Goal: Information Seeking & Learning: Learn about a topic

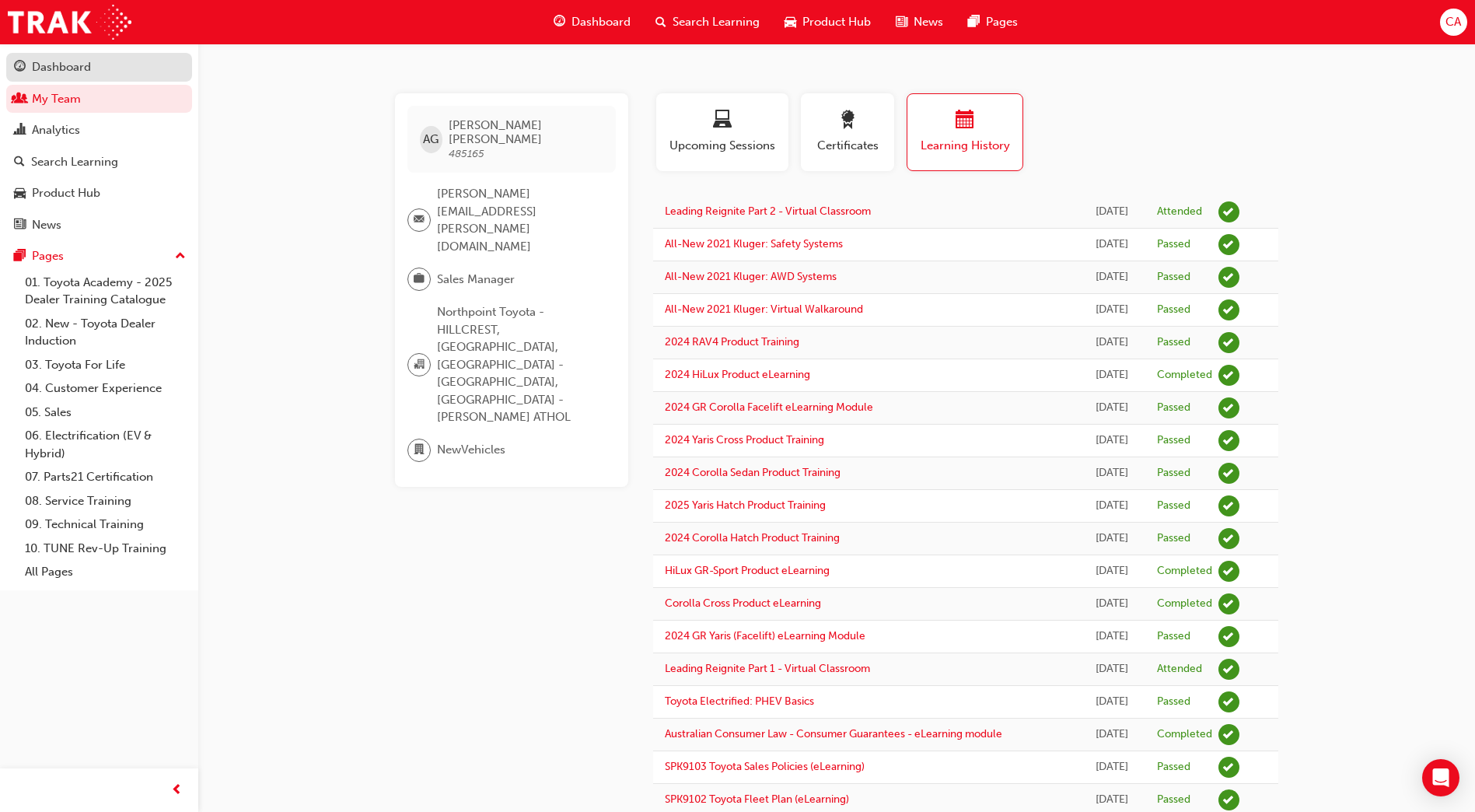
click at [114, 65] on div "Dashboard" at bounding box center [98, 68] width 171 height 20
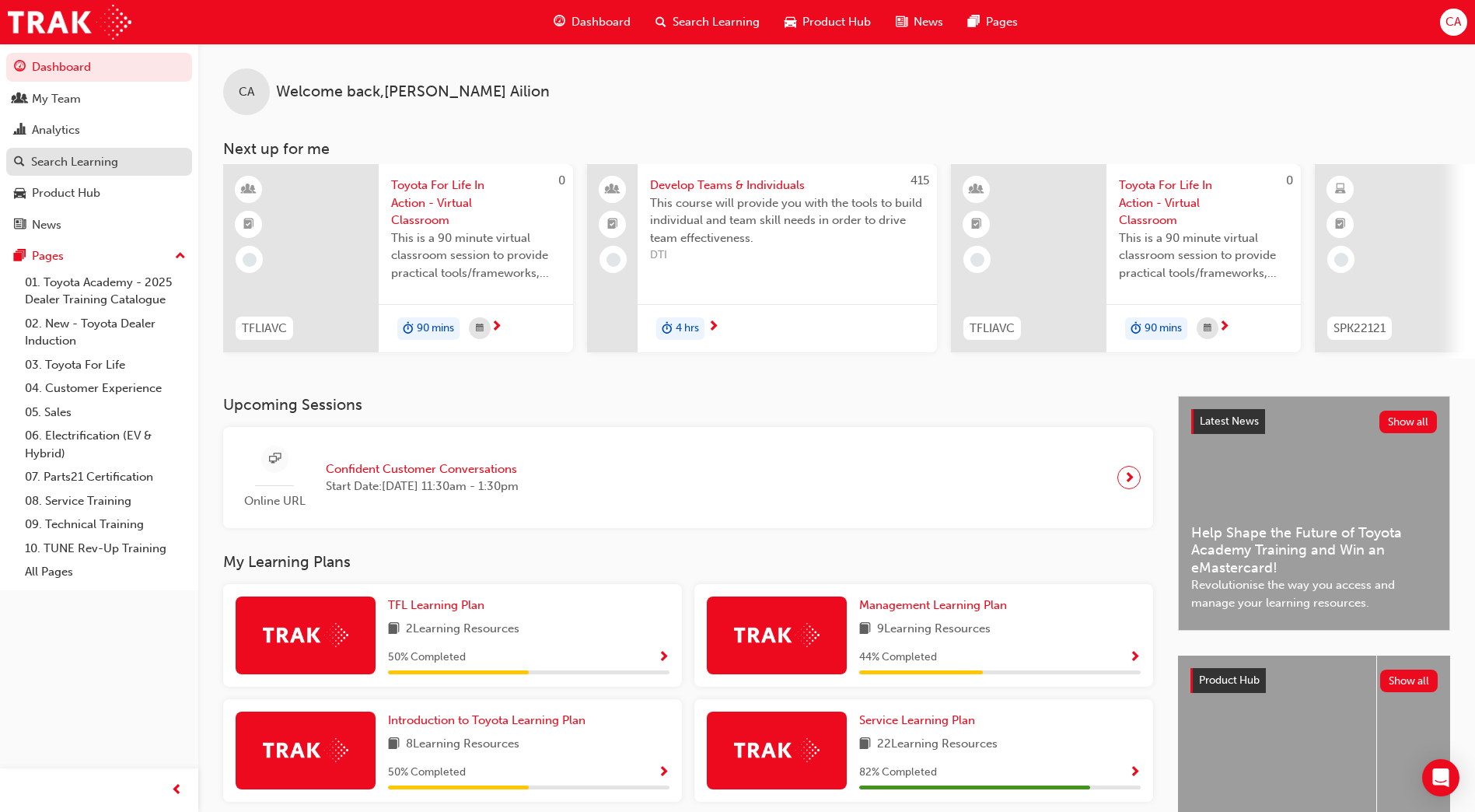
click at [98, 163] on div "Search Learning" at bounding box center [74, 163] width 87 height 18
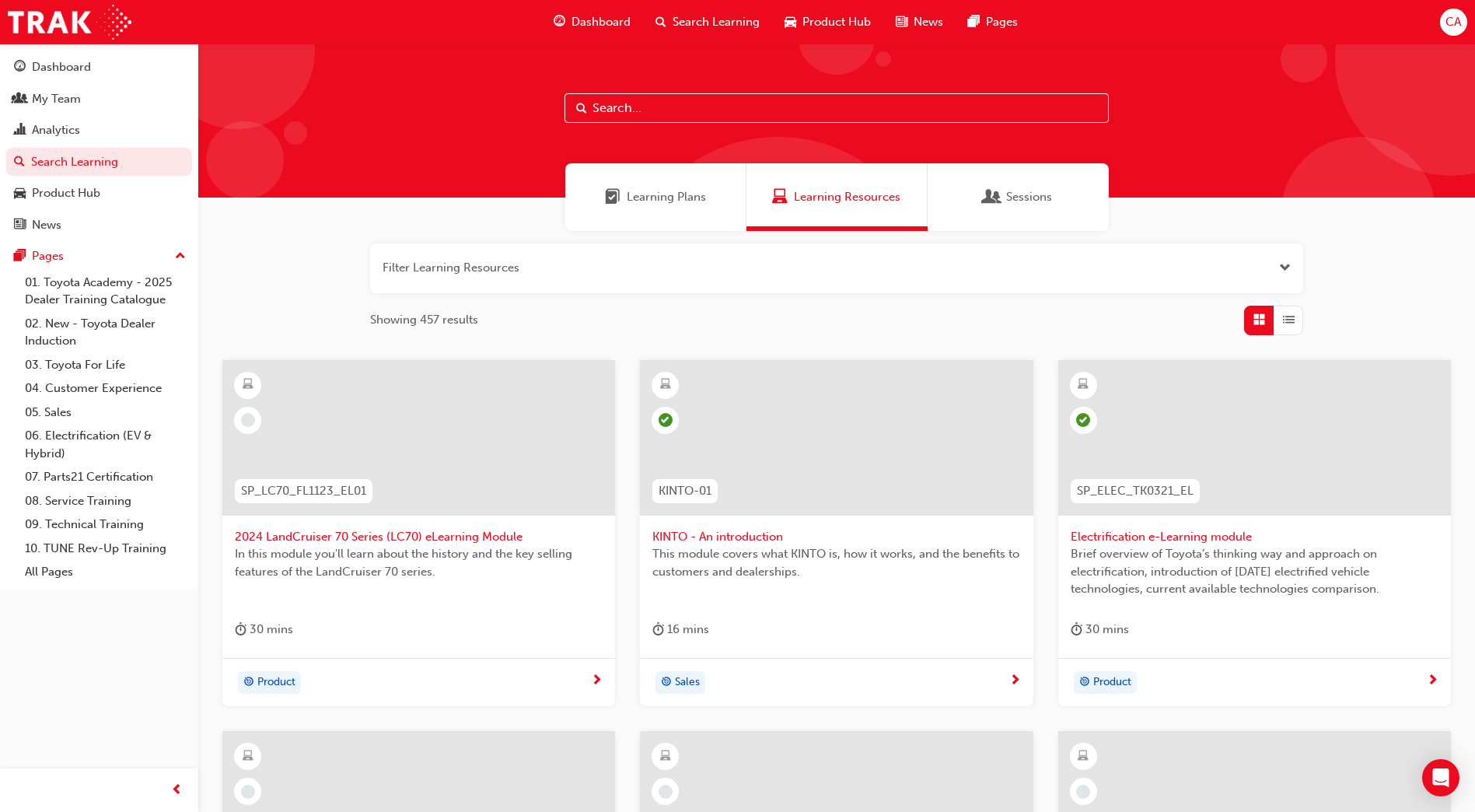
click at [666, 197] on span "Learning Plans" at bounding box center [667, 197] width 79 height 18
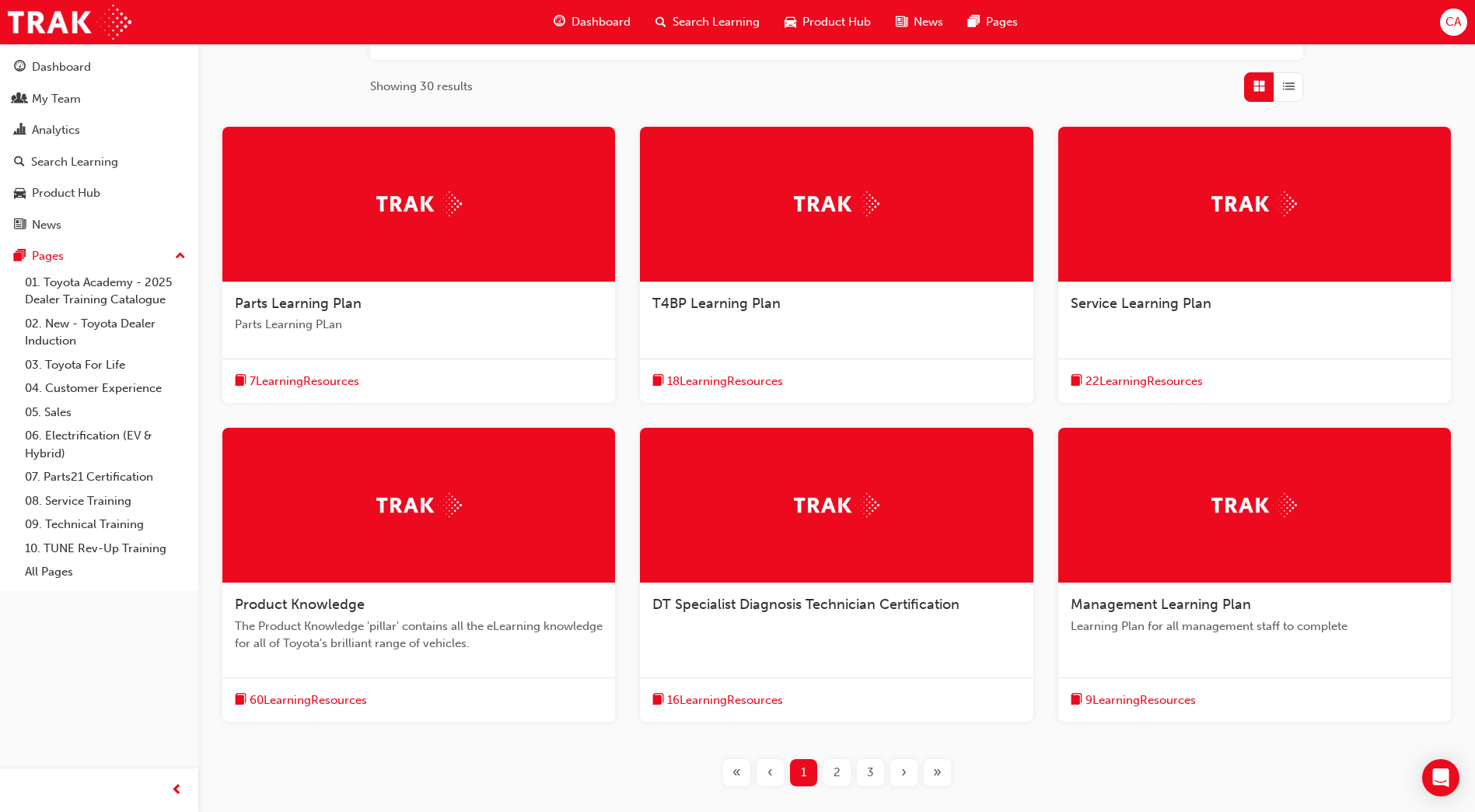
scroll to position [311, 0]
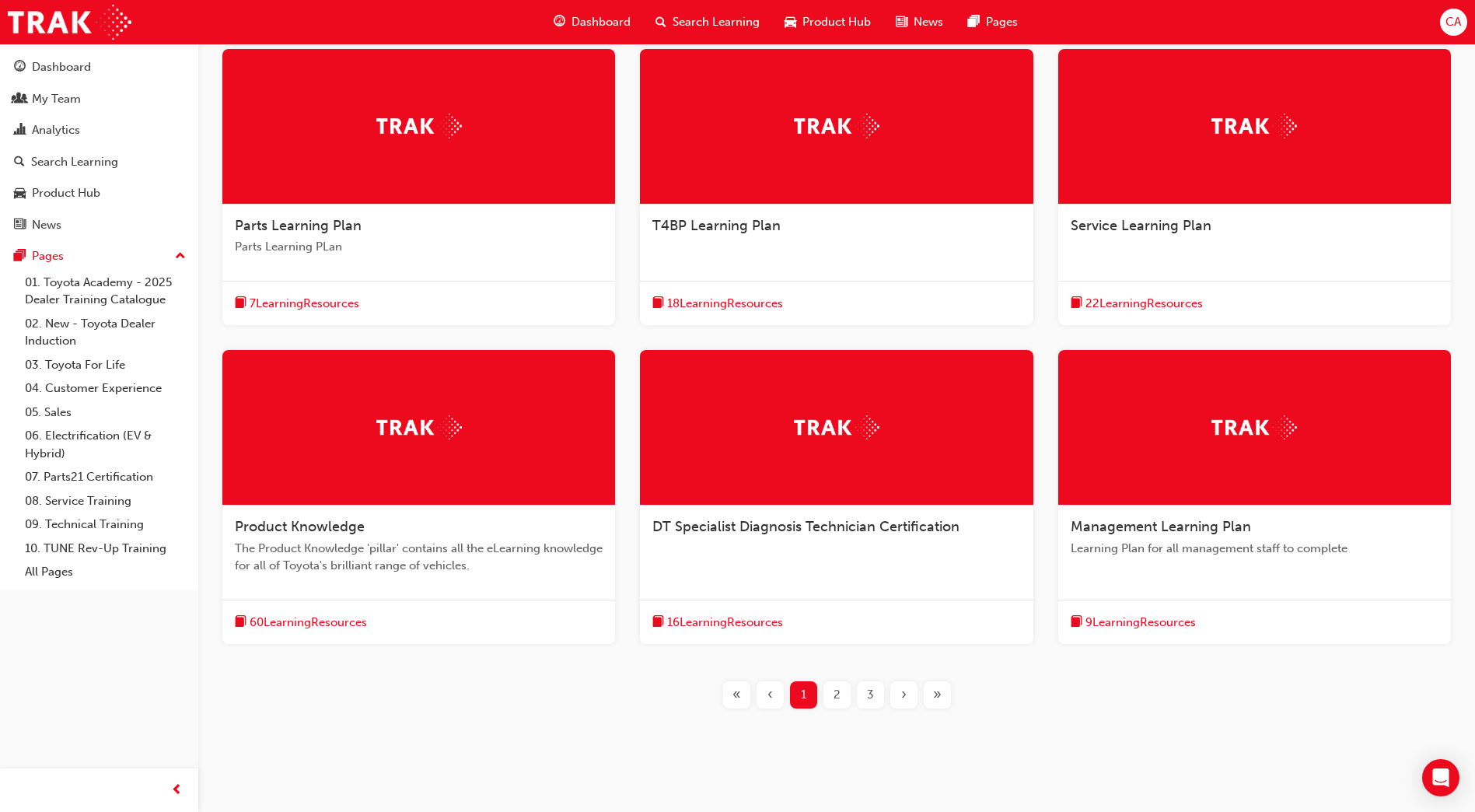
click at [359, 117] on div at bounding box center [418, 126] width 393 height 155
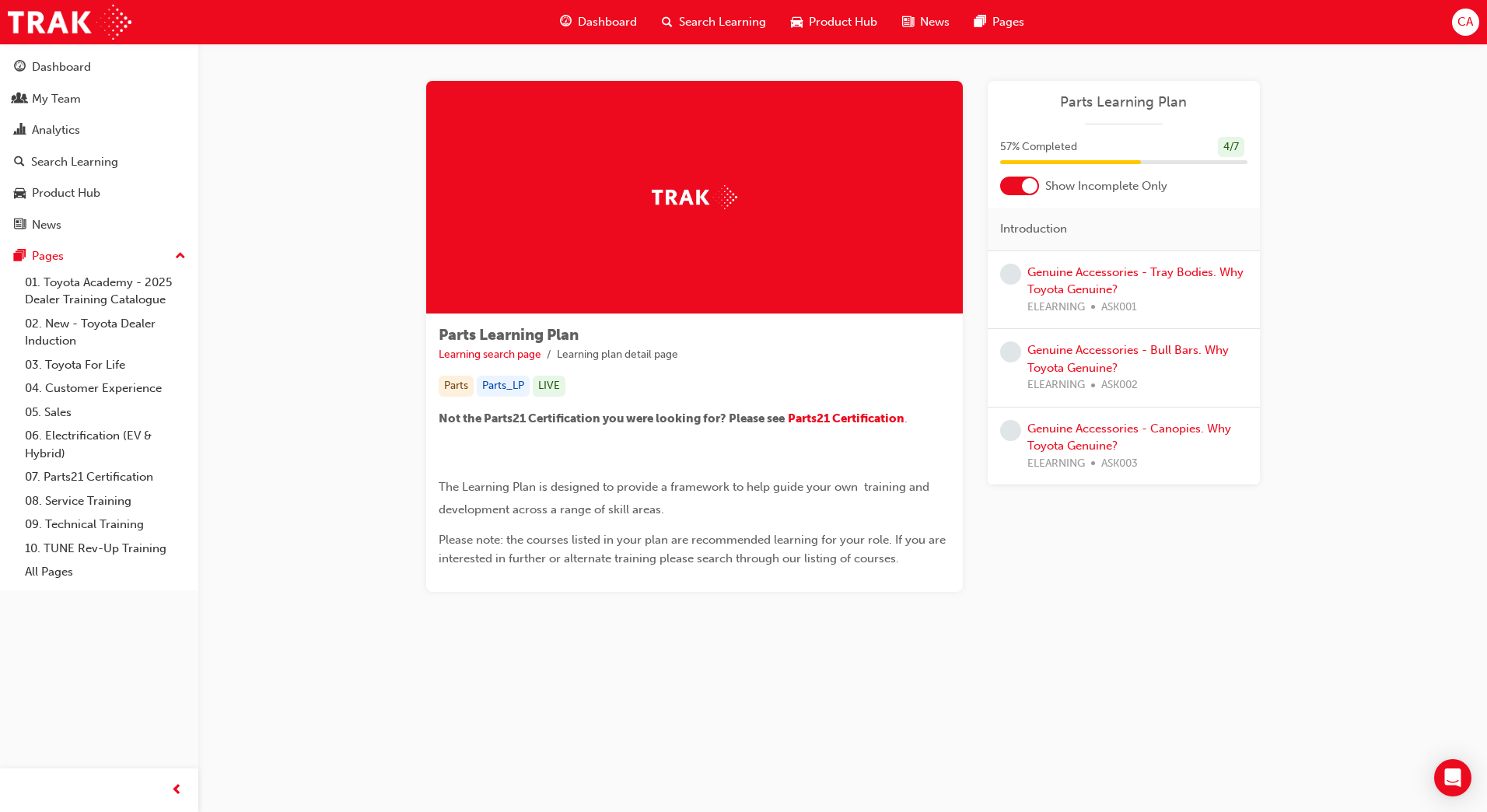
click at [1019, 183] on div at bounding box center [1019, 185] width 39 height 19
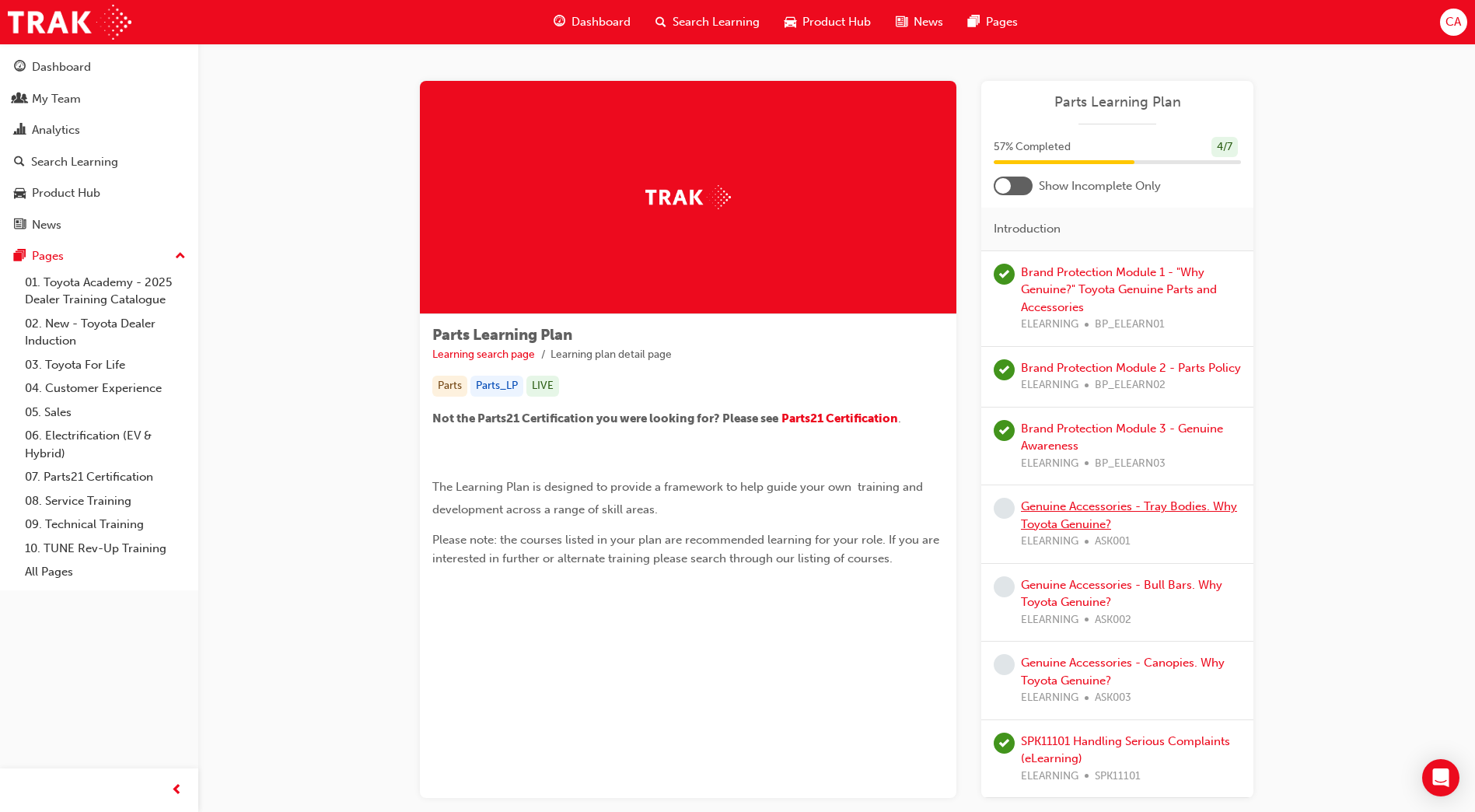
click at [1093, 506] on link "Genuine Accessories - Tray Bodies. Why Toyota Genuine?" at bounding box center [1129, 515] width 216 height 32
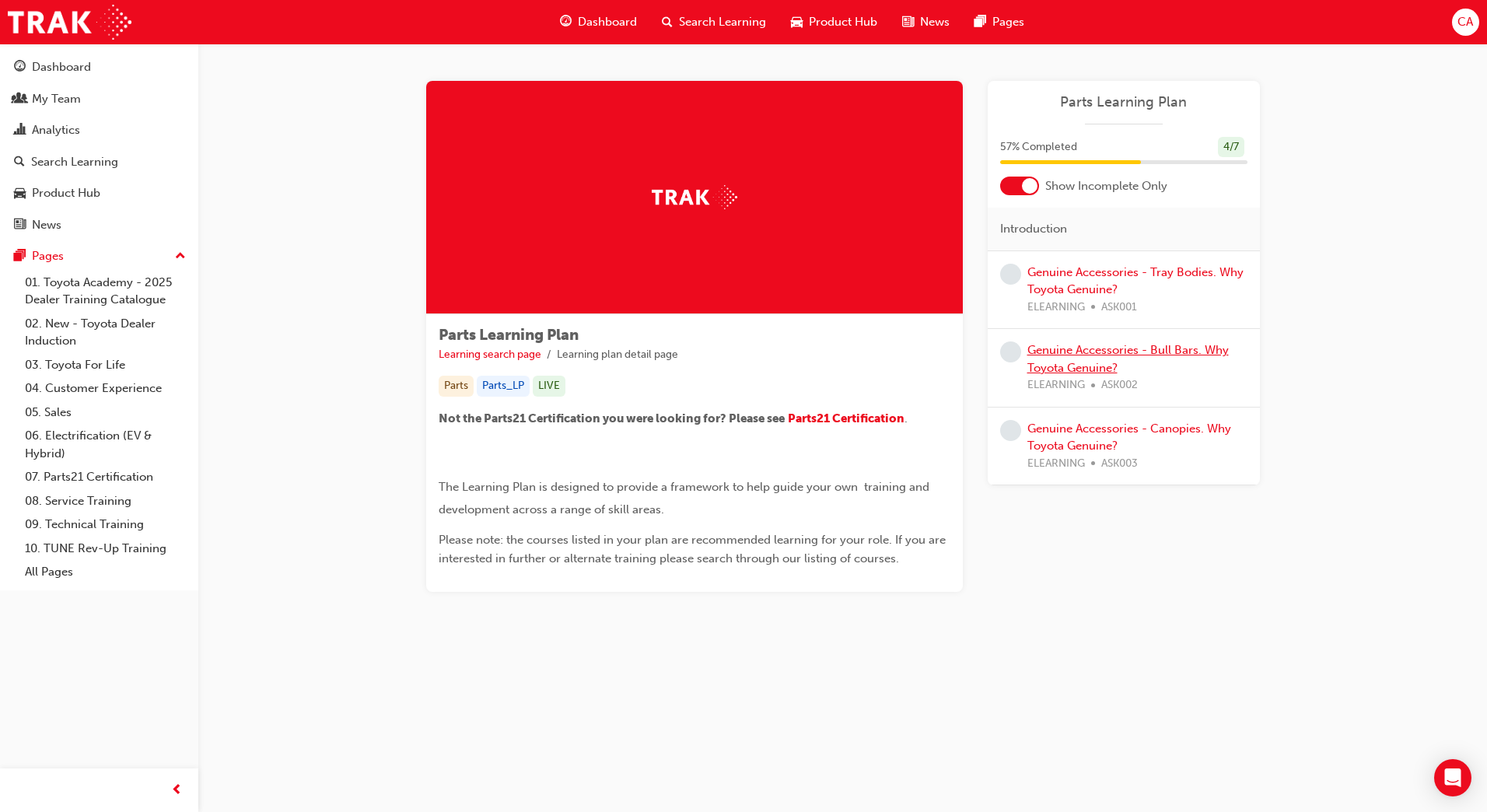
click at [1061, 350] on link "Genuine Accessories - Bull Bars. Why Toyota Genuine?" at bounding box center [1127, 359] width 201 height 32
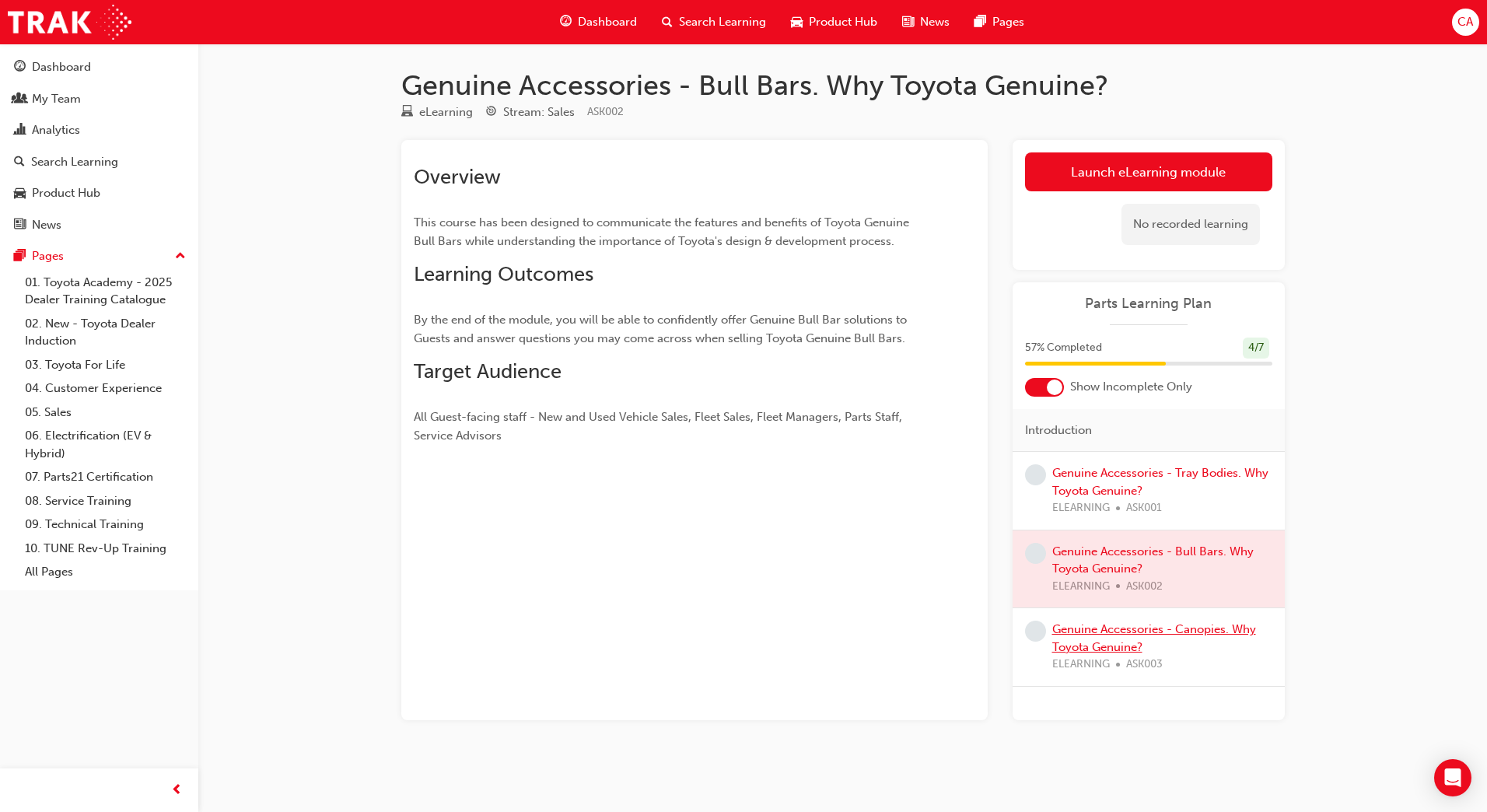
click at [1098, 631] on link "Genuine Accessories - Canopies. Why Toyota Genuine?" at bounding box center [1155, 638] width 204 height 32
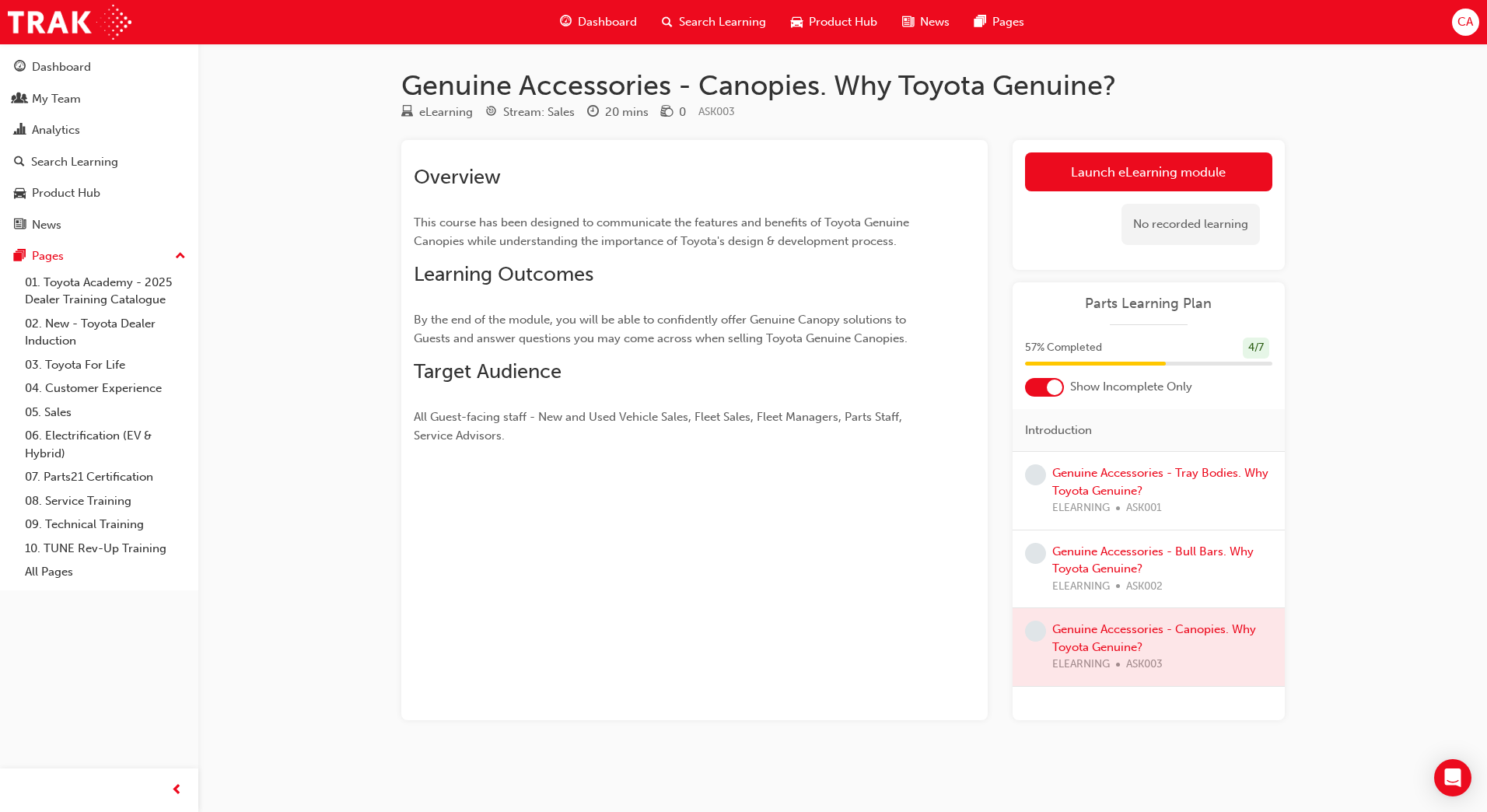
click at [1043, 387] on div at bounding box center [1044, 387] width 39 height 19
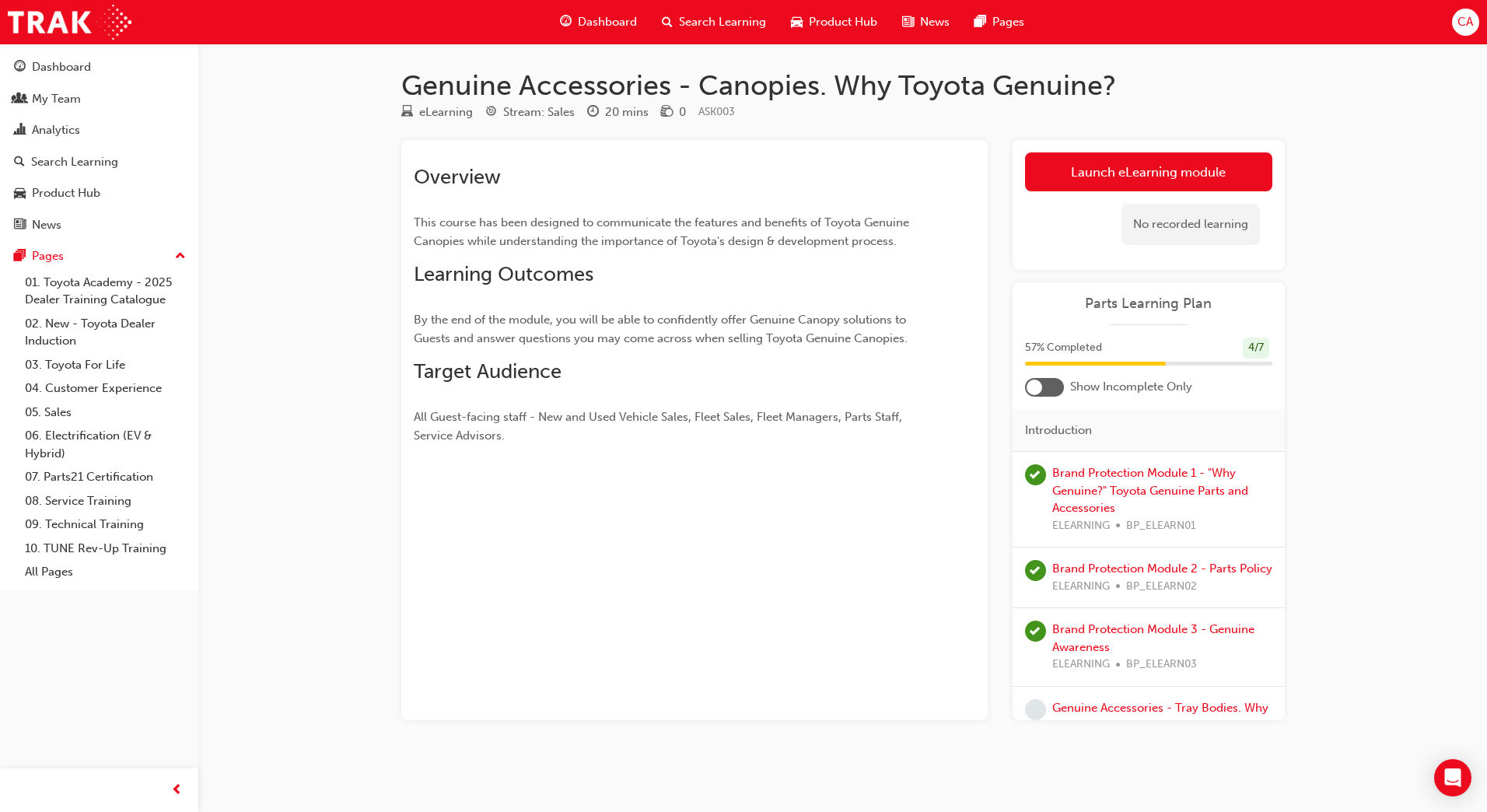
click at [1043, 387] on div at bounding box center [1044, 387] width 39 height 19
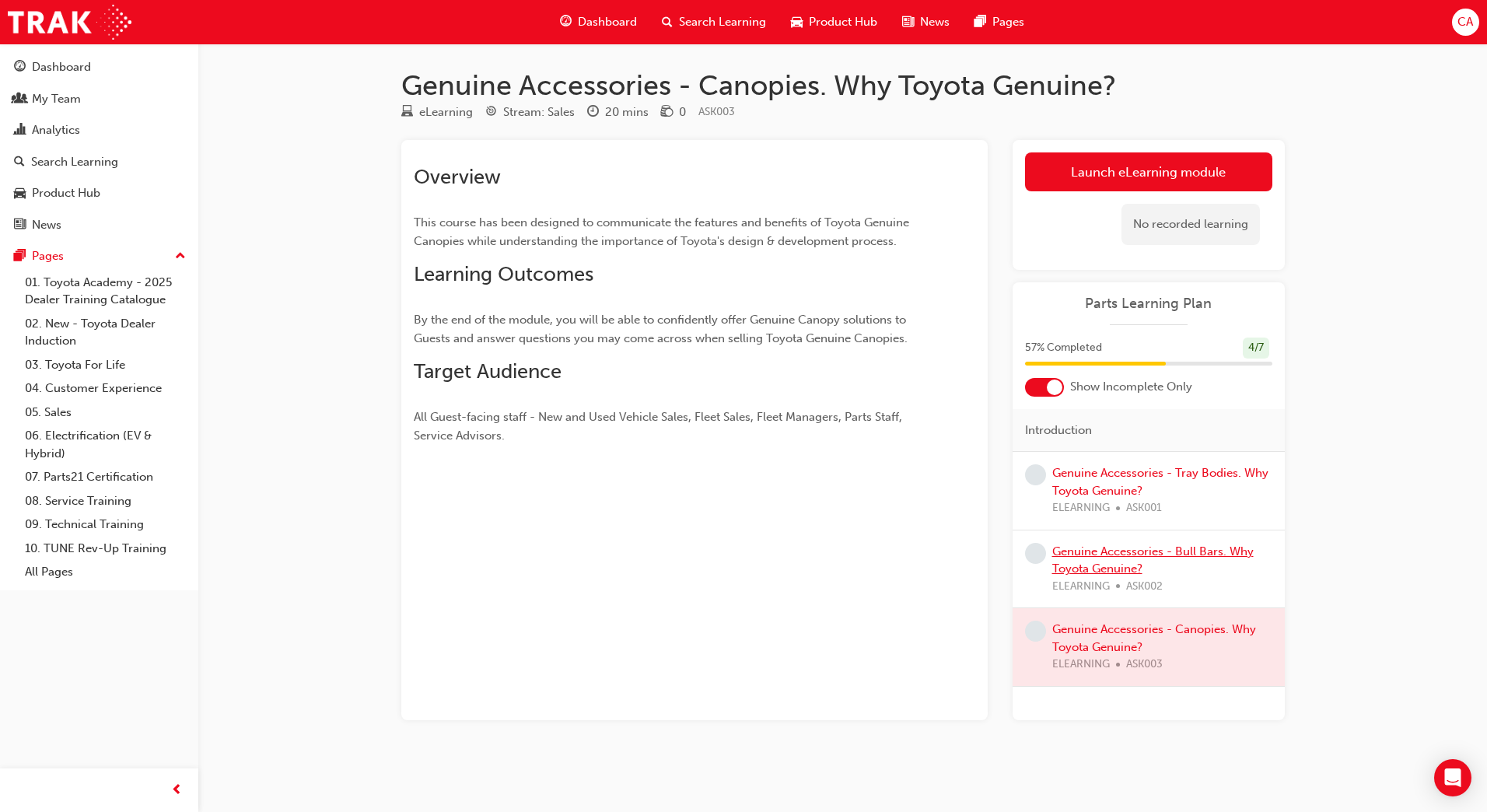
click at [1129, 554] on link "Genuine Accessories - Bull Bars. Why Toyota Genuine?" at bounding box center [1153, 560] width 201 height 32
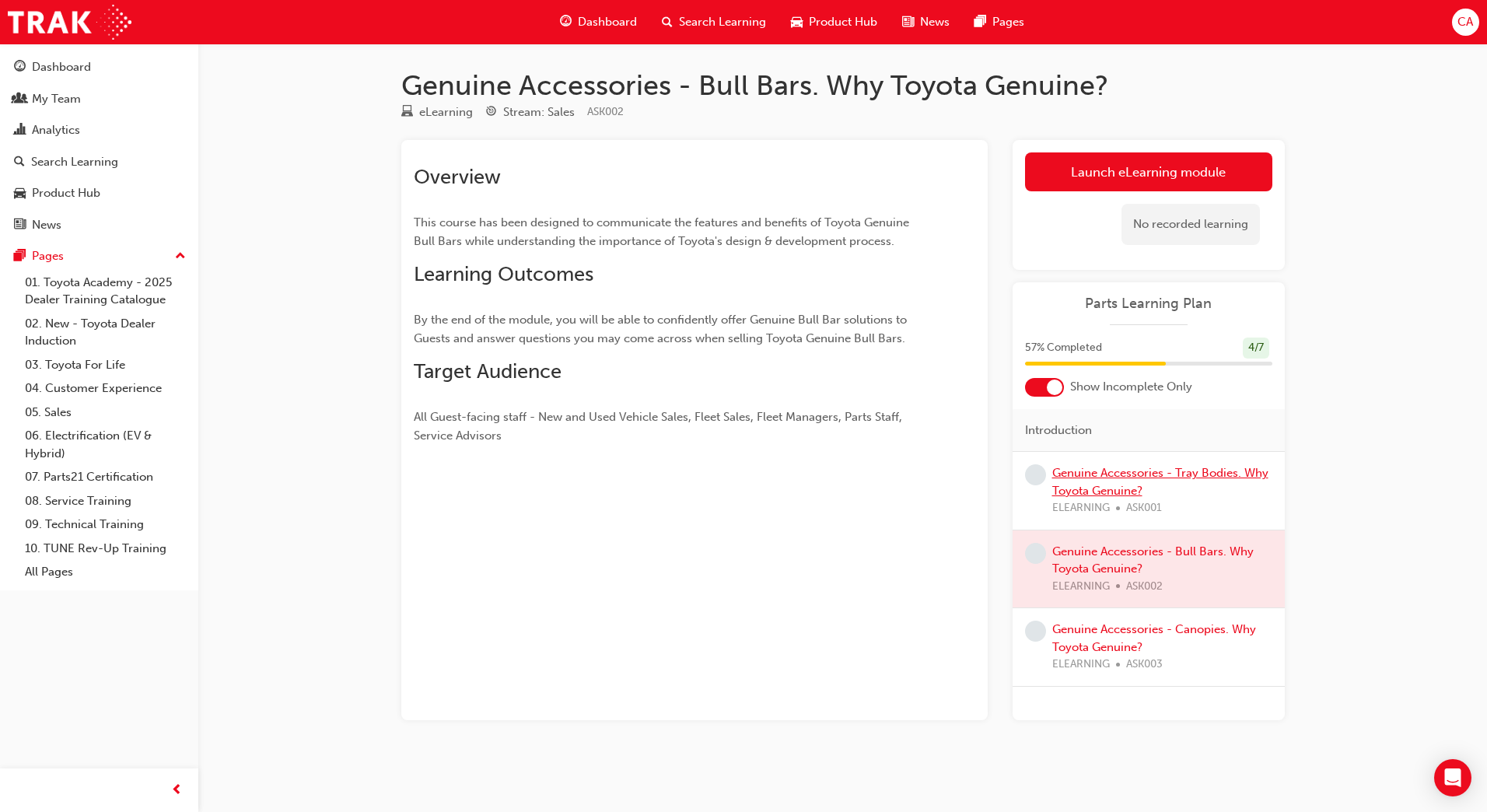
click at [1131, 472] on link "Genuine Accessories - Tray Bodies. Why Toyota Genuine?" at bounding box center [1160, 481] width 216 height 32
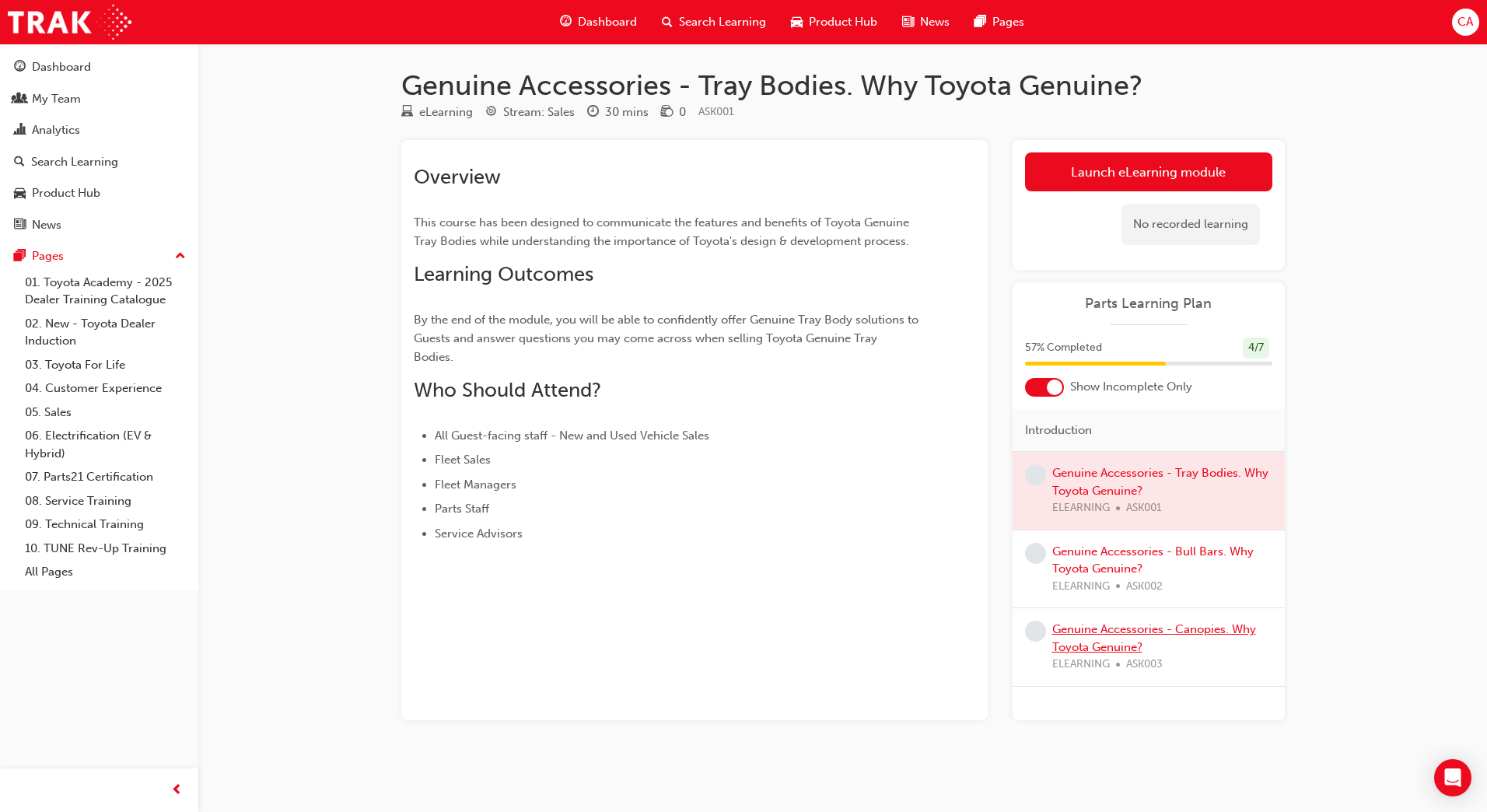
click at [1124, 630] on link "Genuine Accessories - Canopies. Why Toyota Genuine?" at bounding box center [1155, 638] width 204 height 32
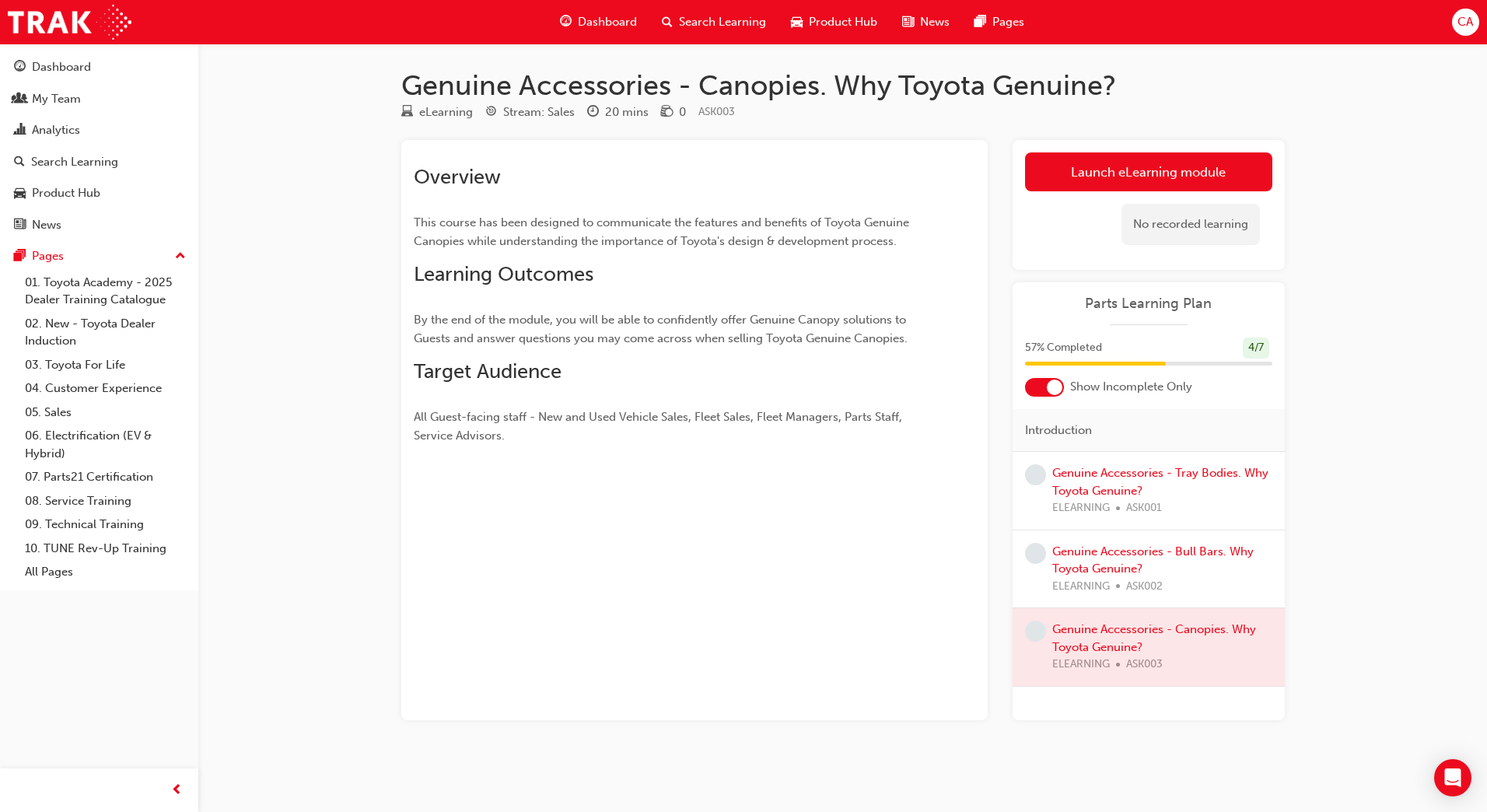
click at [1140, 630] on div at bounding box center [1148, 647] width 272 height 78
click at [1104, 168] on link "Launch eLearning module" at bounding box center [1149, 172] width 248 height 39
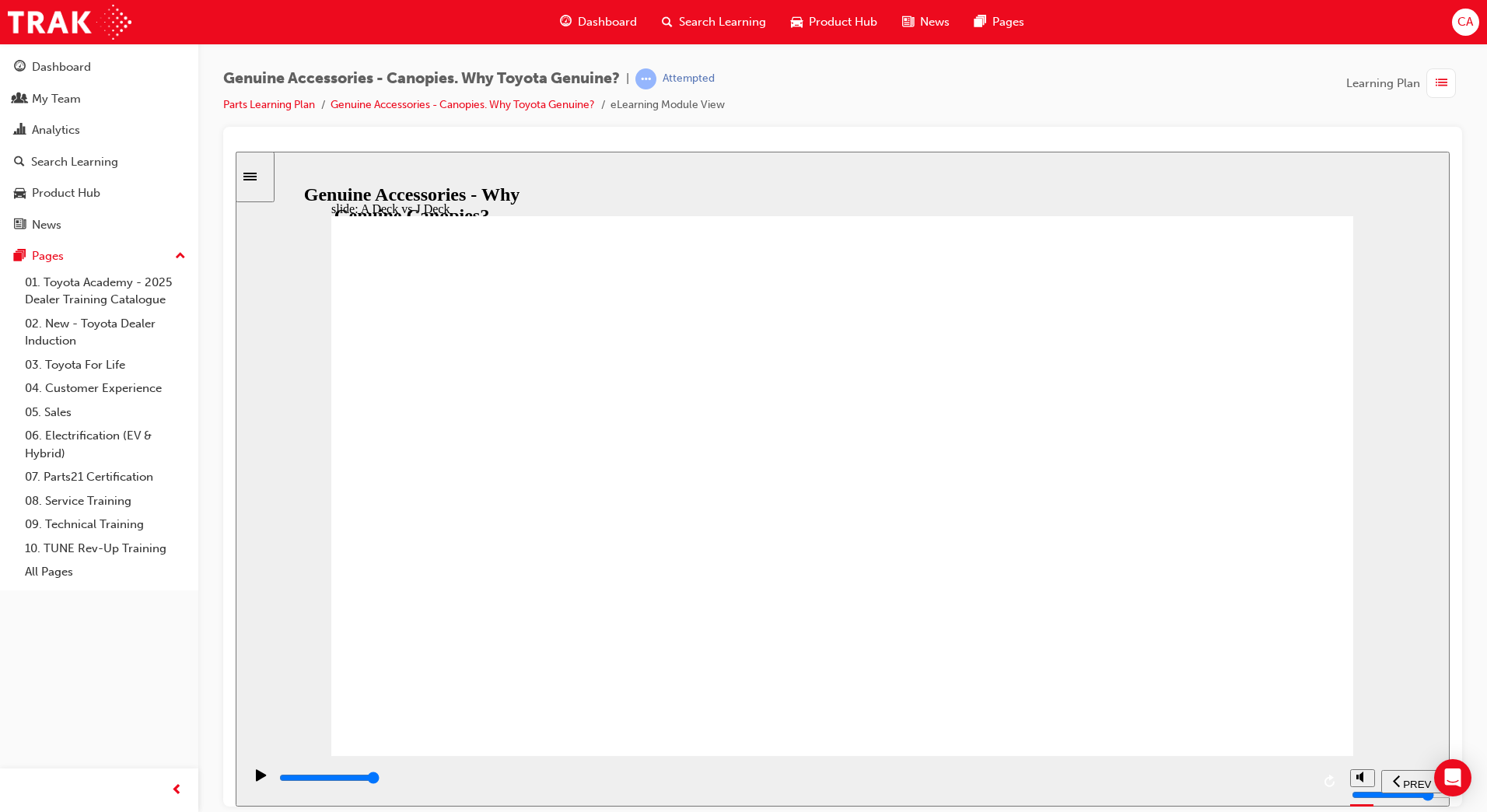
drag, startPoint x: 1242, startPoint y: 249, endPoint x: 1251, endPoint y: 257, distance: 12.0
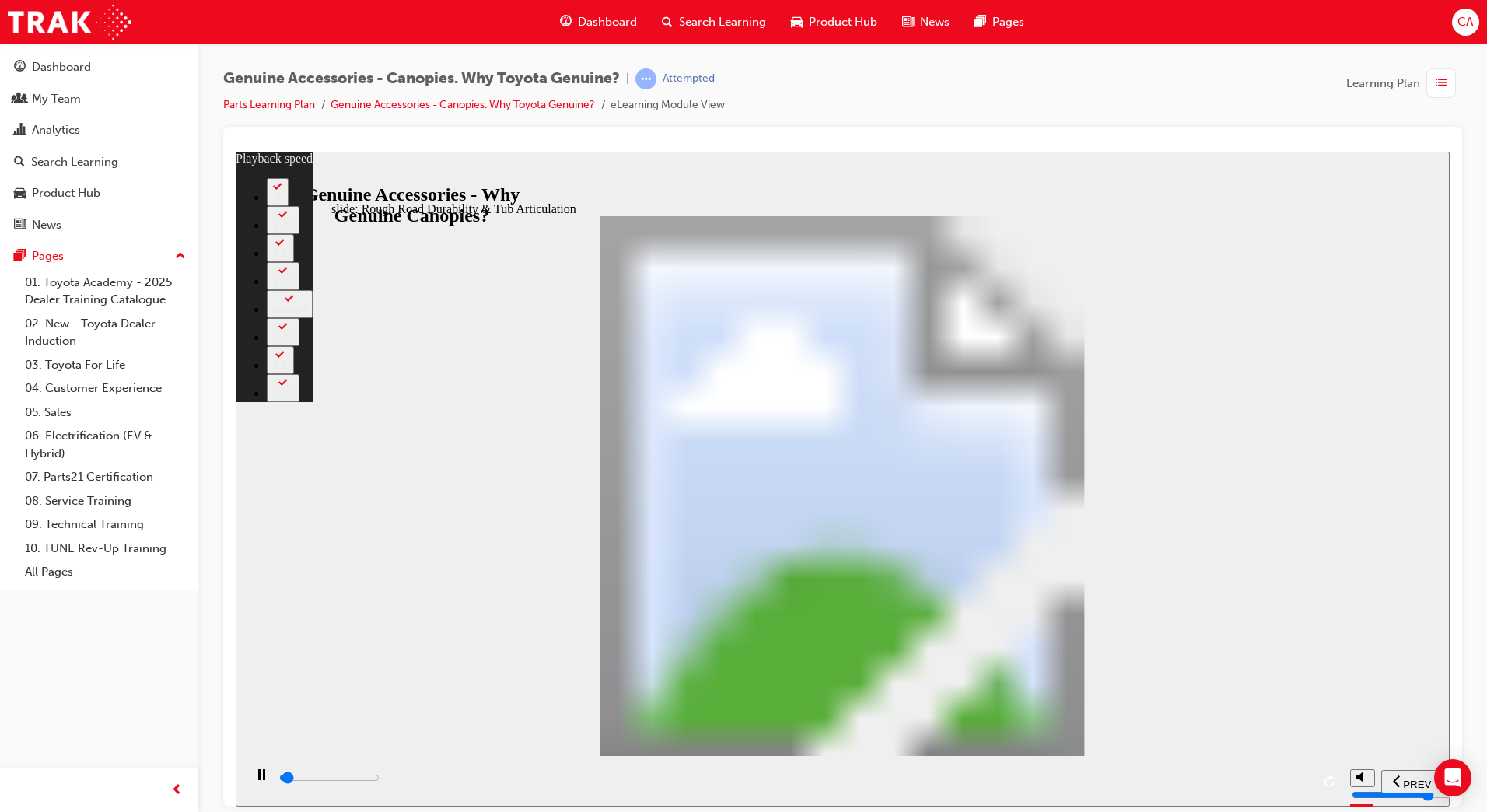
type input "1000"
type input "0"
type input "1000"
type input "0"
type input "1100"
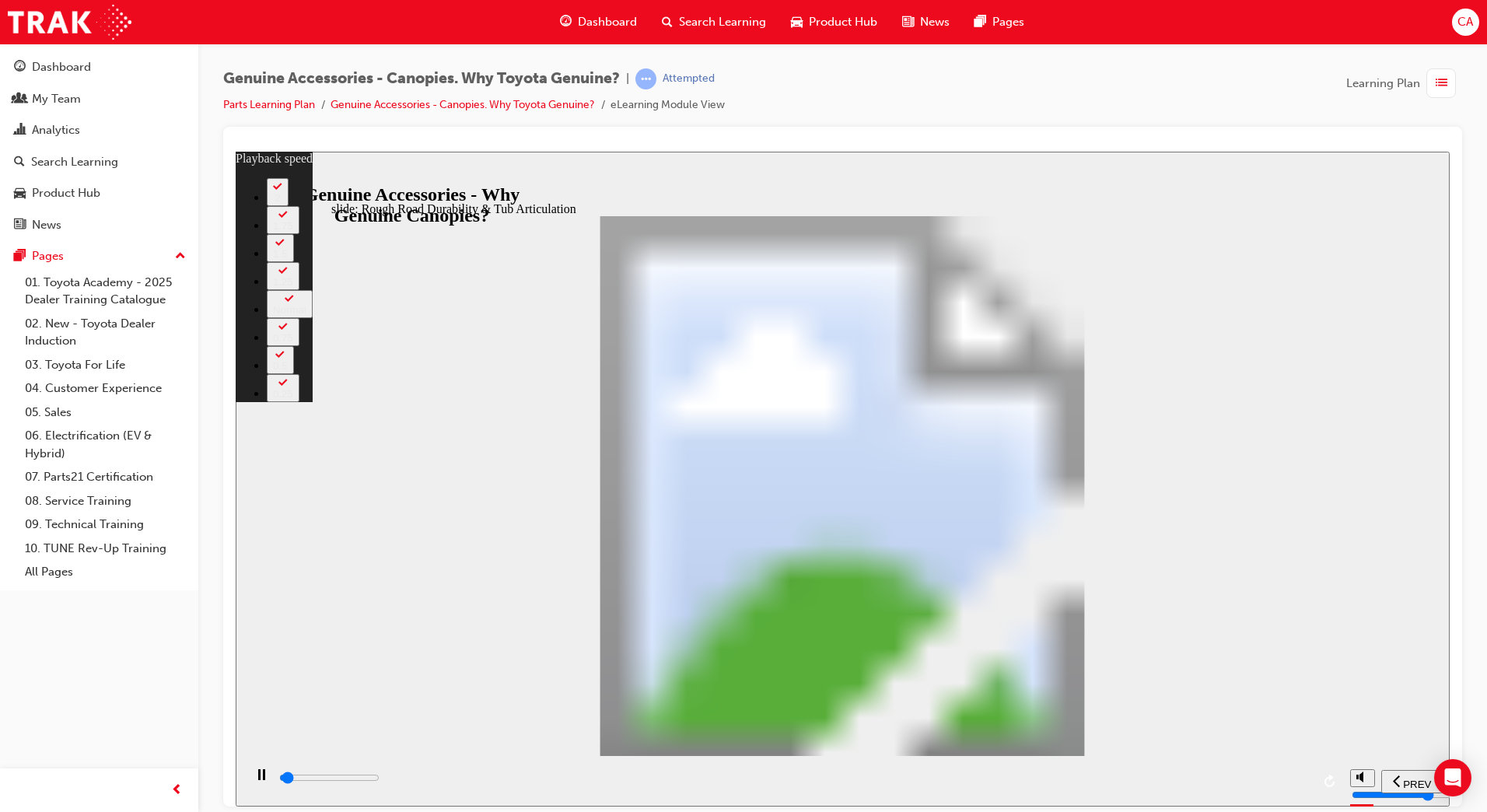
type input "0"
type input "1100"
type input "0"
type input "1100"
type input "0"
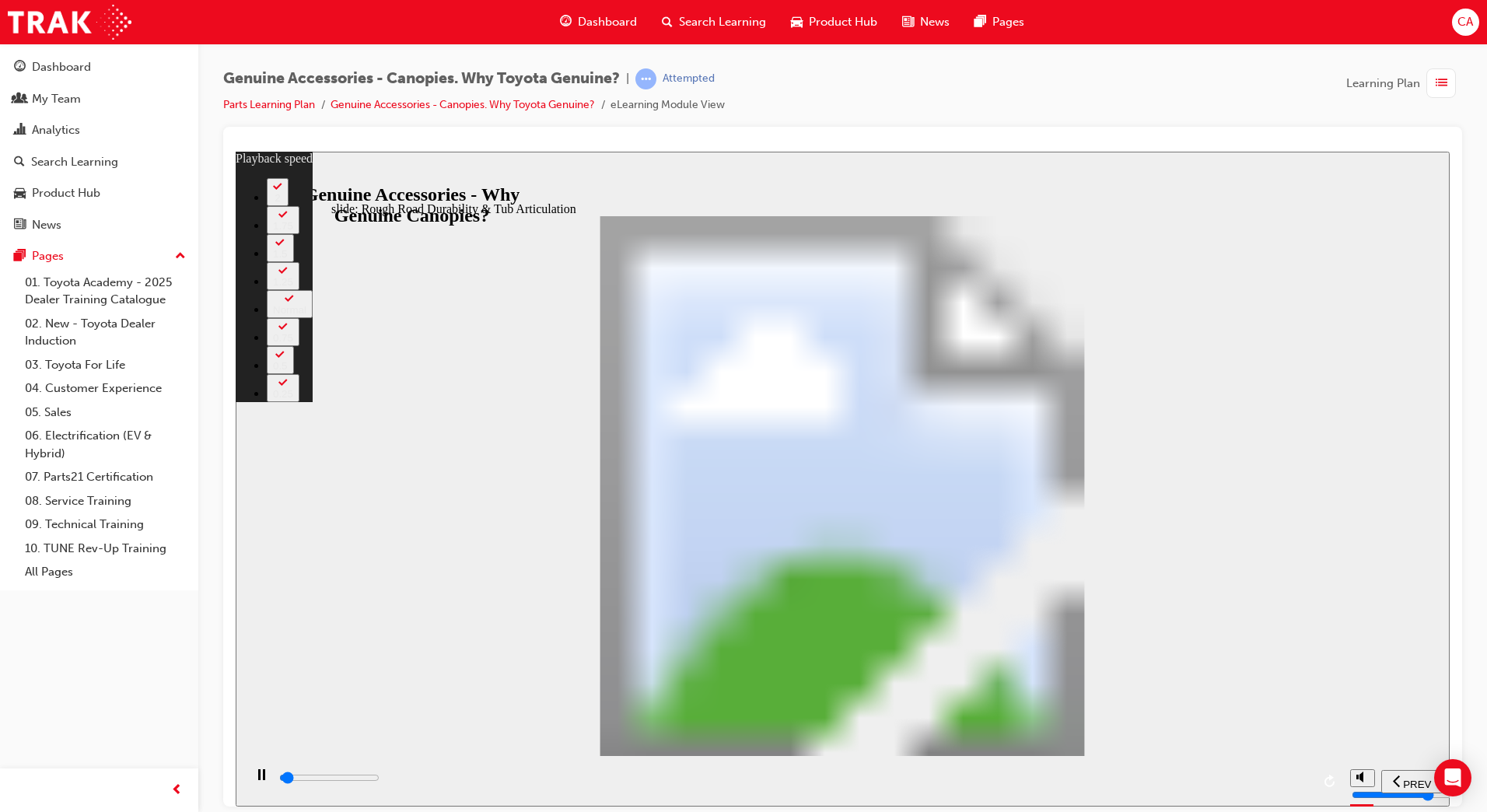
type input "1100"
type input "0"
type input "1100"
type input "0"
type input "1200"
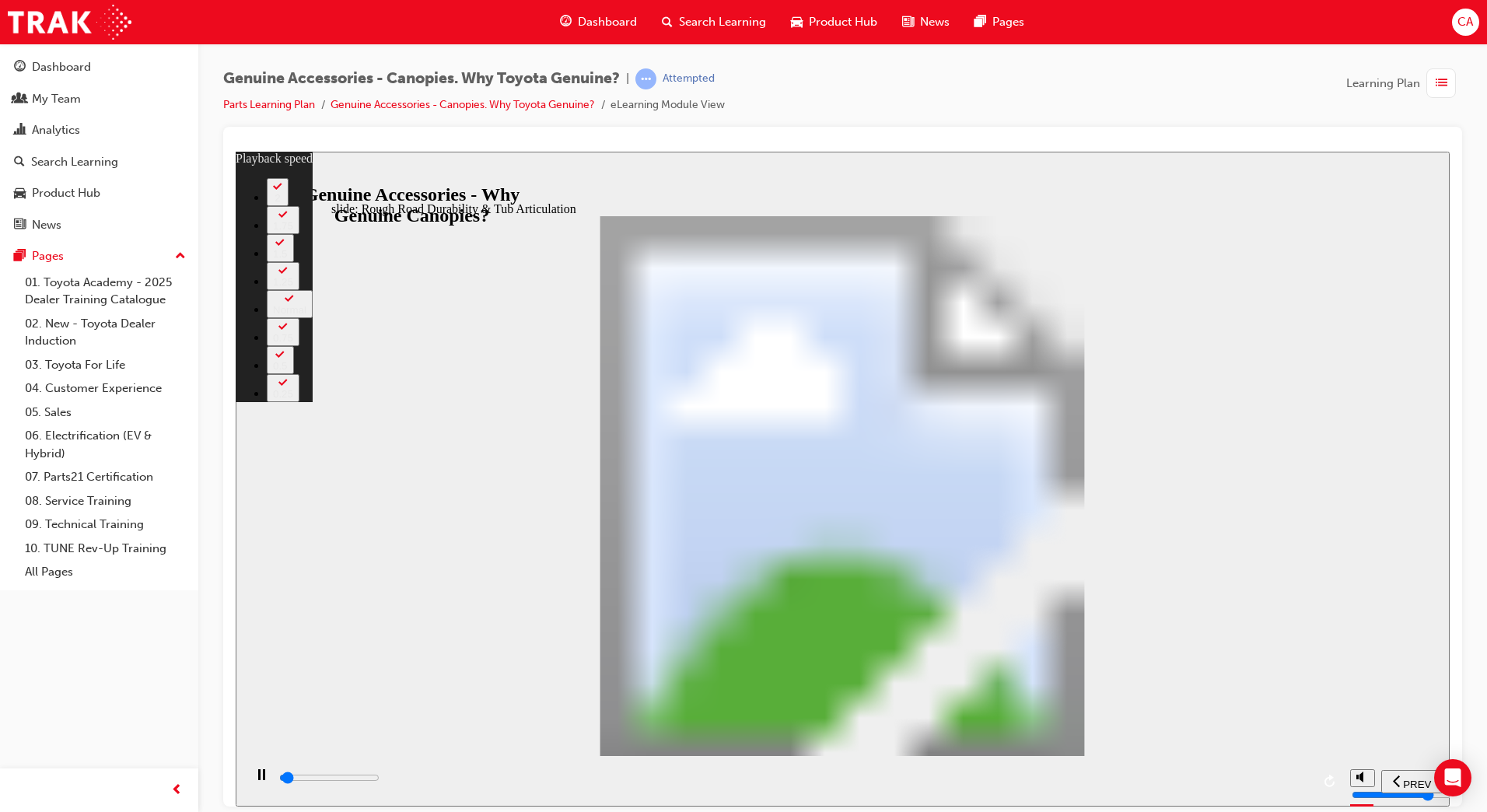
type input "0"
type input "1200"
type input "0"
type input "1200"
type input "0"
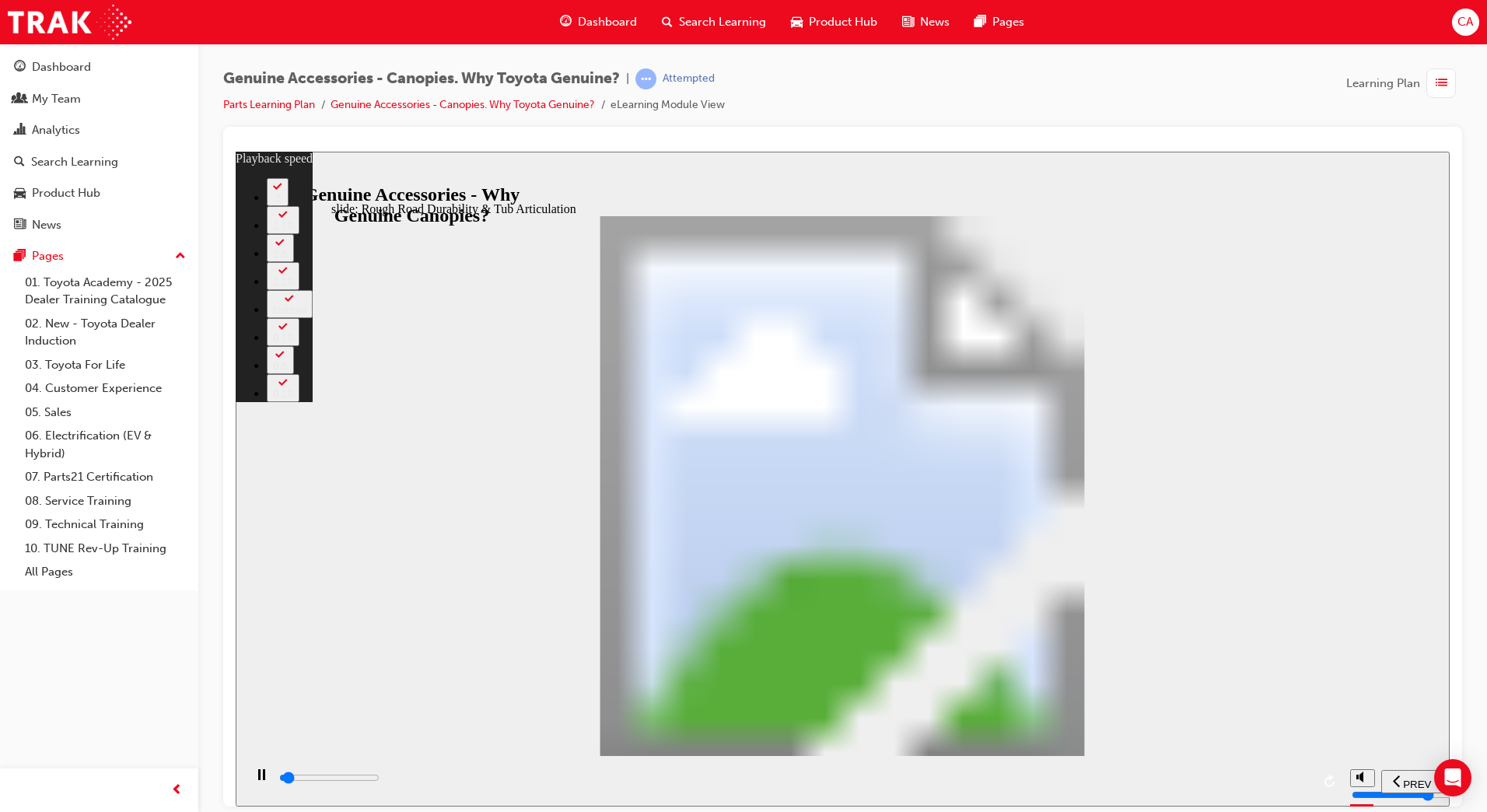
type input "1200"
type input "0"
type input "1200"
type input "0"
type input "1300"
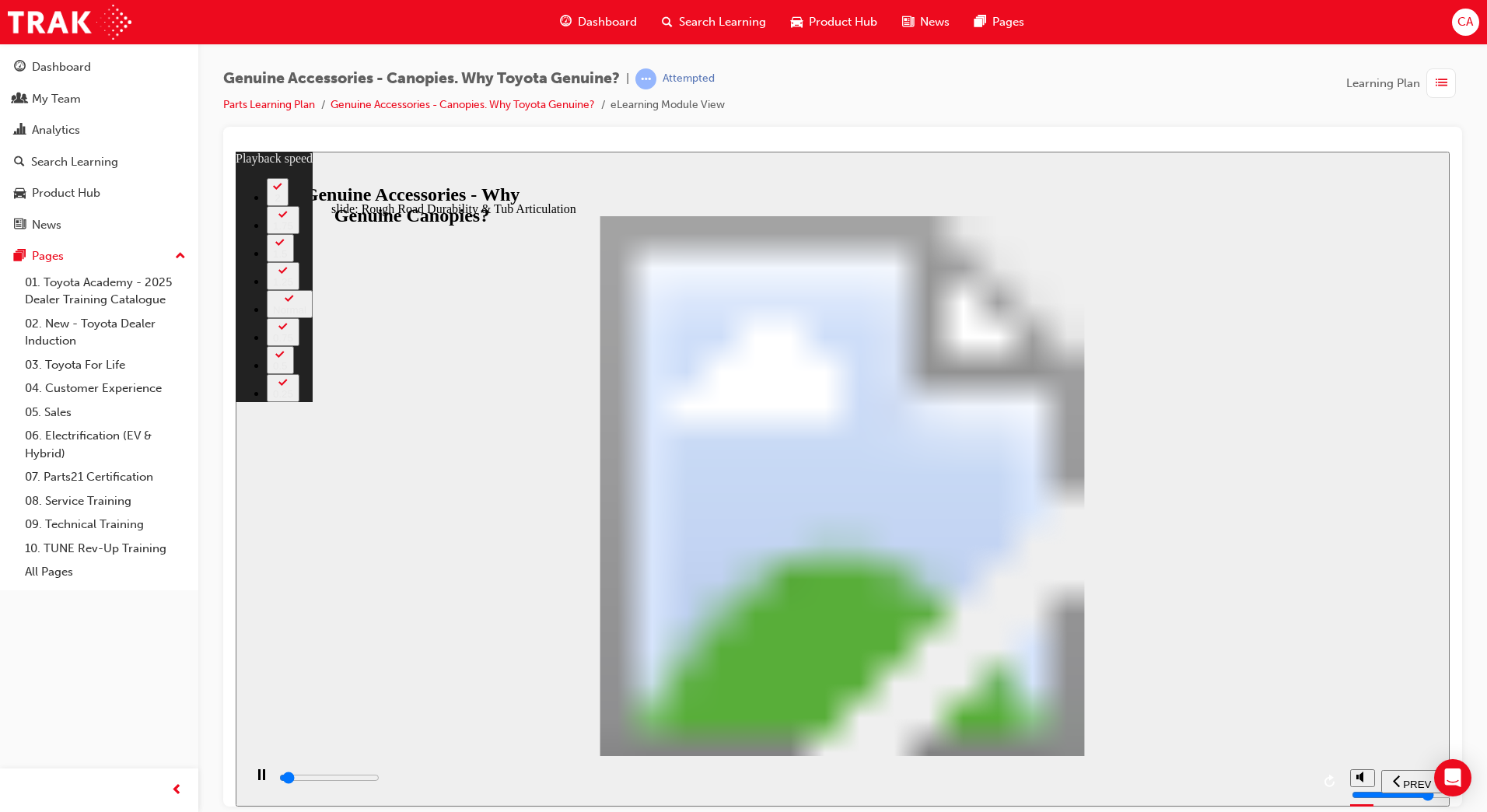
type input "0"
type input "1300"
type input "0"
type input "1300"
type input "0"
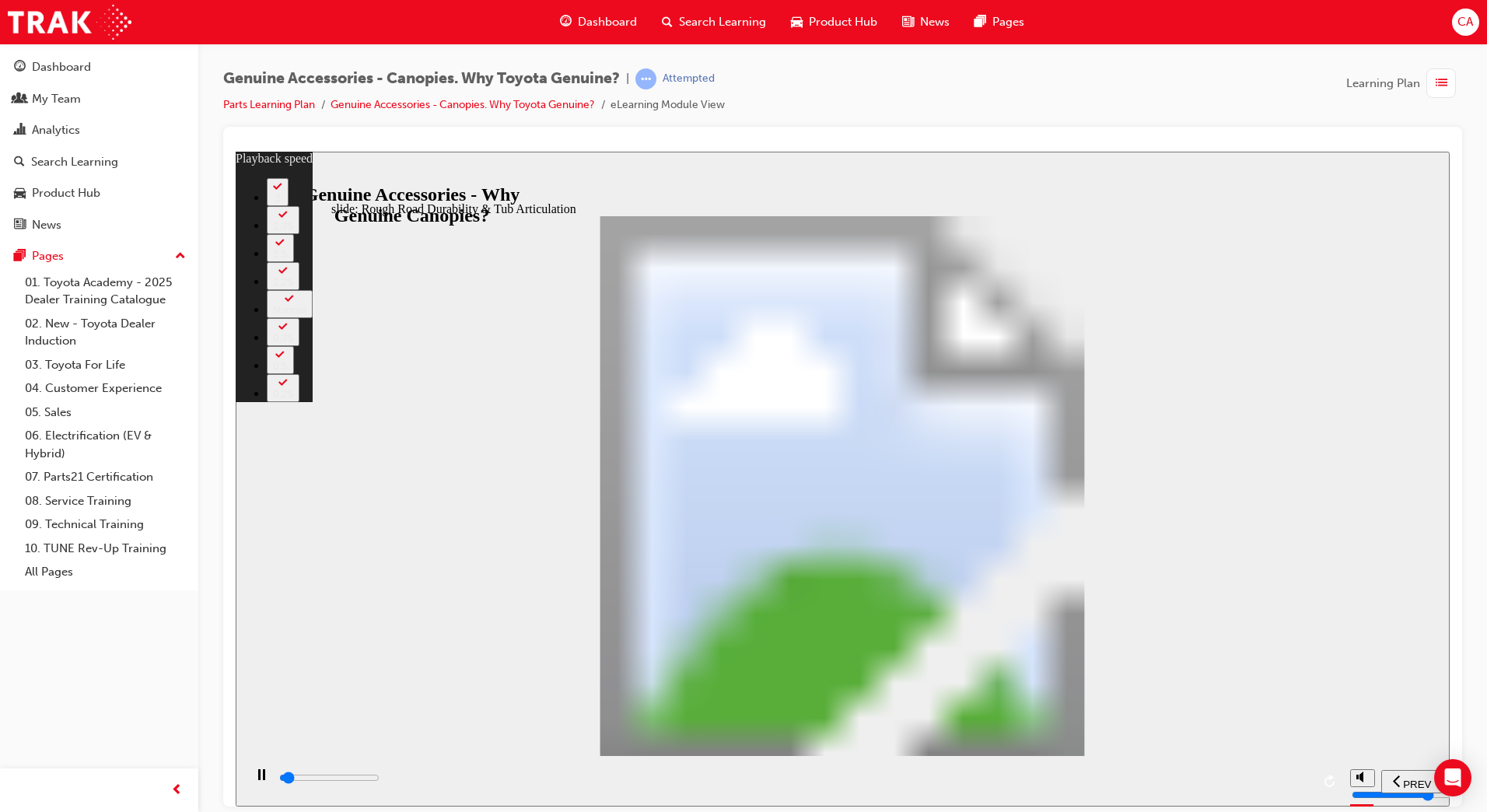
type input "1300"
type input "0"
type input "1300"
type input "0"
type input "1300"
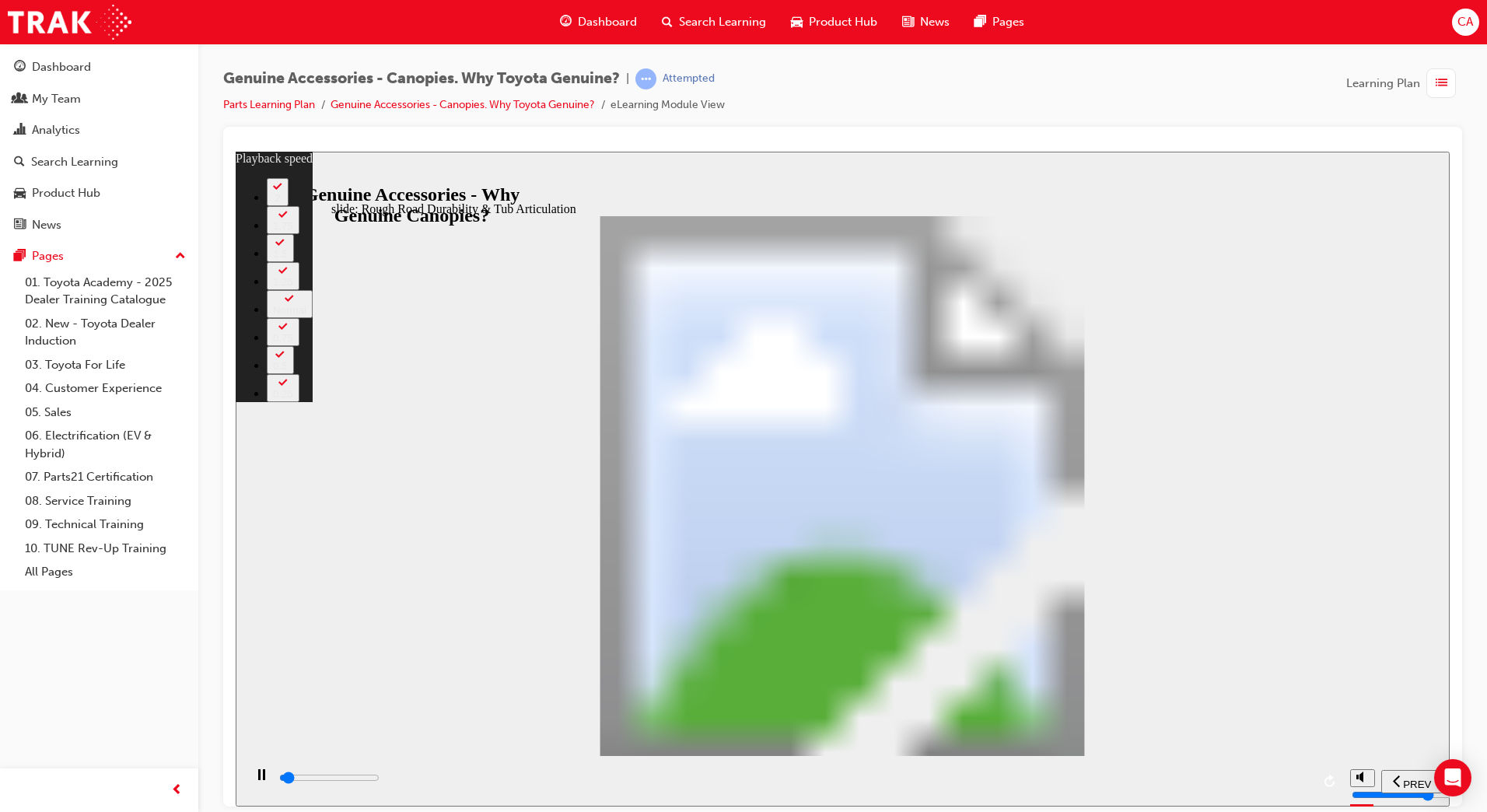
type input "0"
type input "1400"
type input "0"
type input "1400"
type input "0"
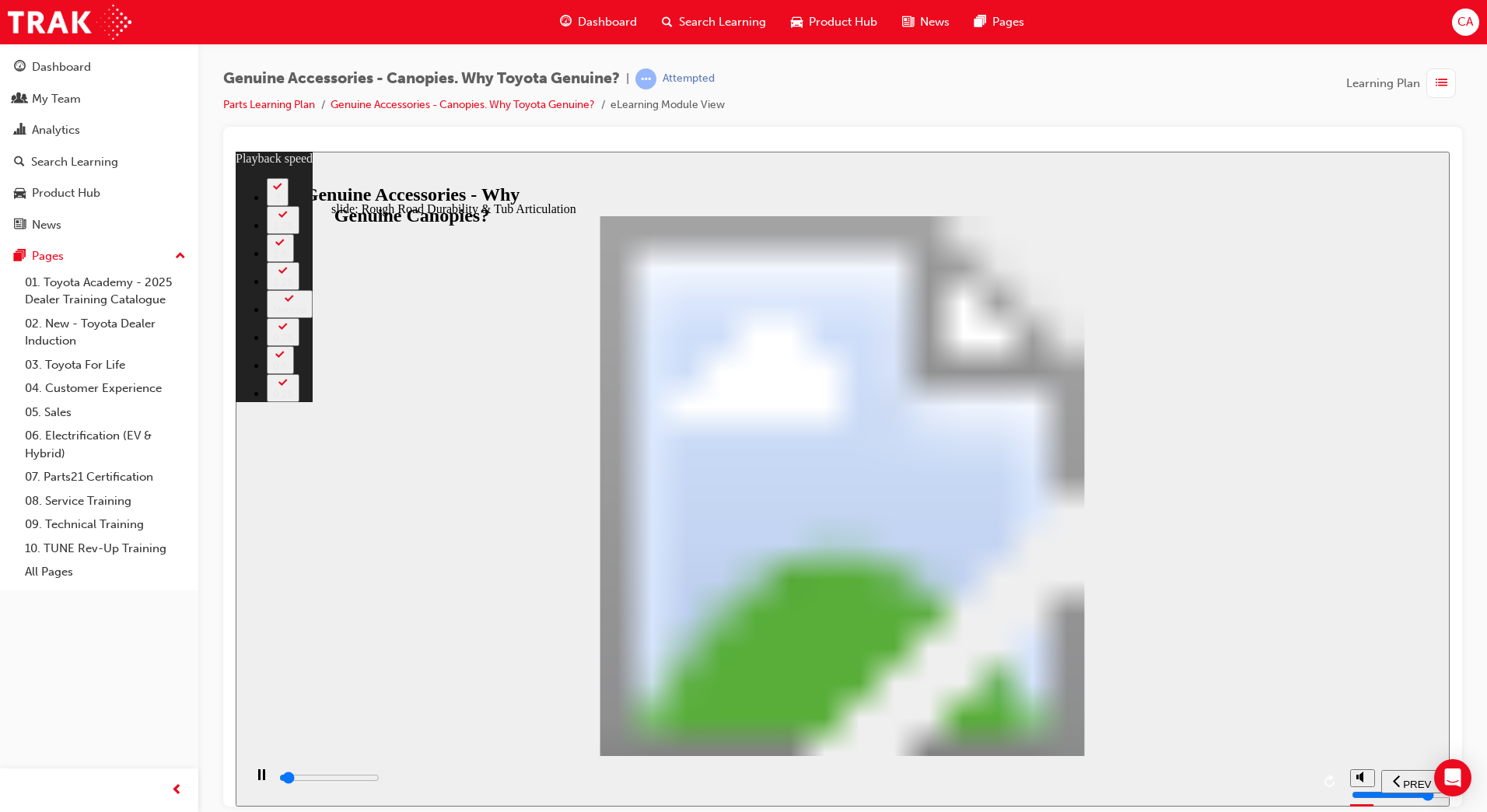
type input "1400"
type input "0"
type input "1400"
type input "0"
type input "1400"
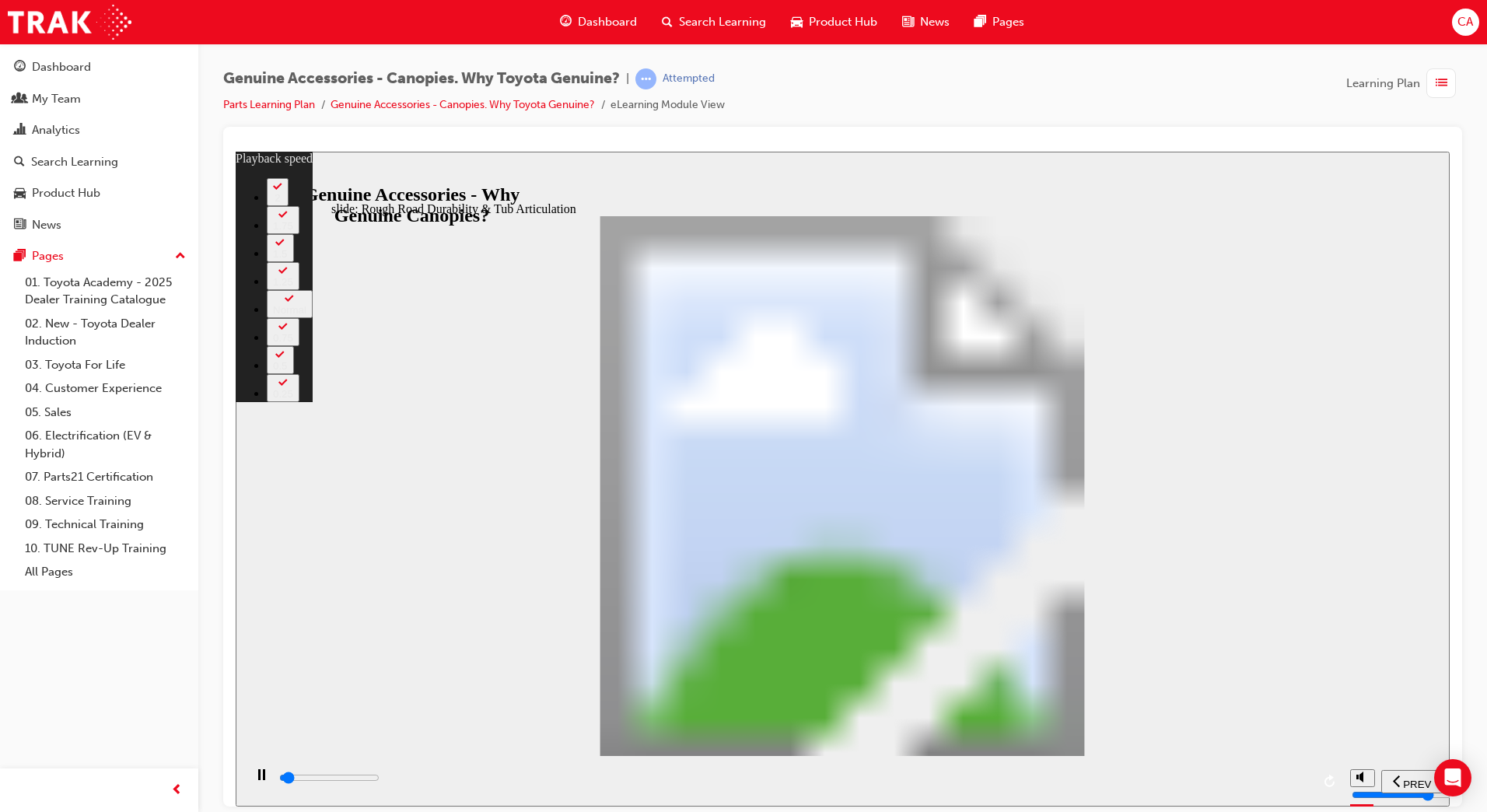
type input "0"
type input "1500"
type input "0"
type input "1500"
type input "0"
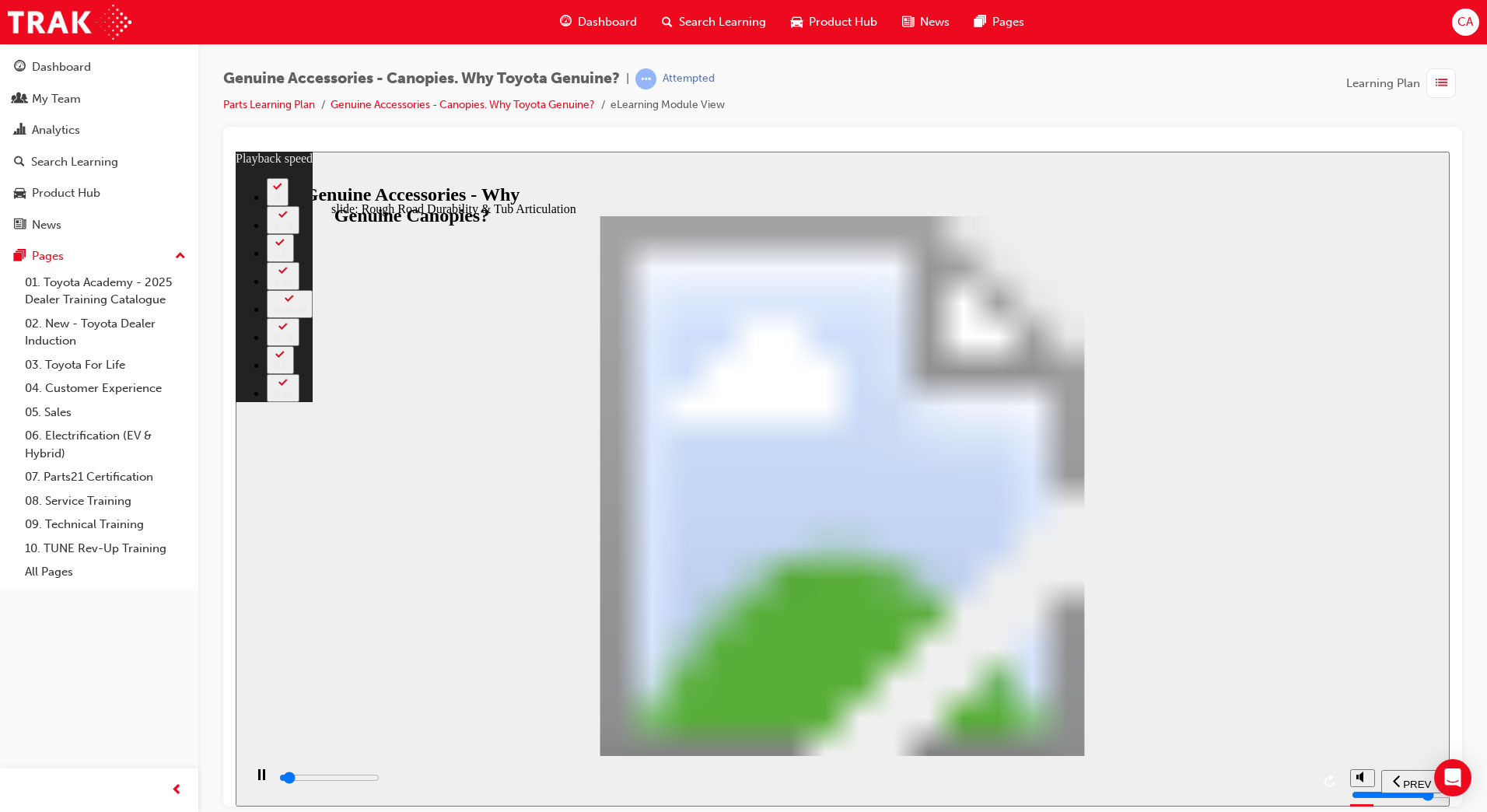
type input "1500"
type input "0"
type input "1500"
type input "0"
type input "1500"
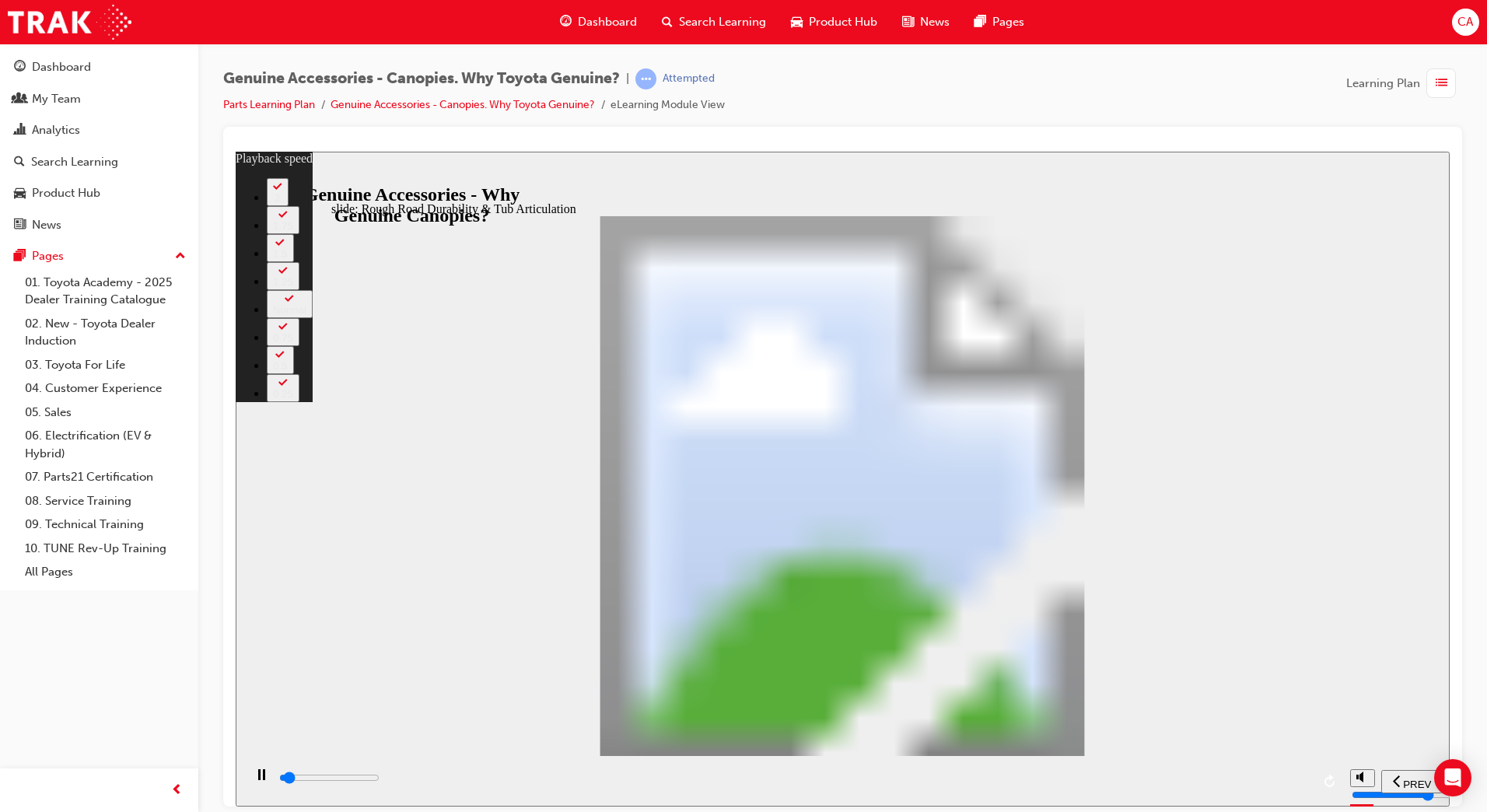
type input "0"
type input "1600"
type input "0"
type input "1600"
type input "0"
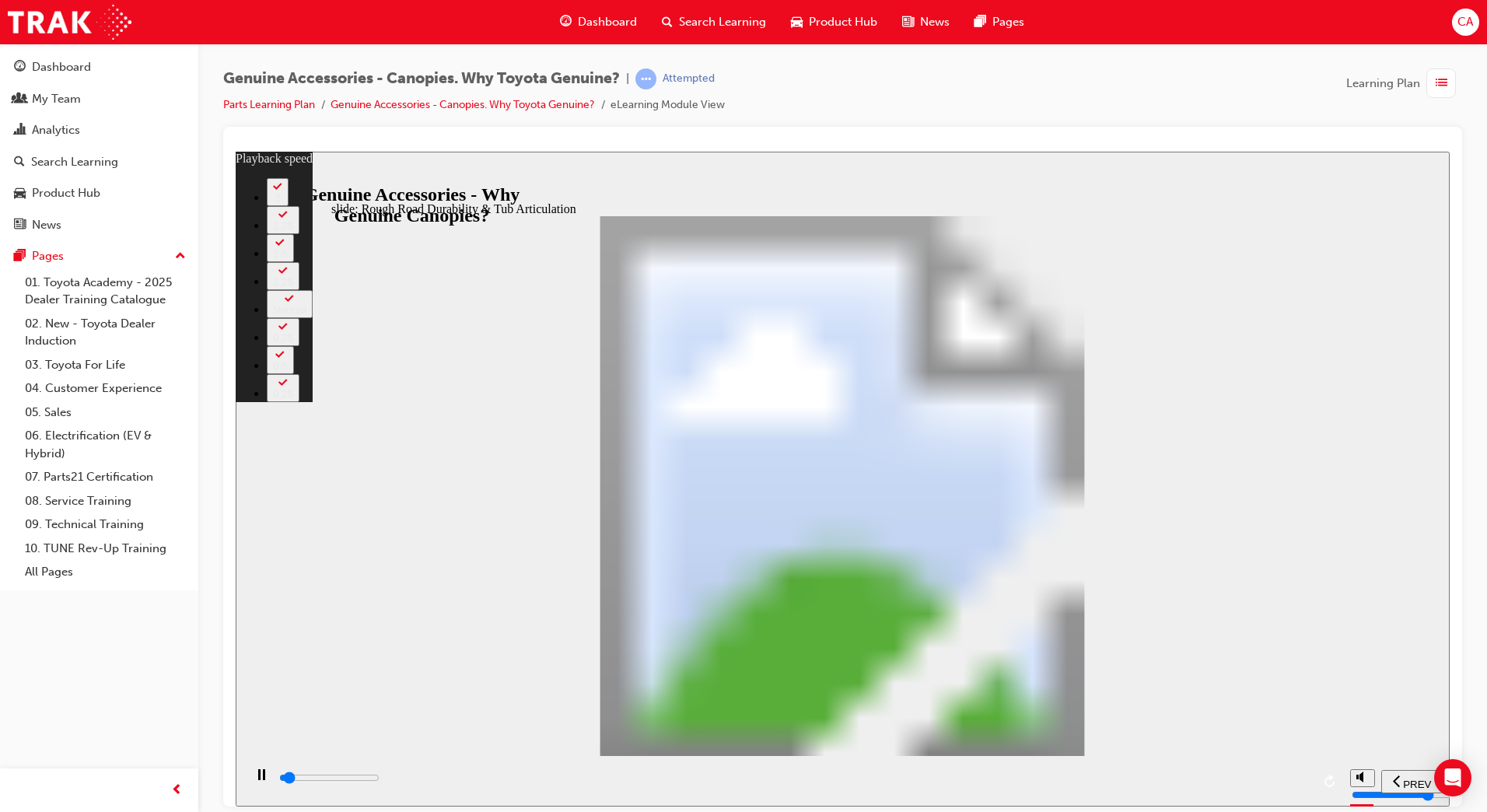
type input "1600"
type input "0"
type input "1600"
type input "0"
type input "1600"
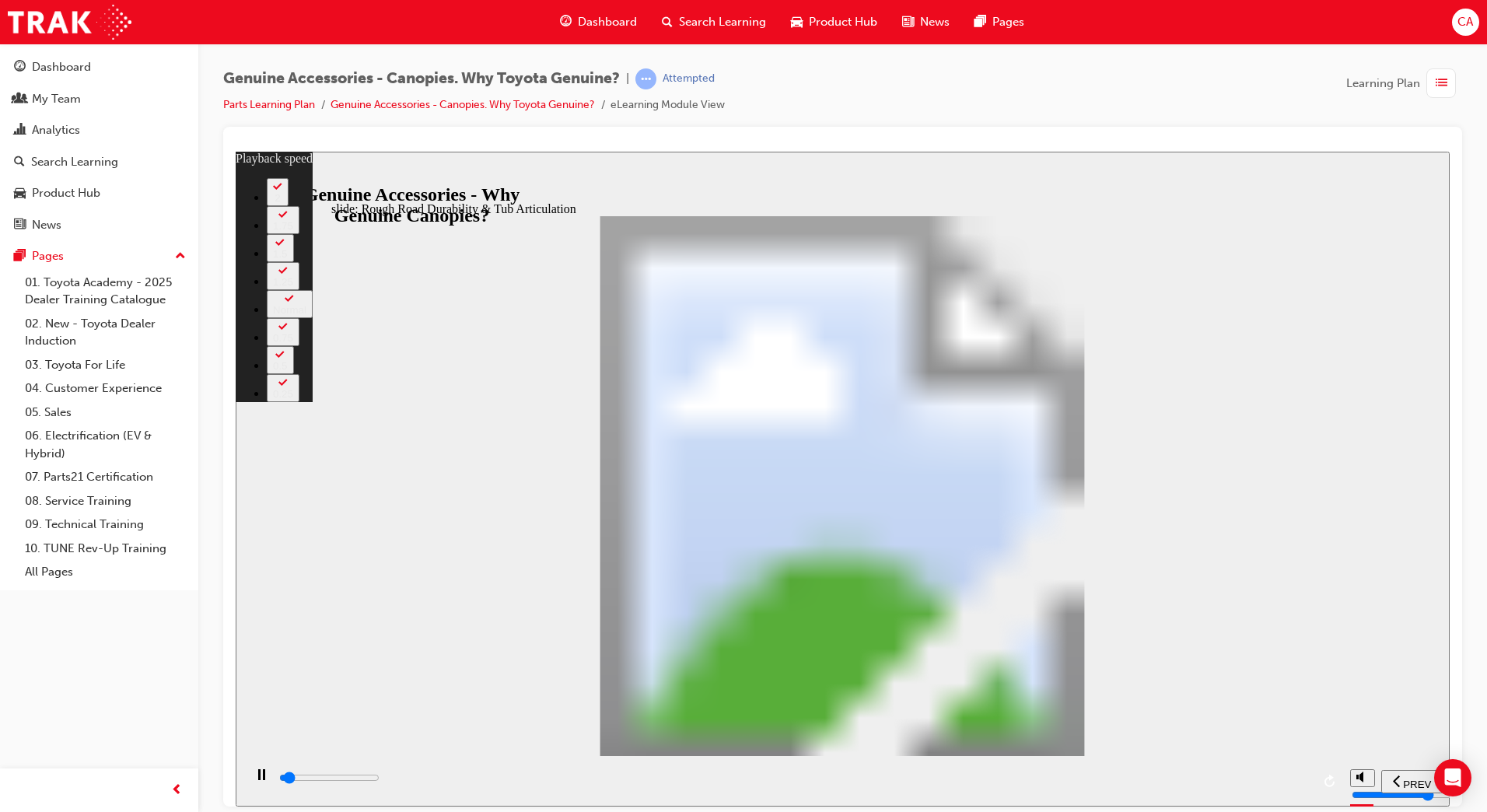
type input "0"
type input "1700"
type input "0"
type input "1700"
type input "0"
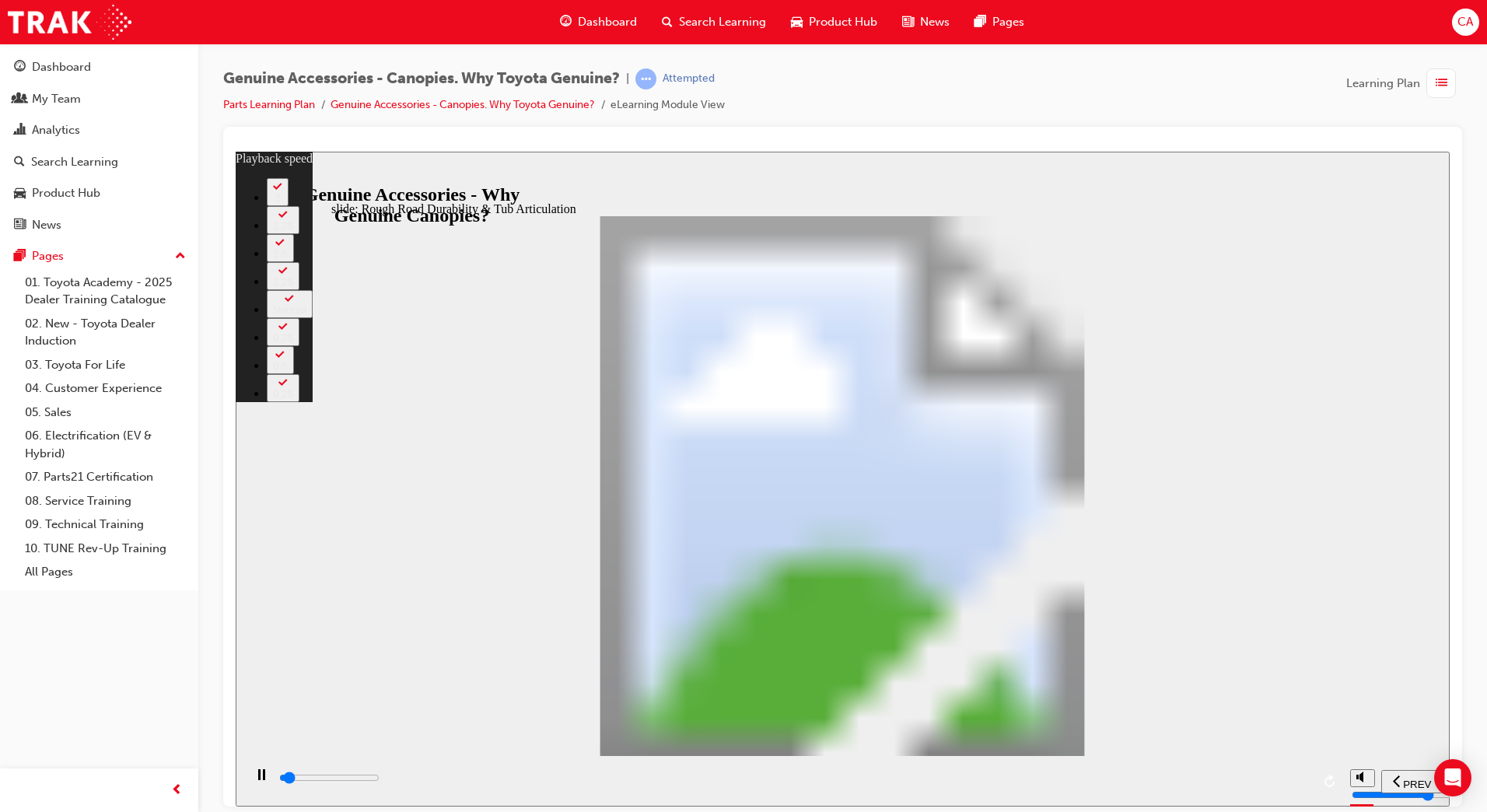
type input "1700"
type input "0"
type input "1700"
type input "0"
type input "1700"
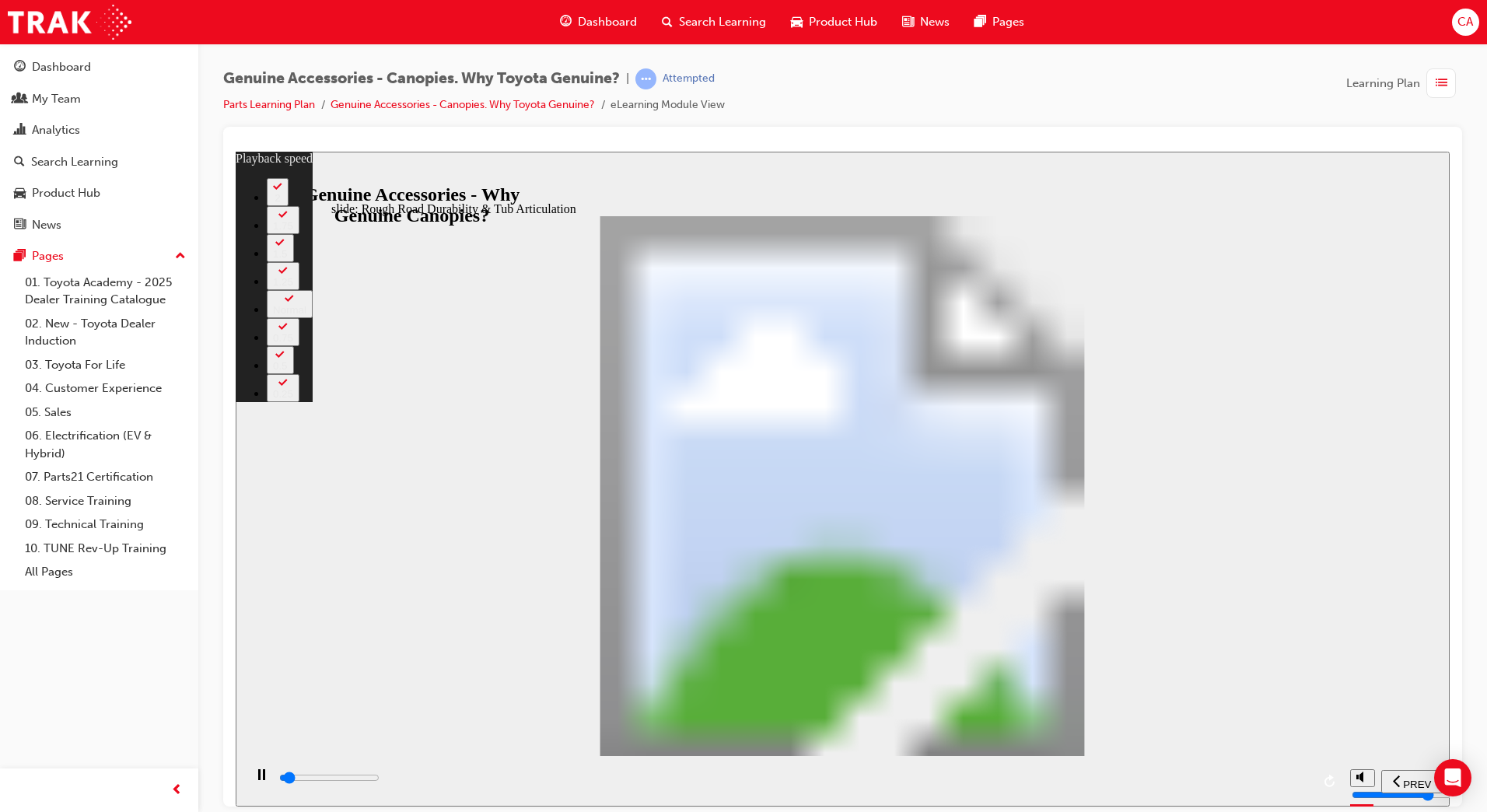
type input "0"
type input "1800"
type input "0"
type input "1800"
type input "0"
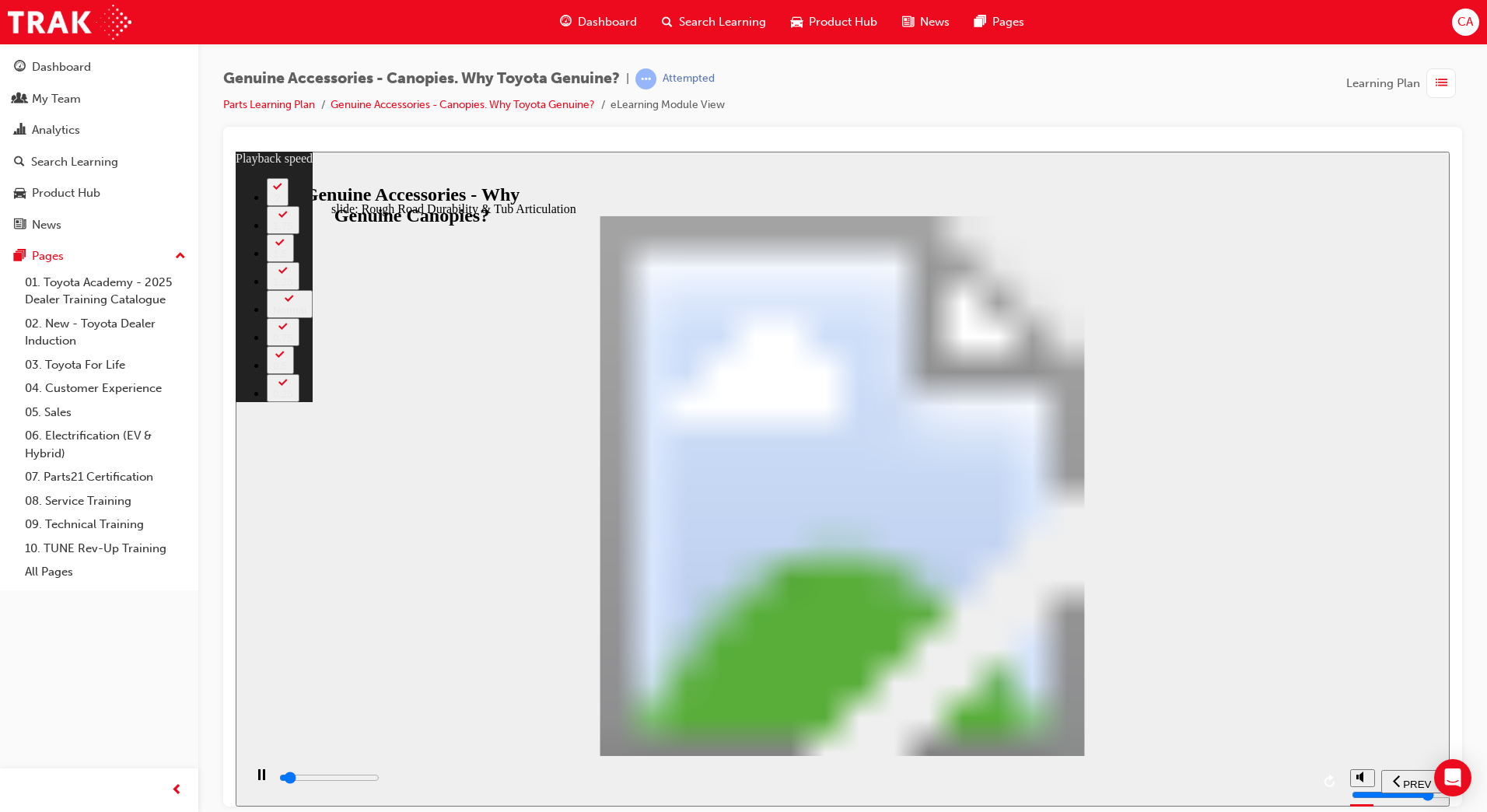
type input "1800"
type input "1"
type input "1800"
type input "1"
type input "1800"
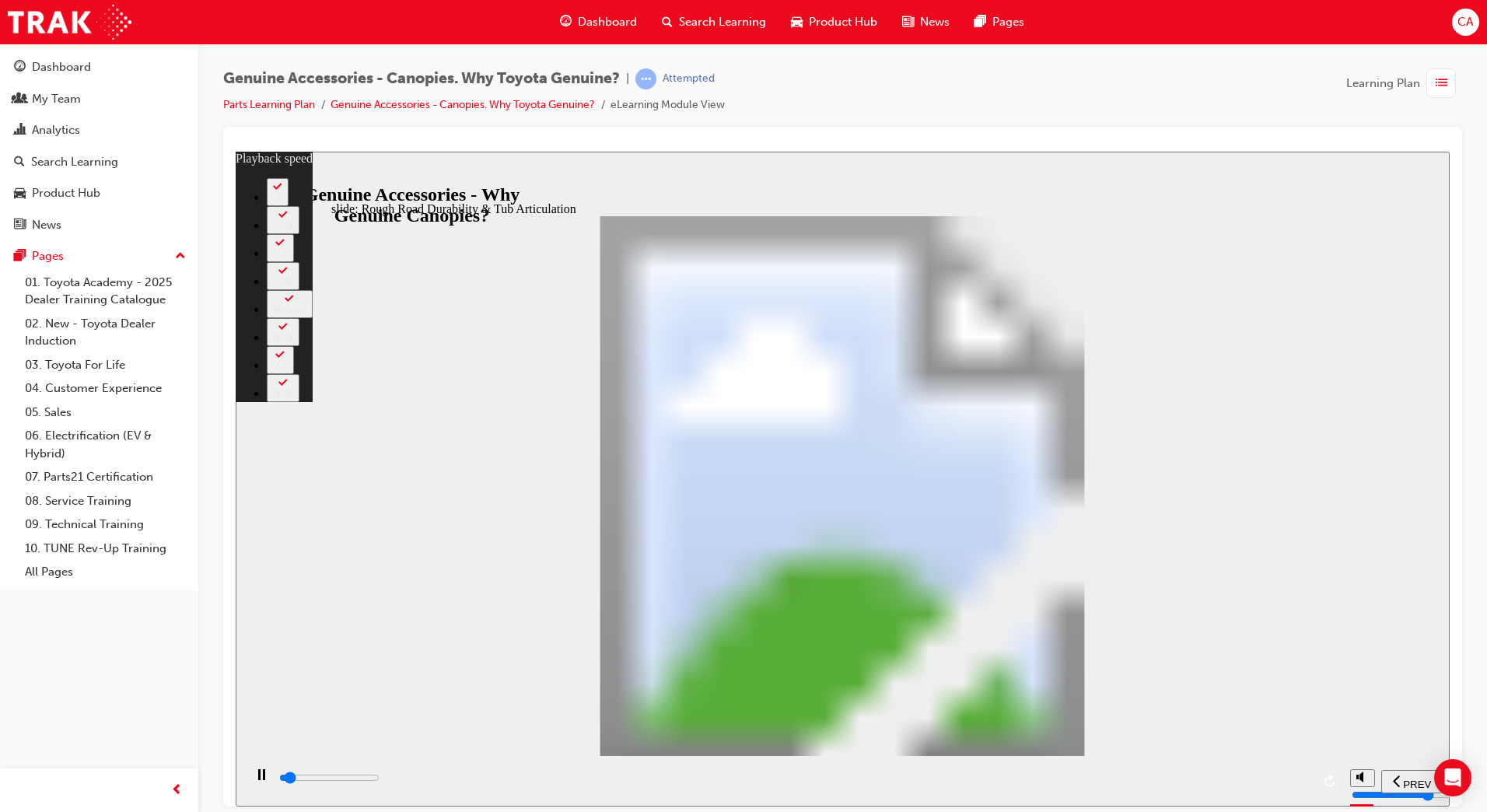
type input "1"
type input "1900"
type input "1"
type input "1900"
type input "1"
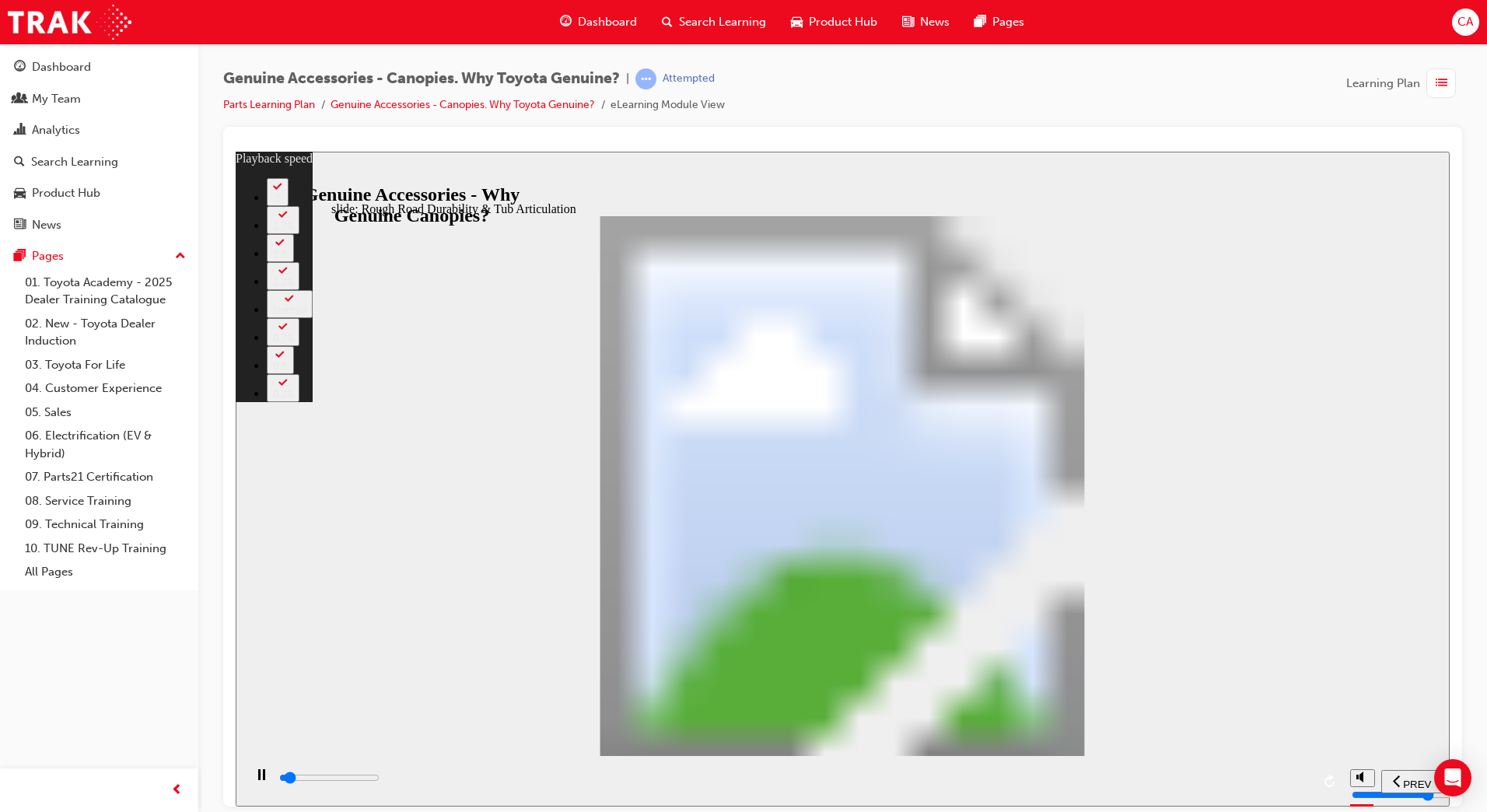
type input "1900"
type input "1"
type input "1900"
type input "1"
type input "1900"
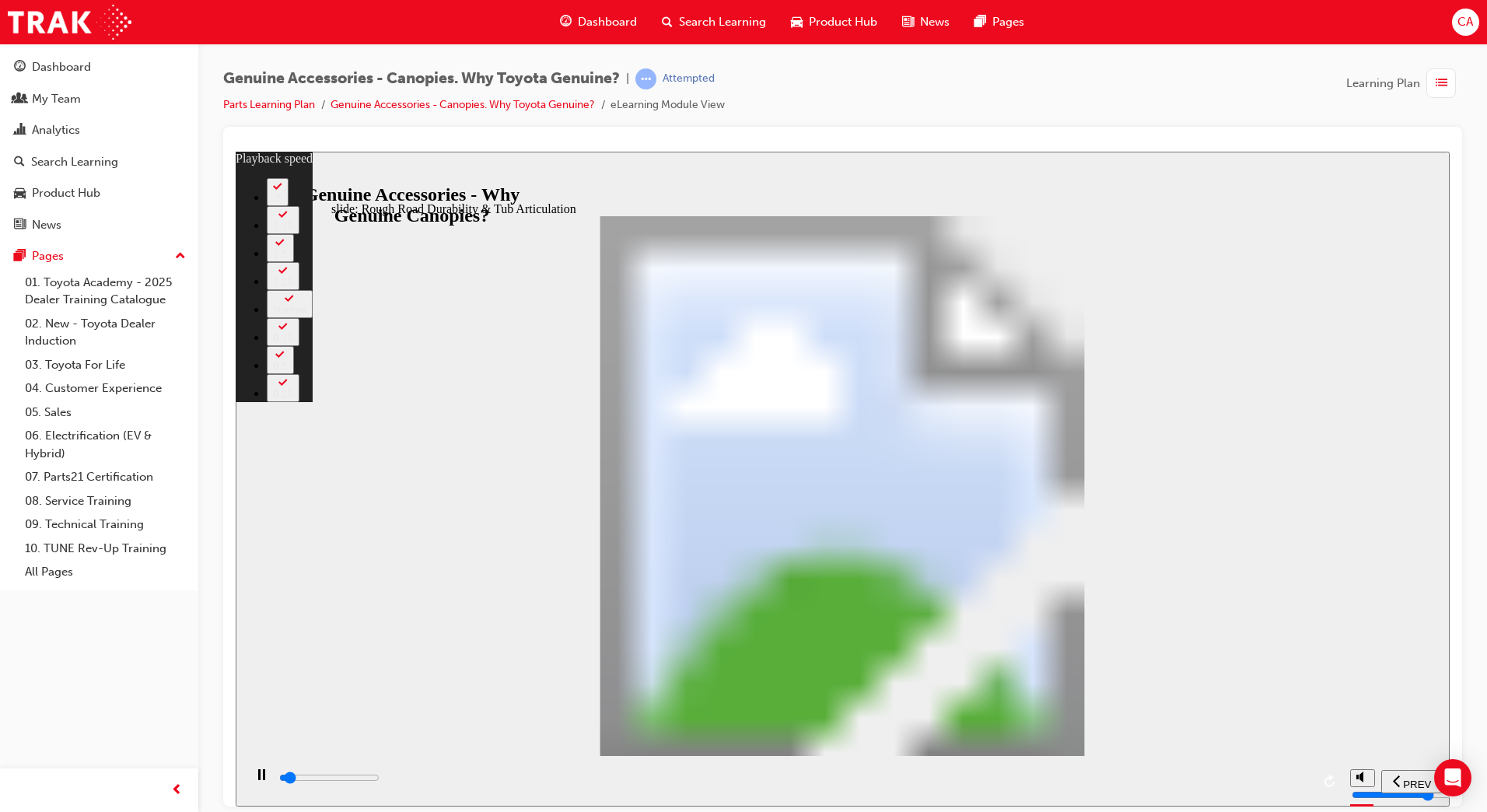
type input "1"
type input "2000"
type input "1"
type input "2000"
type input "1"
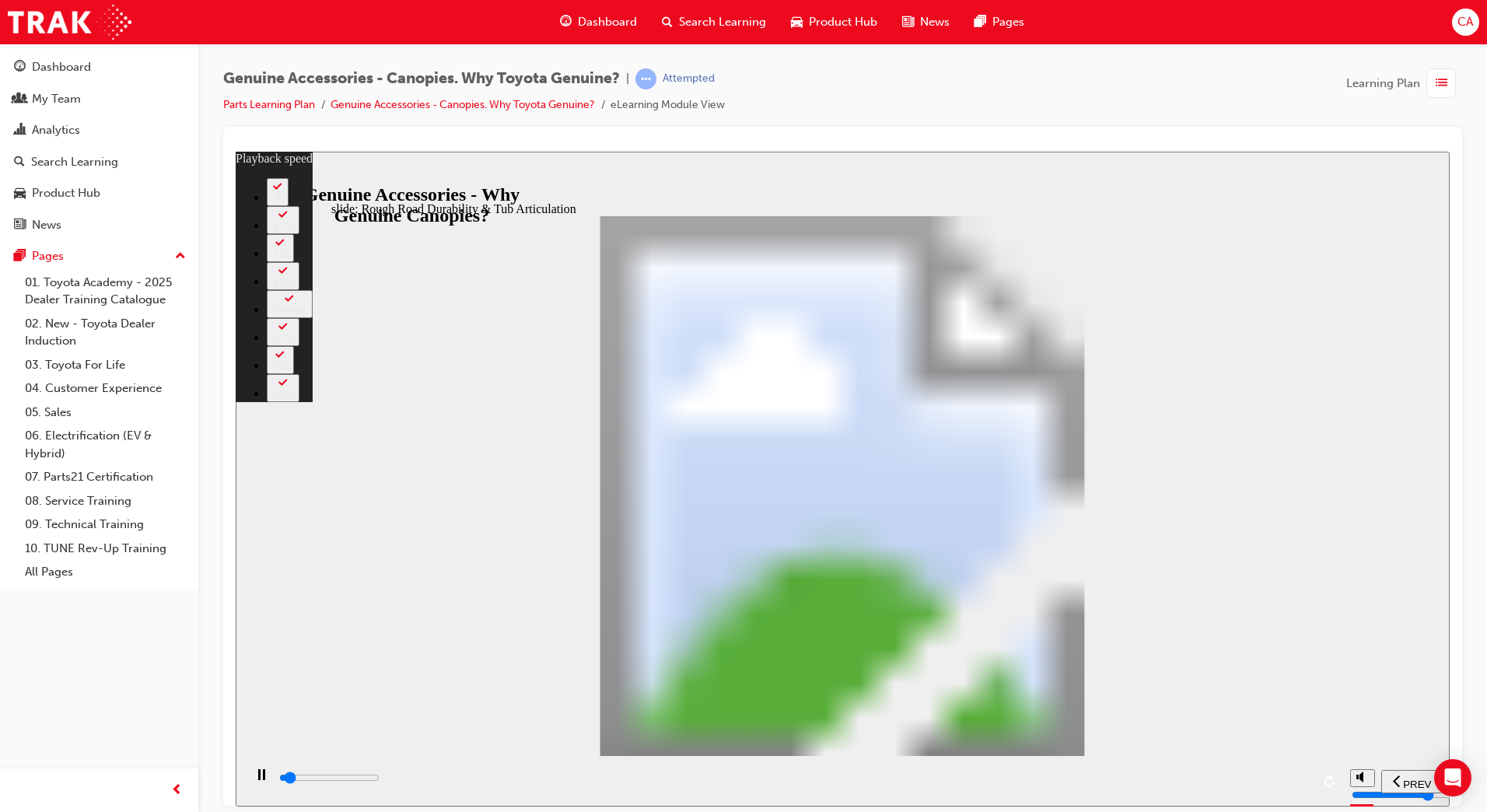
type input "2000"
type input "1"
type input "2000"
type input "1"
type input "2000"
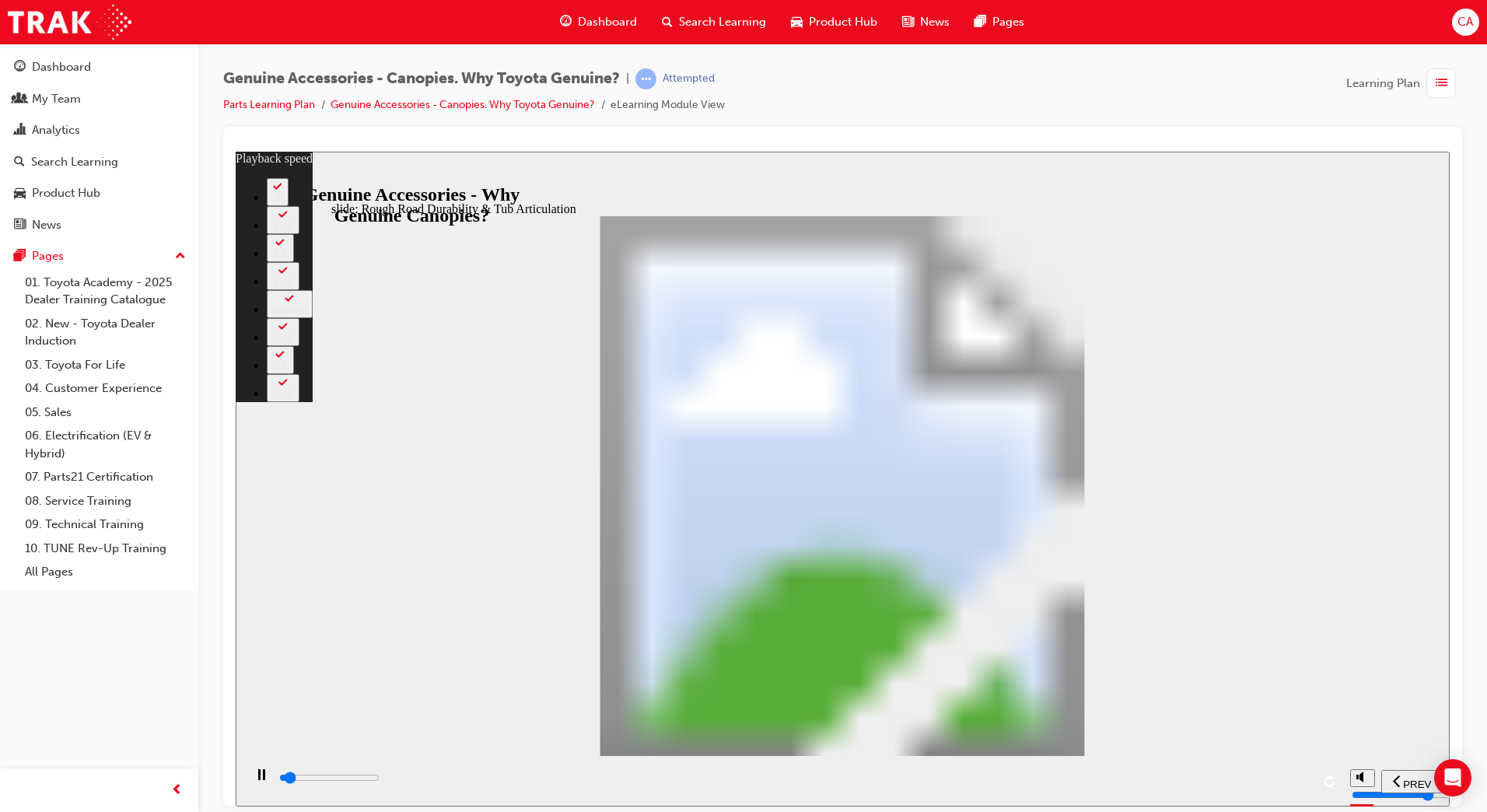
type input "1"
type input "2100"
type input "1"
type input "2100"
type input "1"
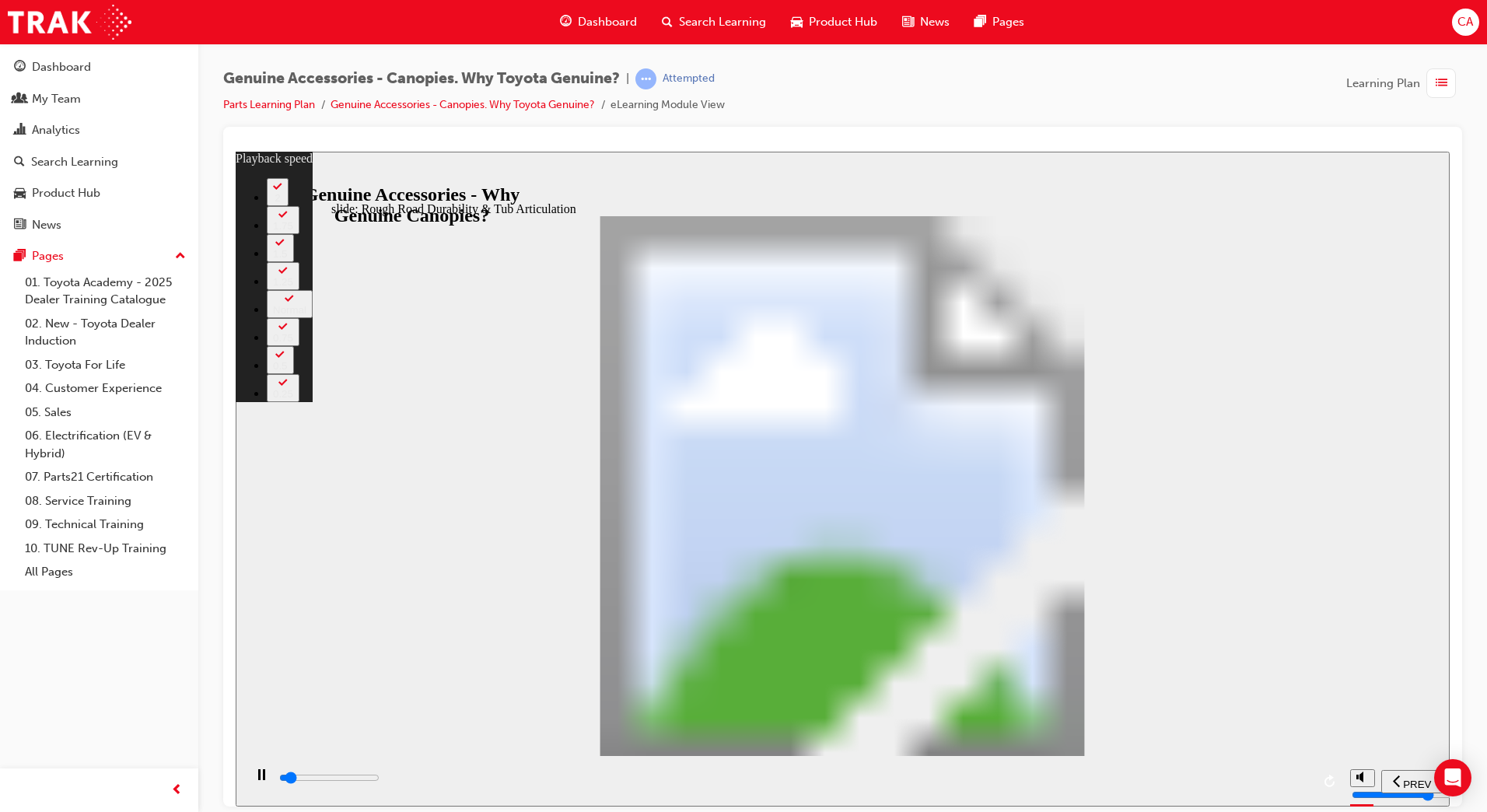
type input "2100"
type input "1"
type input "2100"
type input "1"
type input "2100"
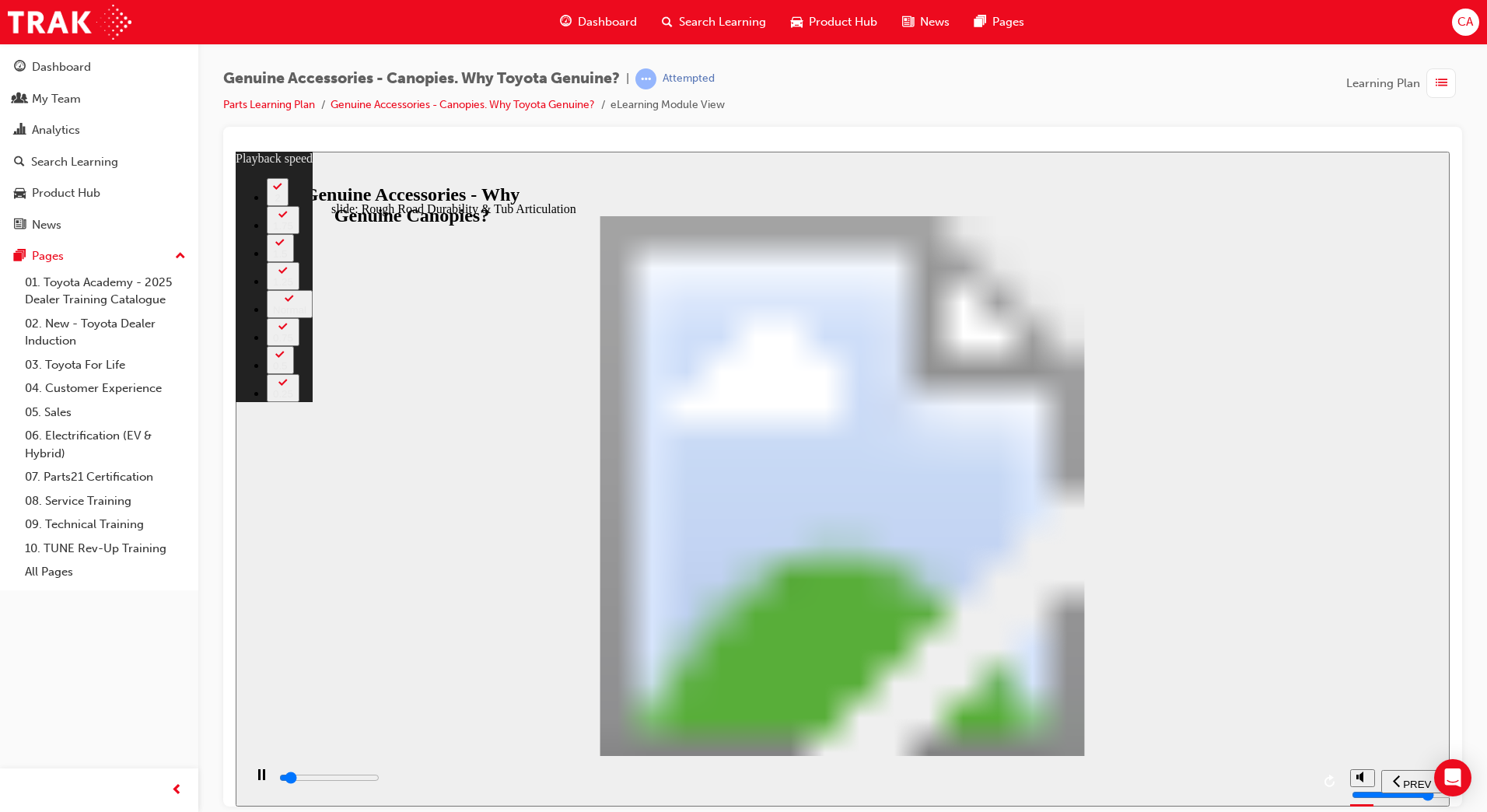
type input "1"
type input "2200"
type input "1"
type input "2200"
type input "1"
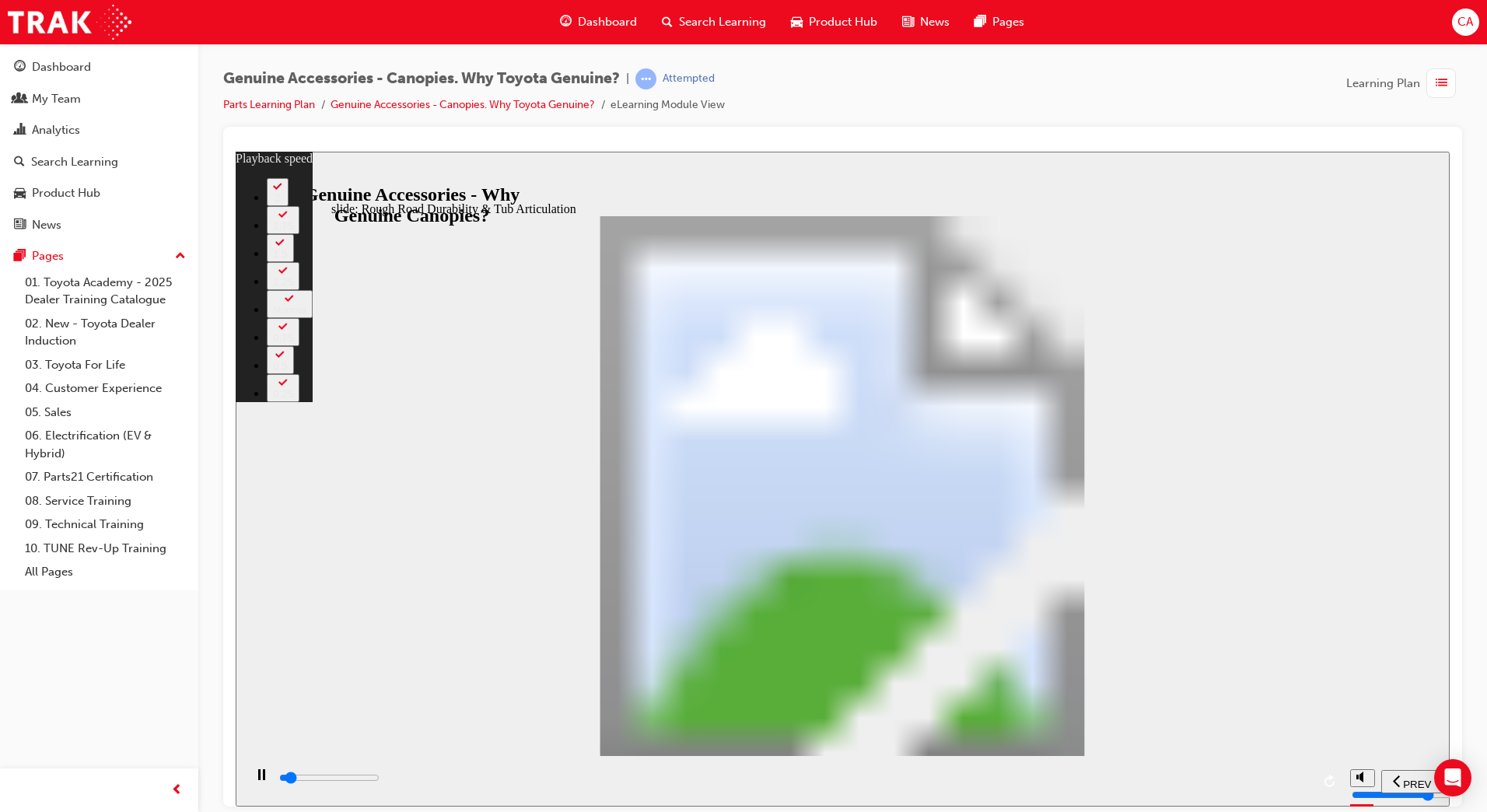
type input "2200"
type input "1"
type input "2200"
type input "1"
type input "2200"
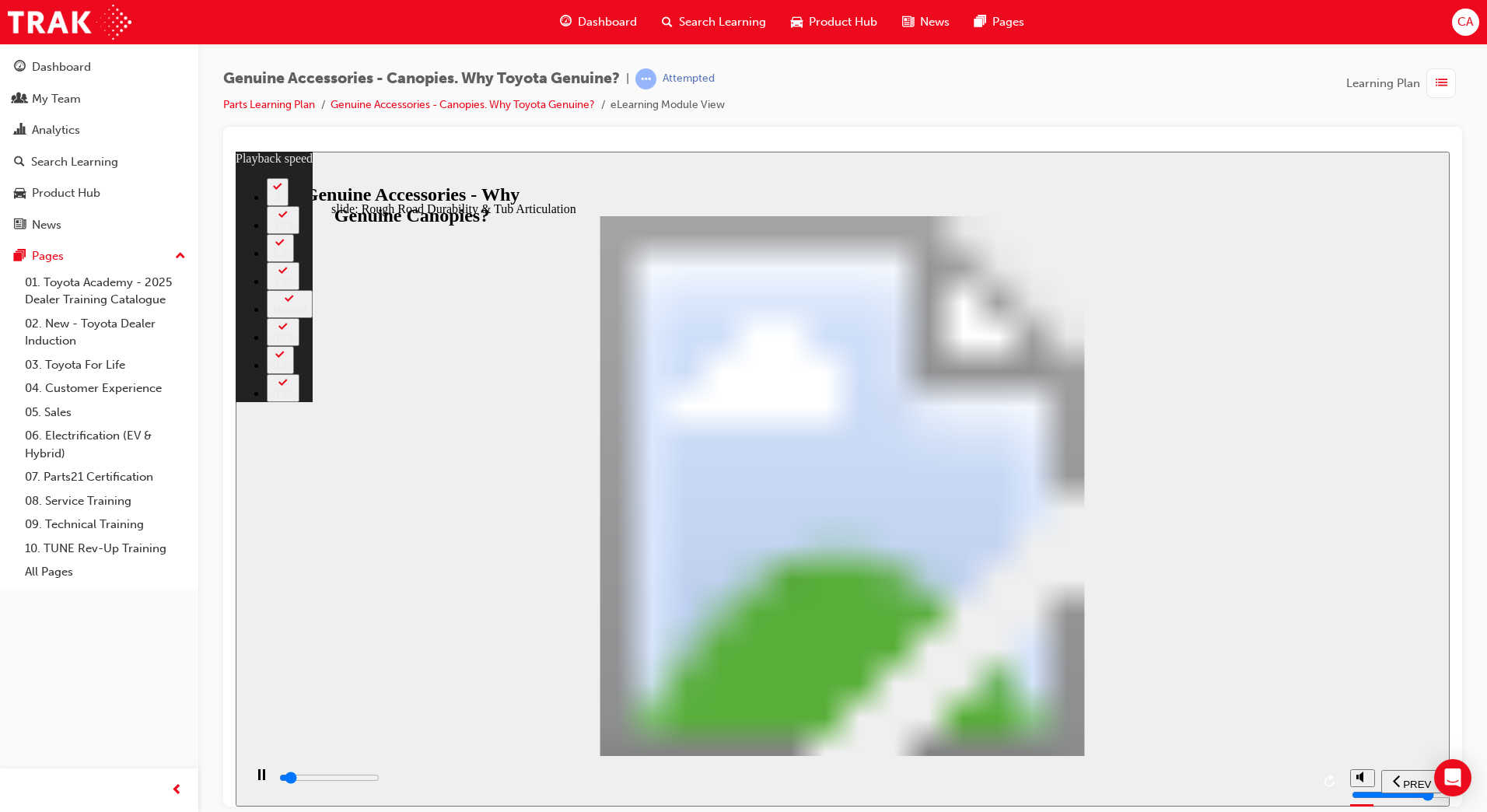
type input "1"
type input "2300"
type input "1"
type input "2300"
type input "1"
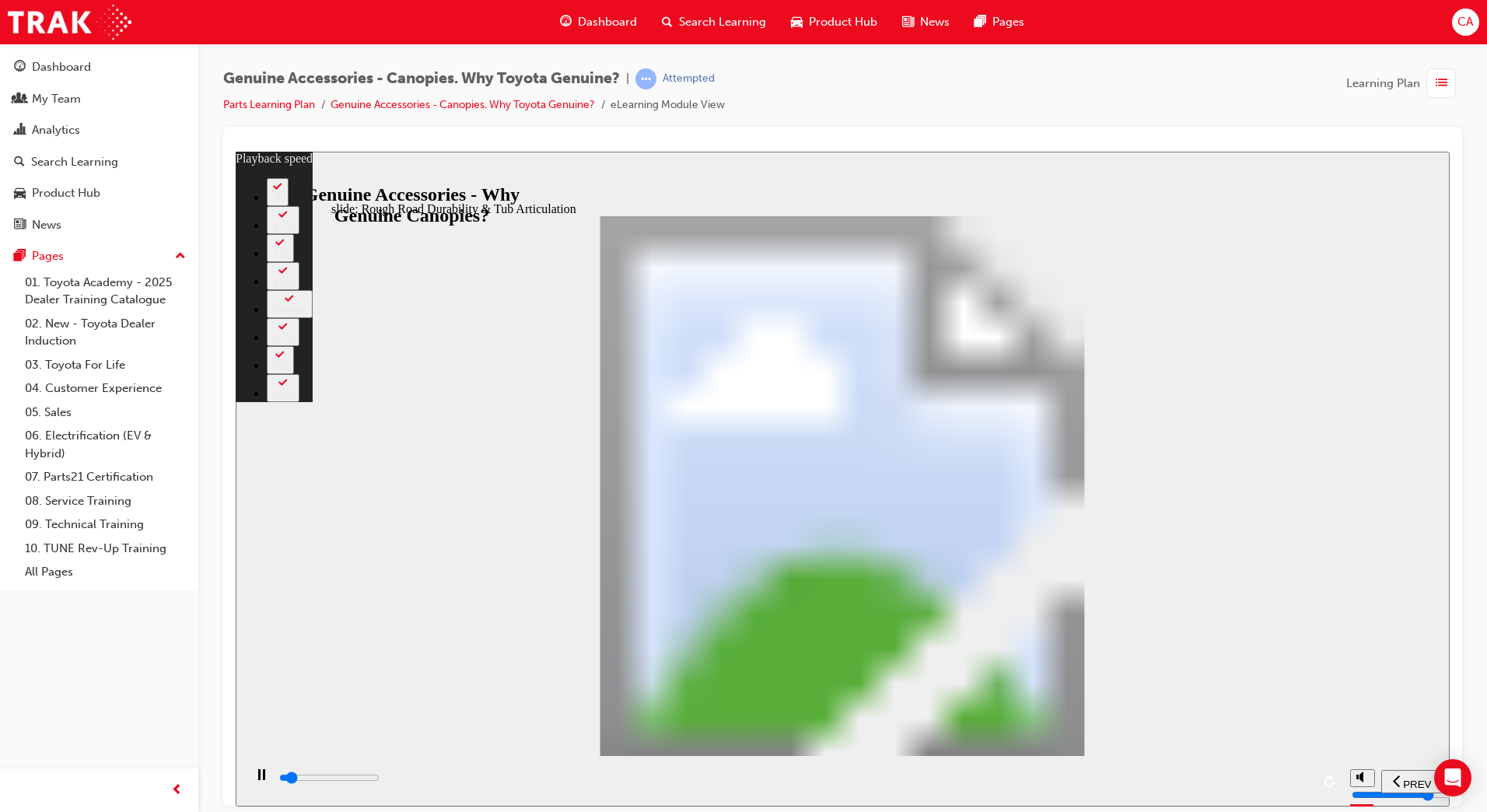
type input "2600"
type input "2"
type input "2900"
type input "2"
type input "3100"
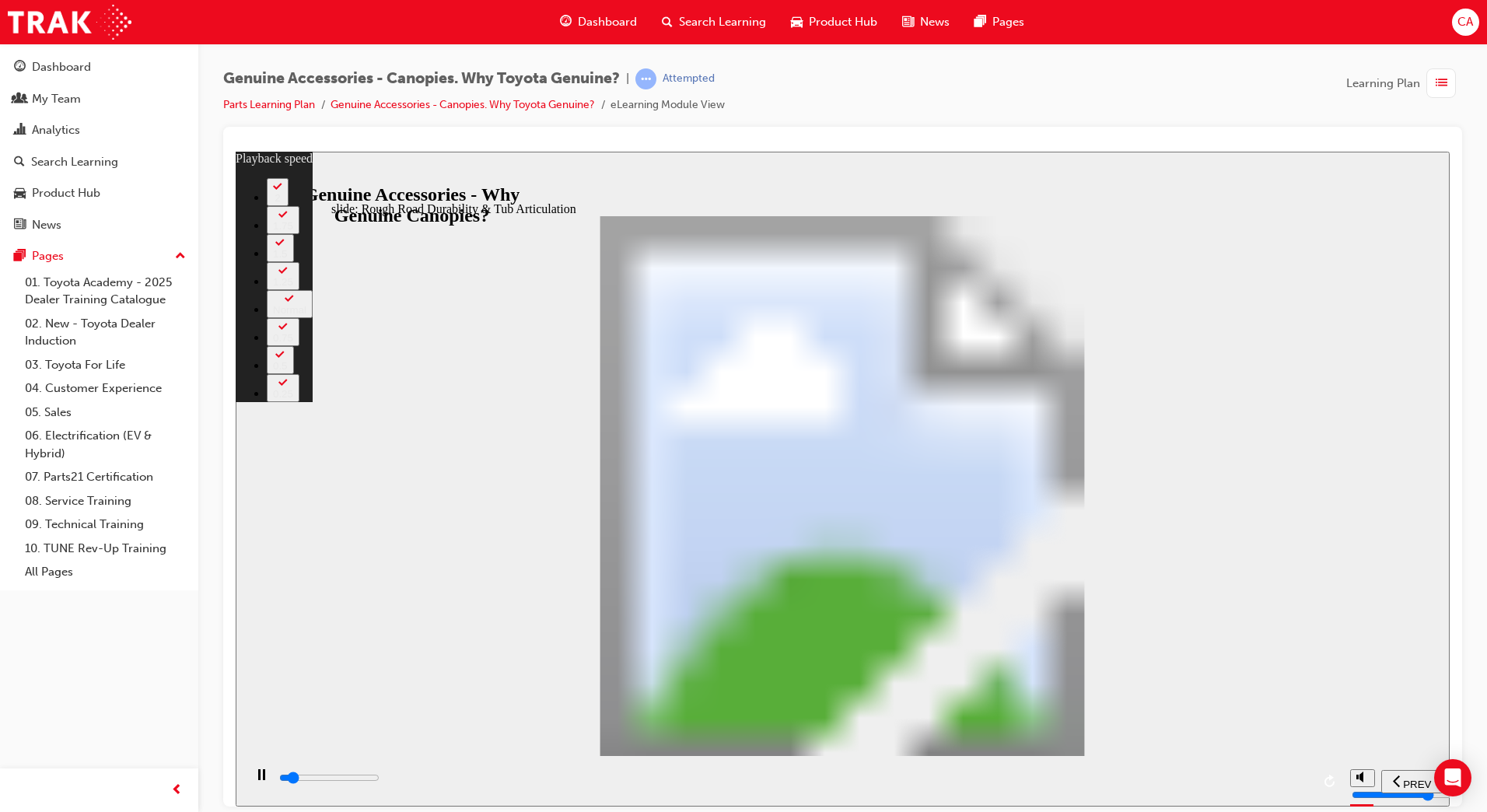
type input "2"
type input "3400"
type input "2"
type input "3700"
type input "3"
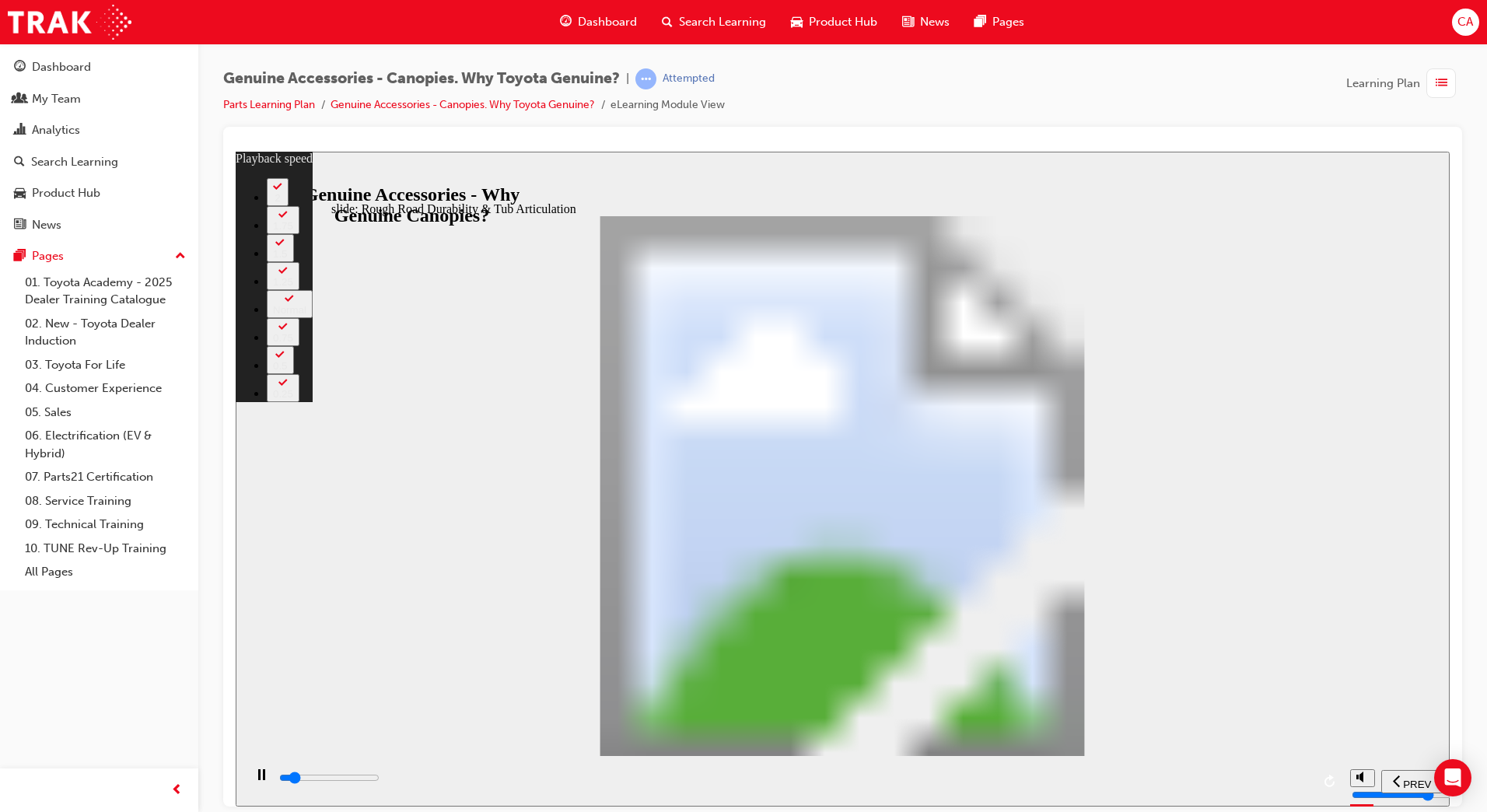
type input "3900"
type input "3"
type input "4000"
type input "3"
type input "4200"
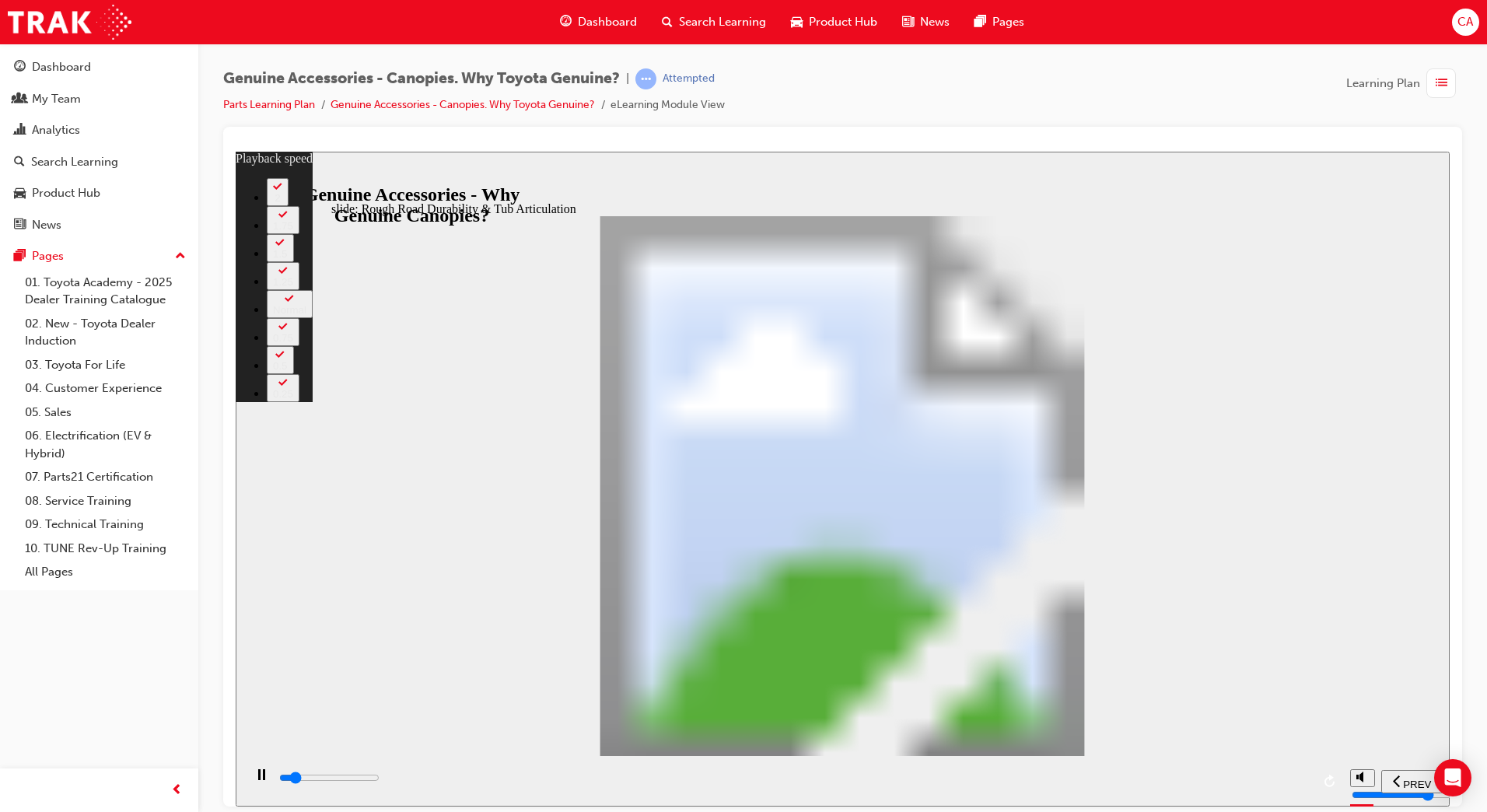
type input "3"
type input "4500"
type input "3"
type input "4700"
type input "4"
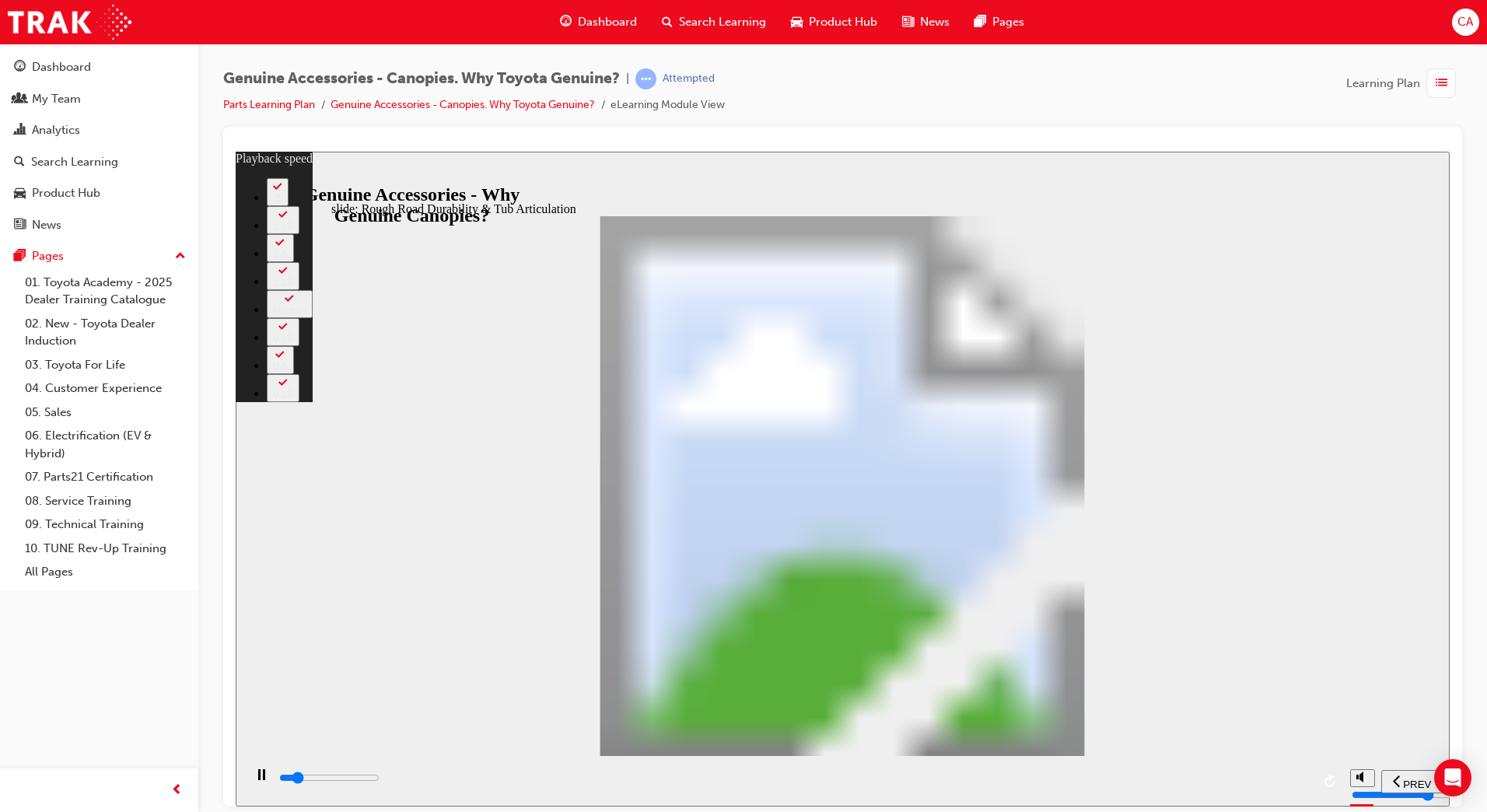
type input "5000"
type input "4"
type input "5300"
type input "4"
type input "5500"
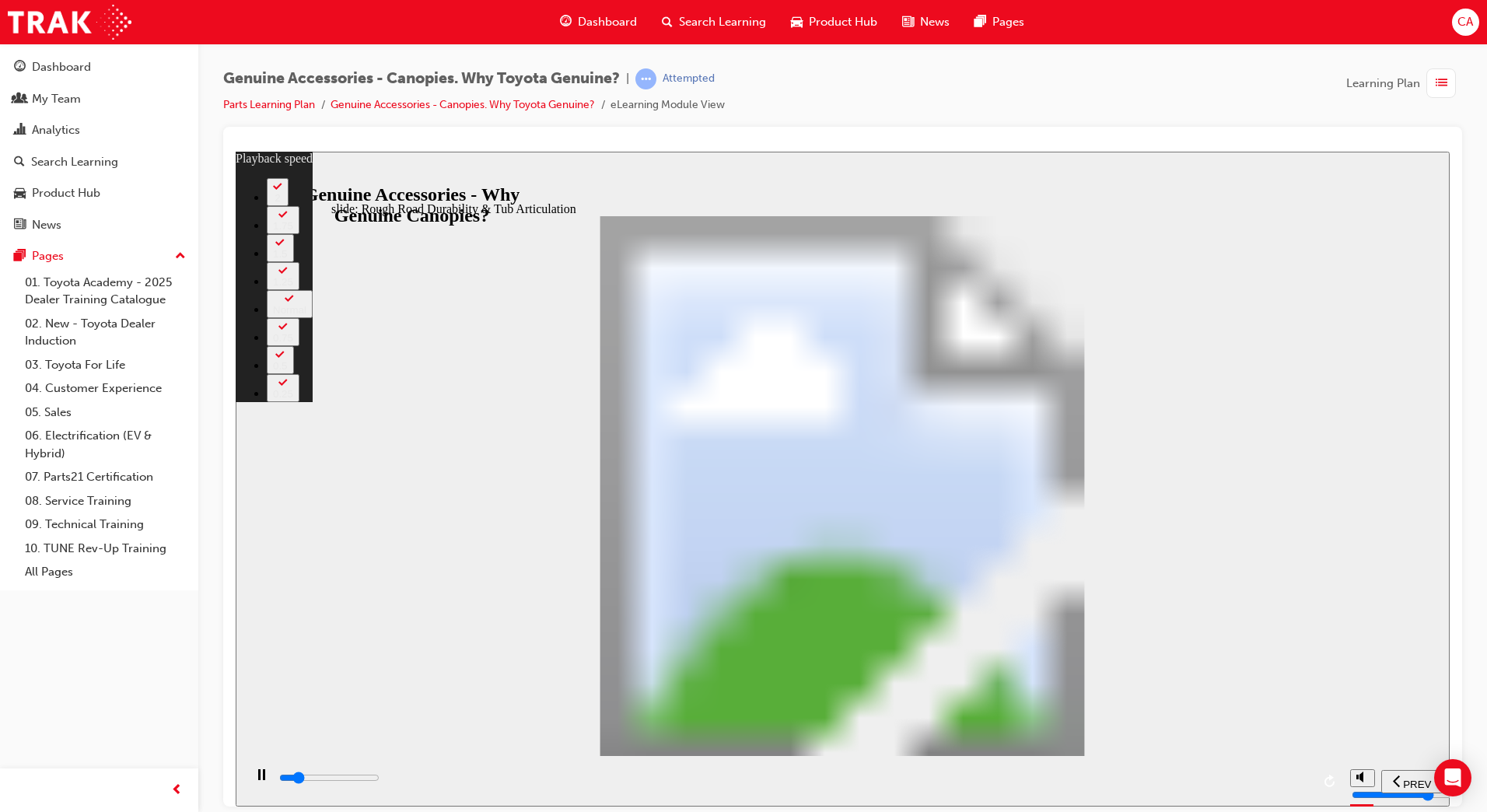
type input "4"
type input "5800"
type input "5"
type input "6000"
type input "5"
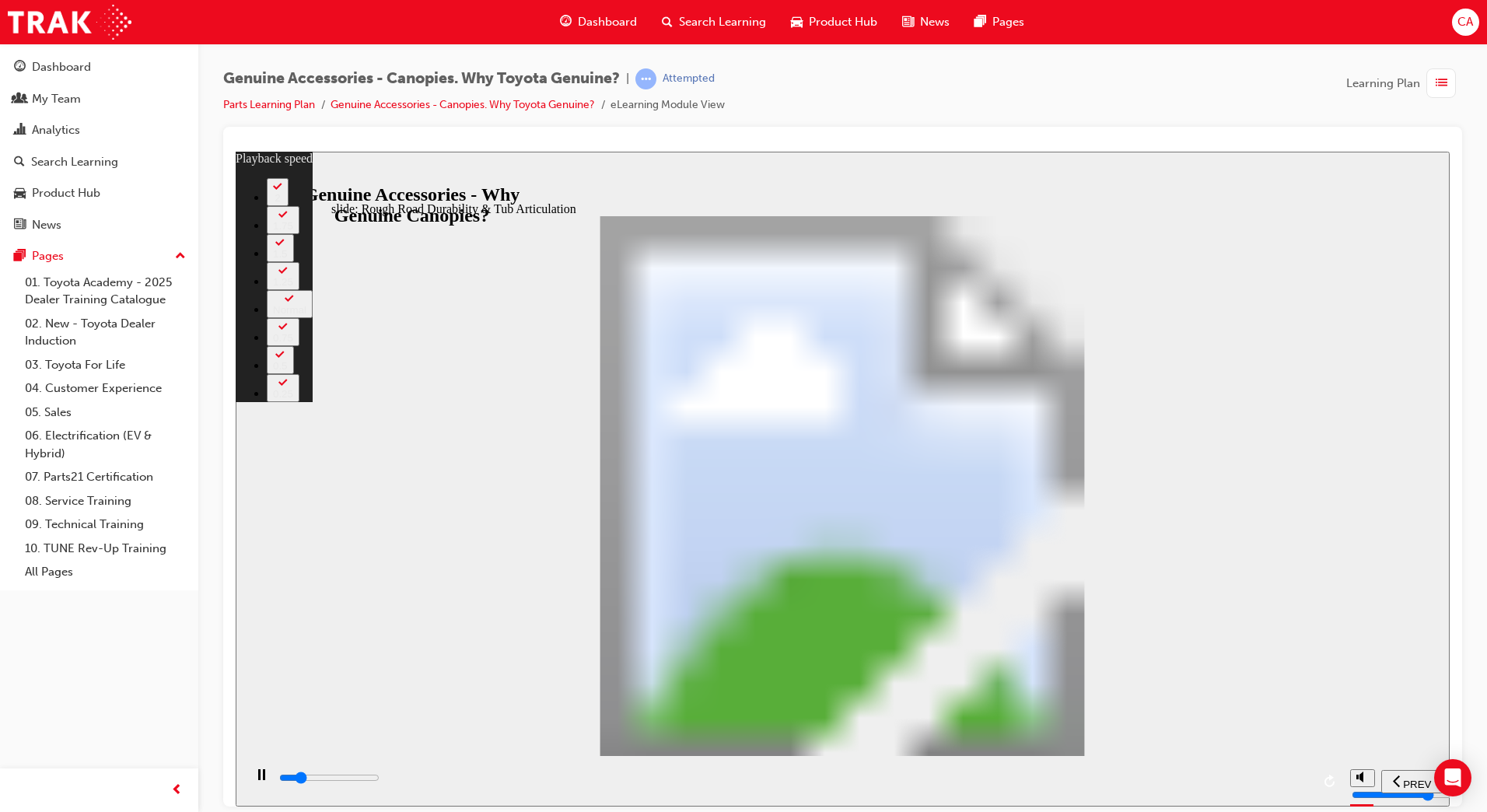
type input "6300"
type input "5"
type input "6600"
type input "6"
type input "6900"
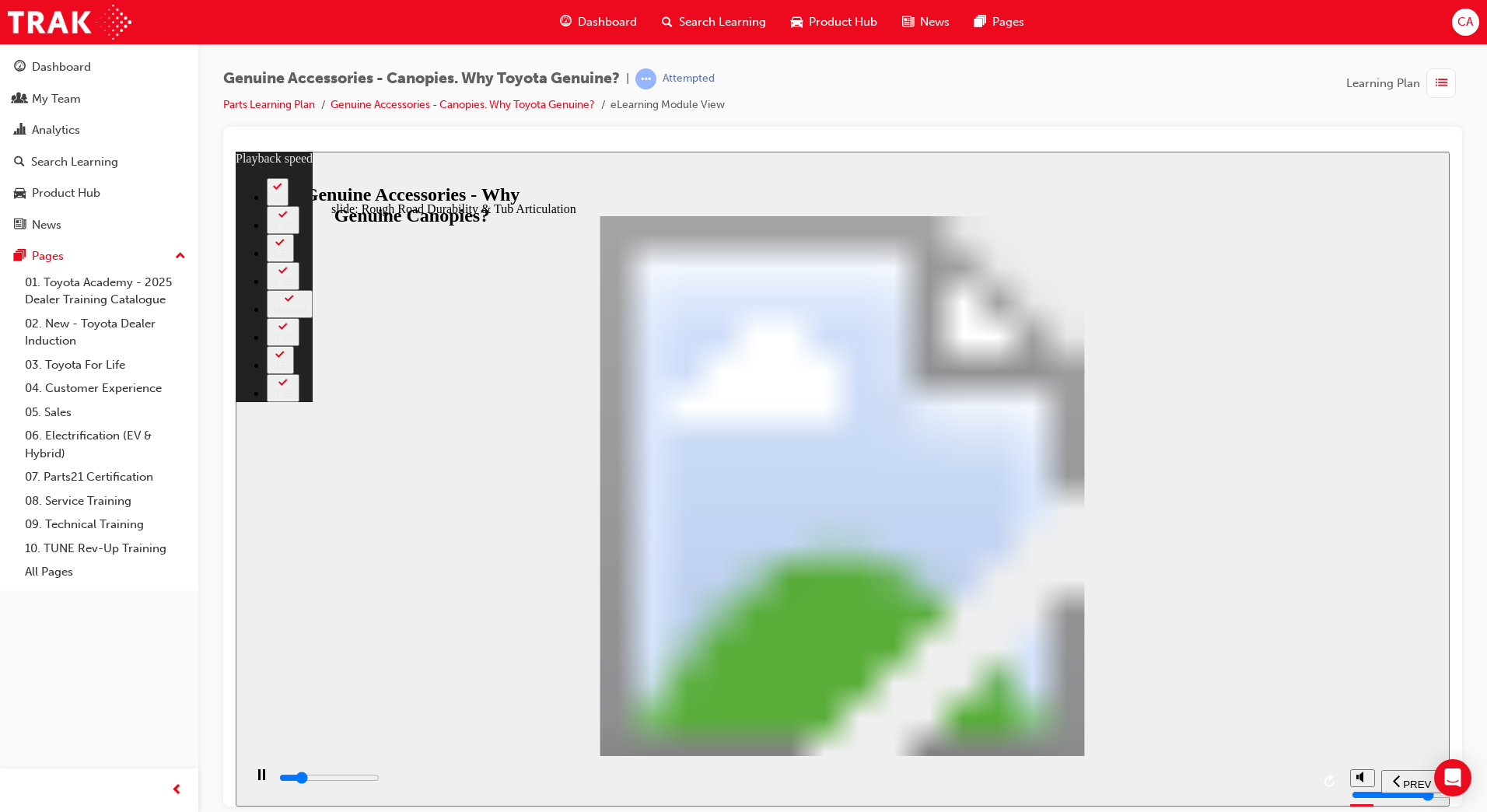
type input "6"
type input "7100"
type input "6"
type input "7400"
type input "6"
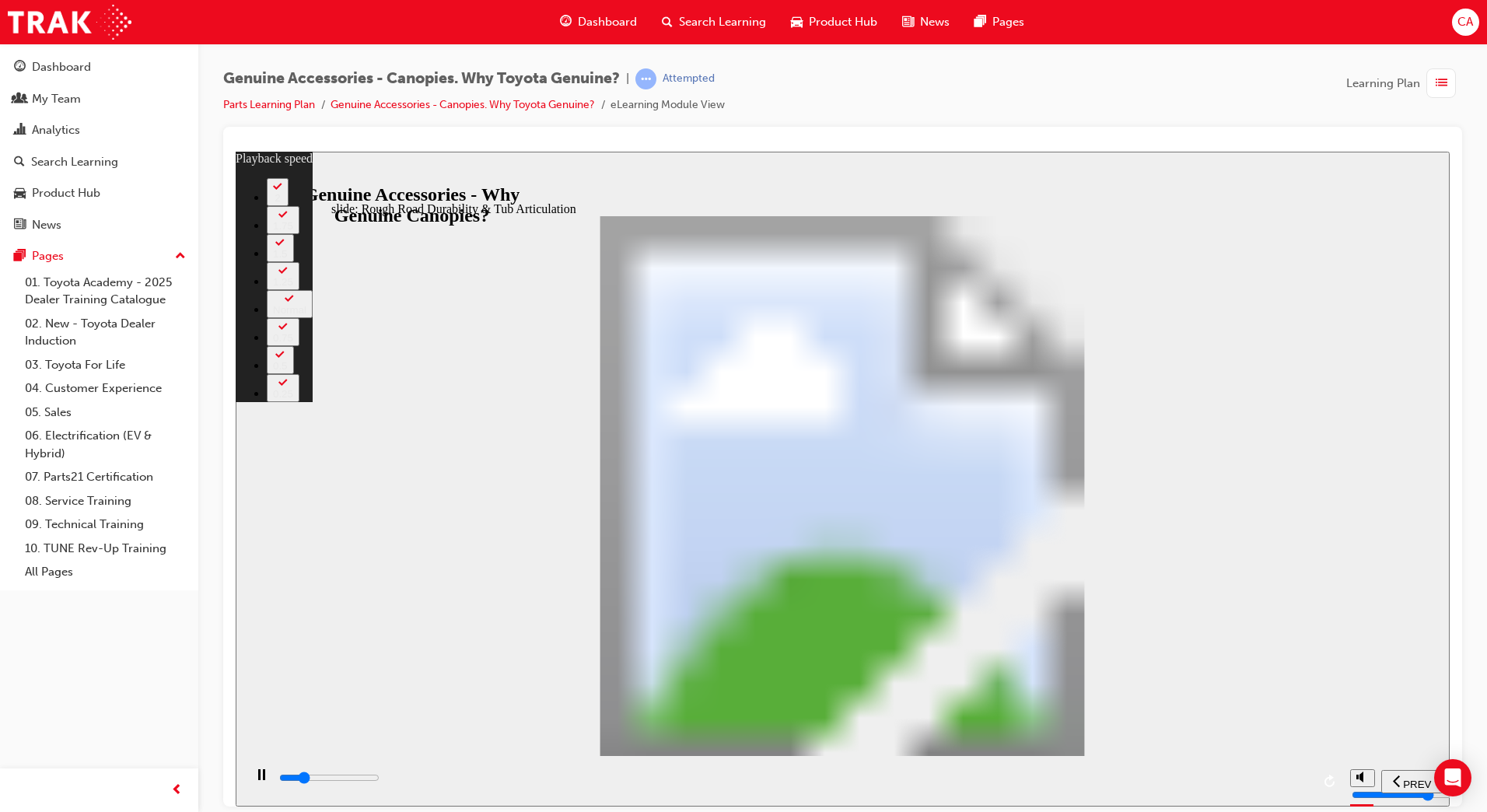
type input "7700"
type input "7"
type input "7900"
type input "7"
type input "8200"
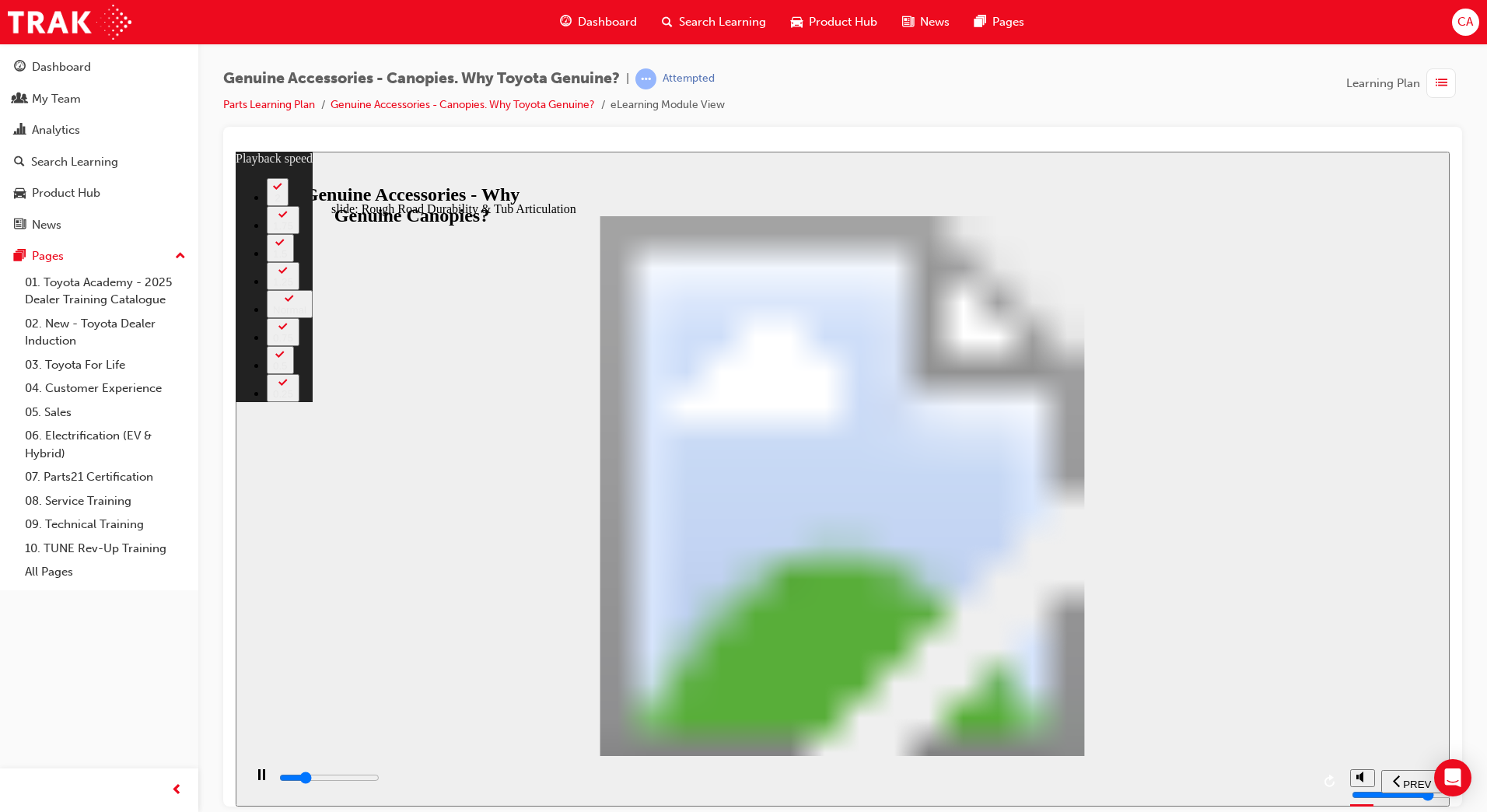
type input "7"
type input "8400"
type input "7"
type input "8700"
type input "8"
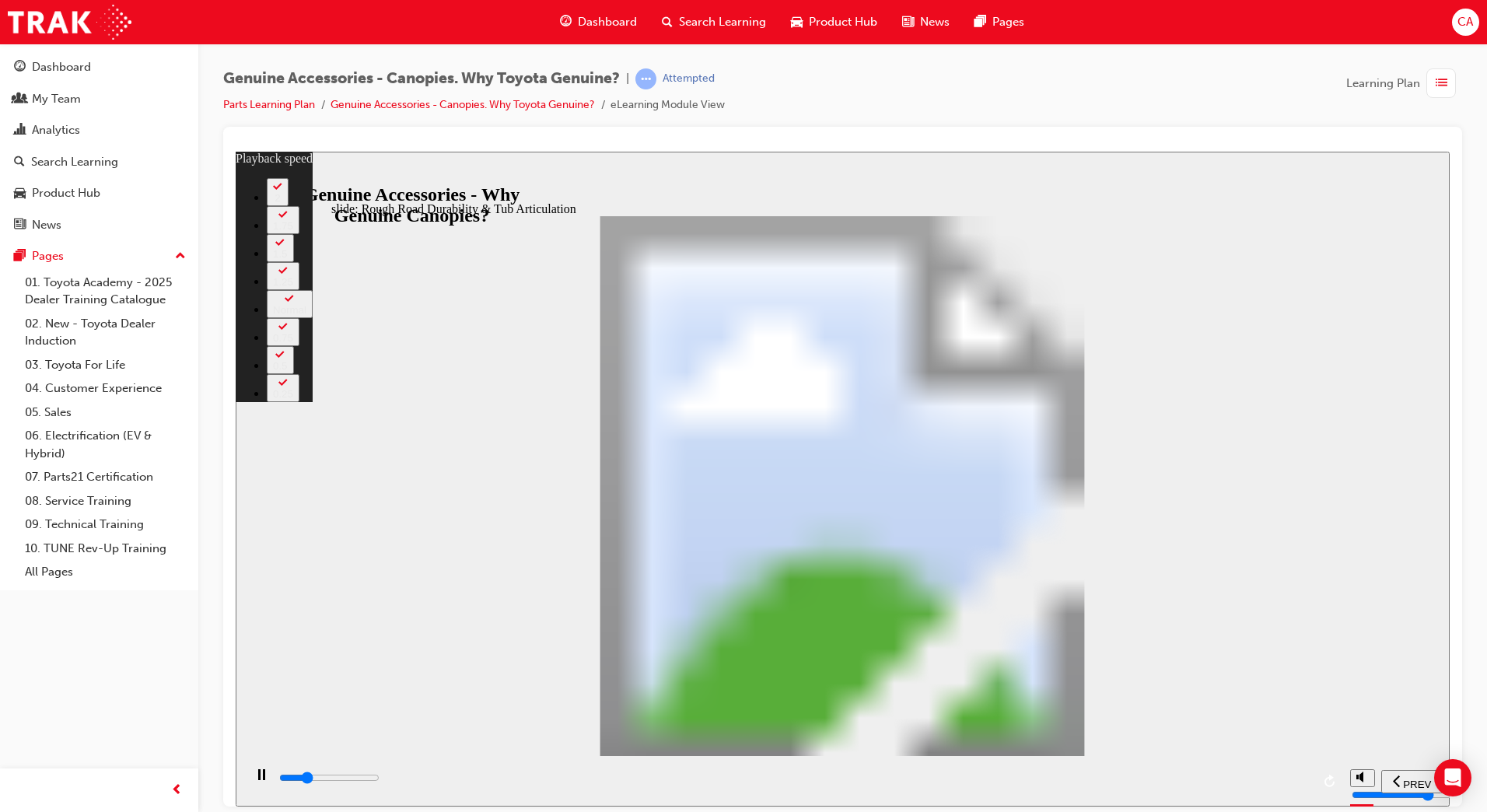
type input "9000"
type input "8"
type input "9200"
type input "8"
type input "9500"
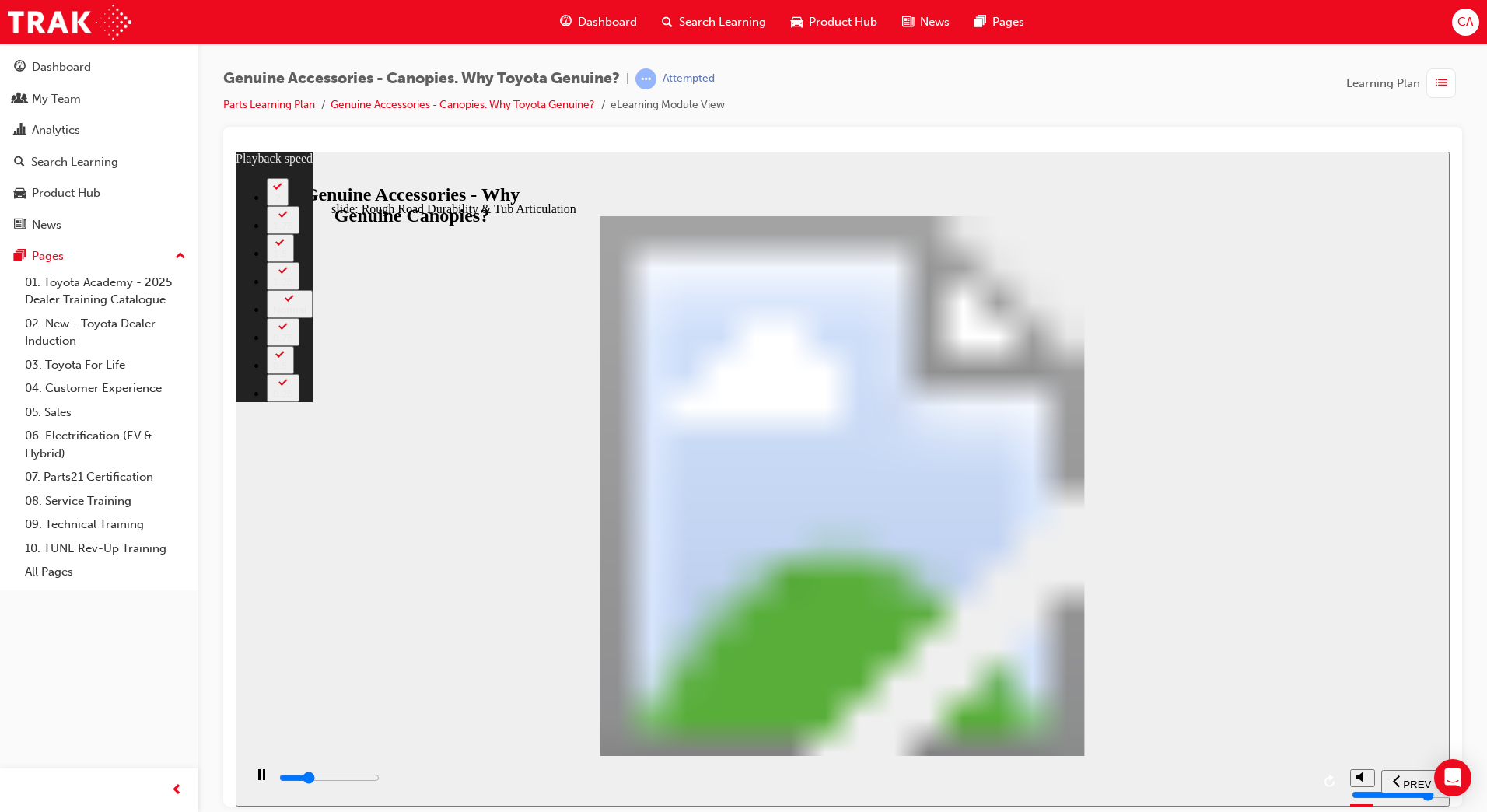
type input "8"
type input "9800"
type input "9"
type input "10000"
type input "9"
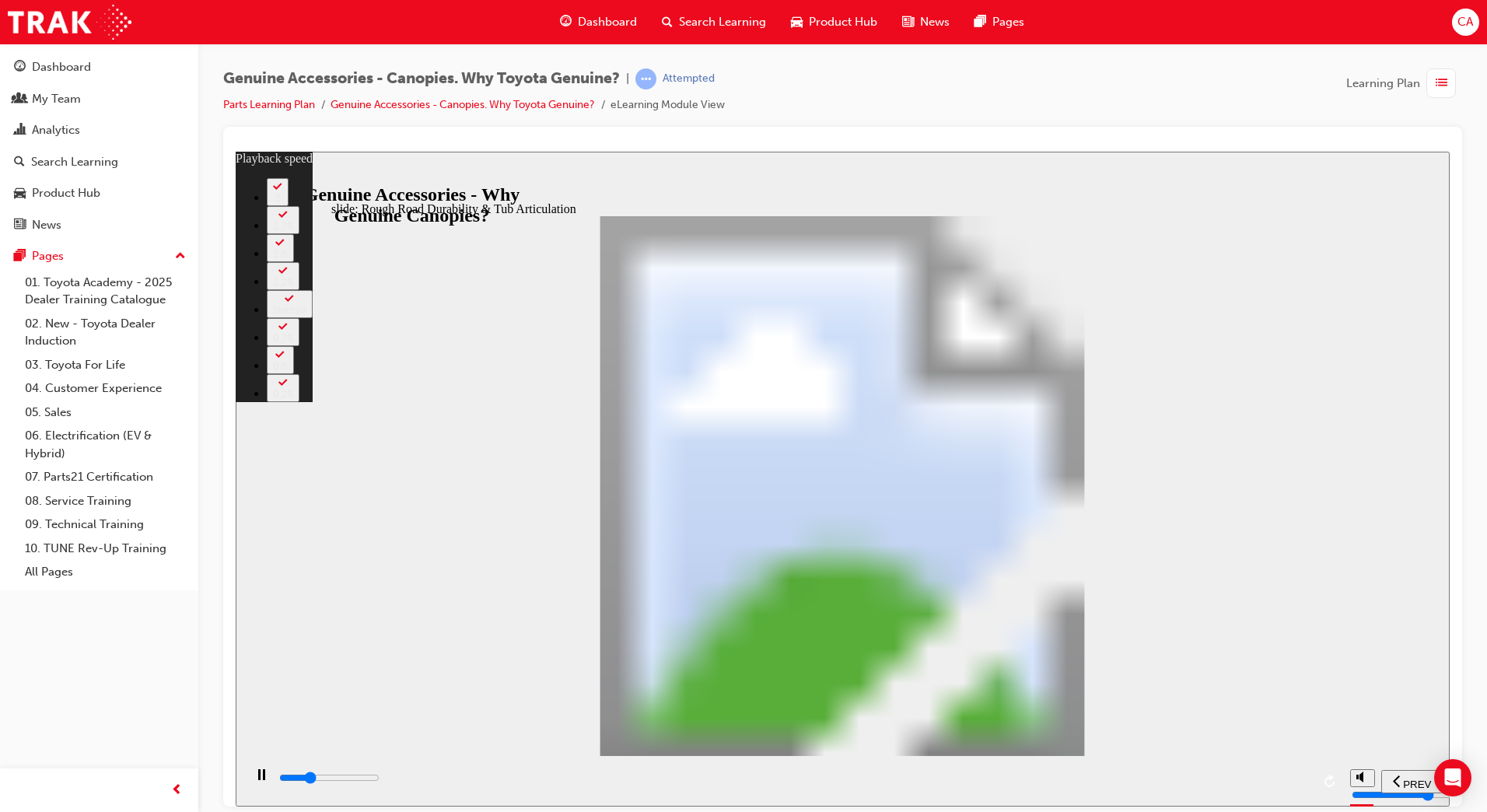
type input "10300"
type input "9"
type input "10600"
type input "10"
type input "10800"
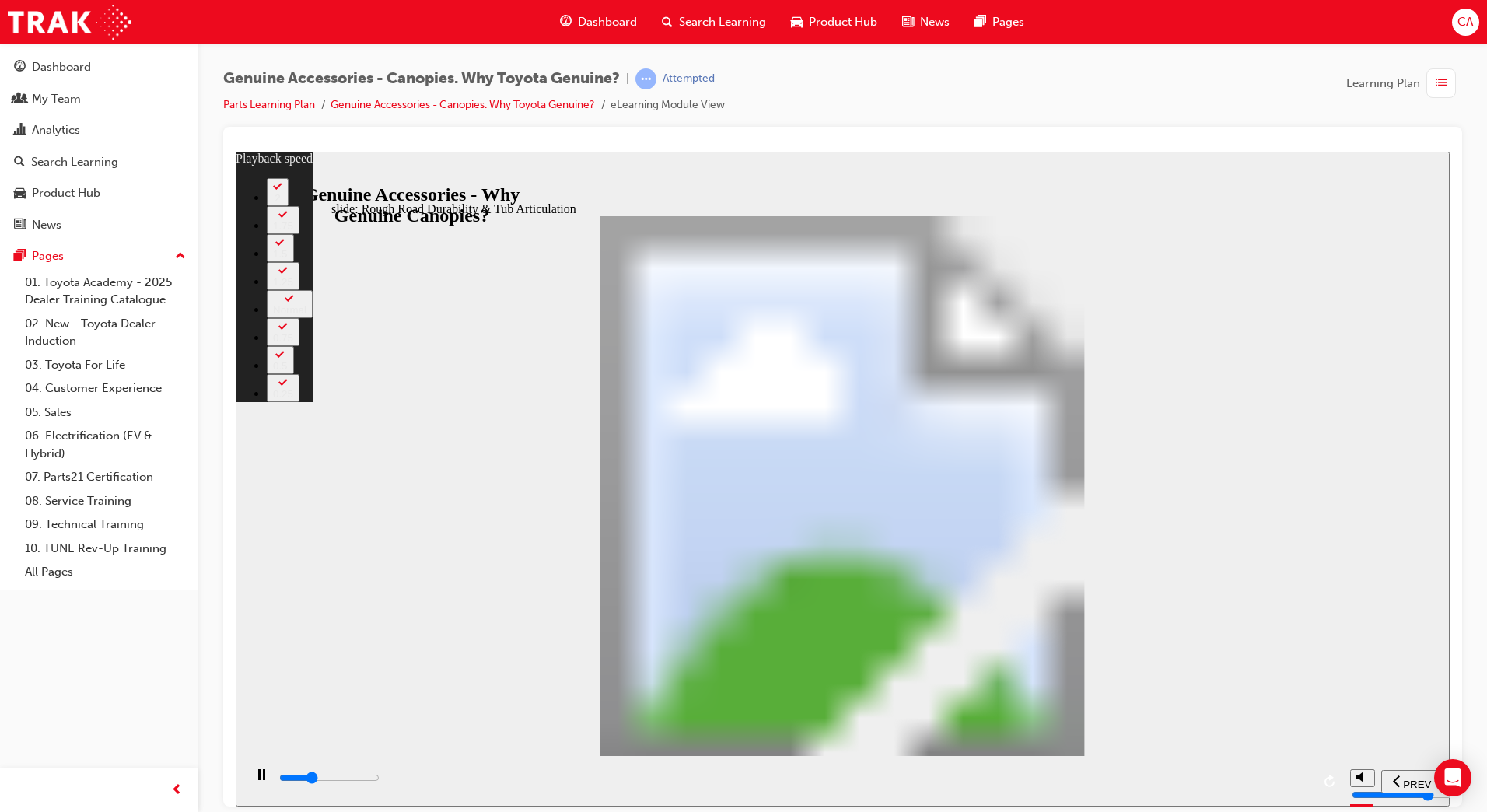
type input "10"
type input "11100"
type input "10"
type input "11400"
type input "10"
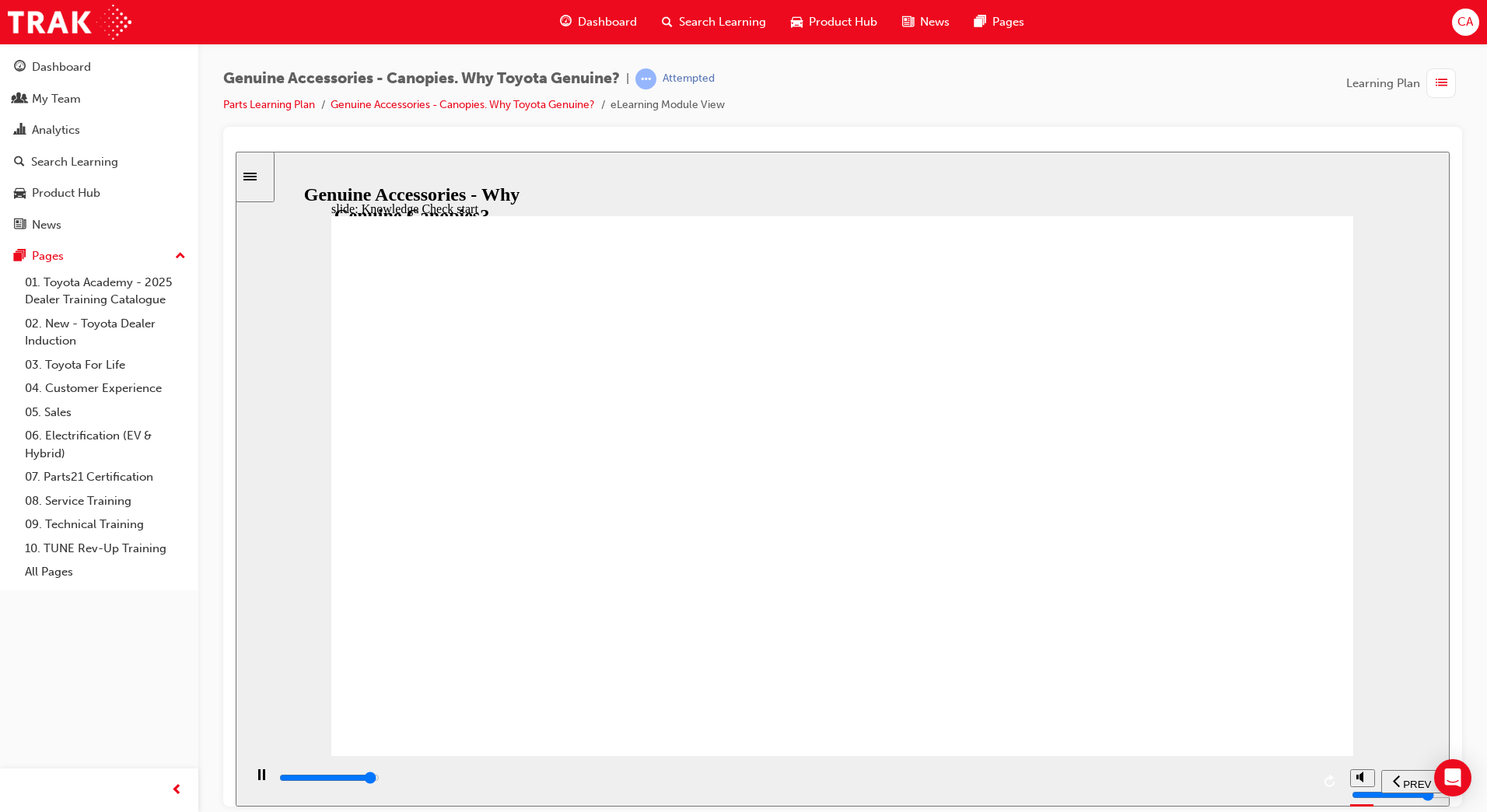
click at [1450, 772] on icon "Open Intercom Messenger" at bounding box center [1453, 778] width 18 height 20
click at [1407, 778] on span "SUBMIT" at bounding box center [1394, 783] width 39 height 12
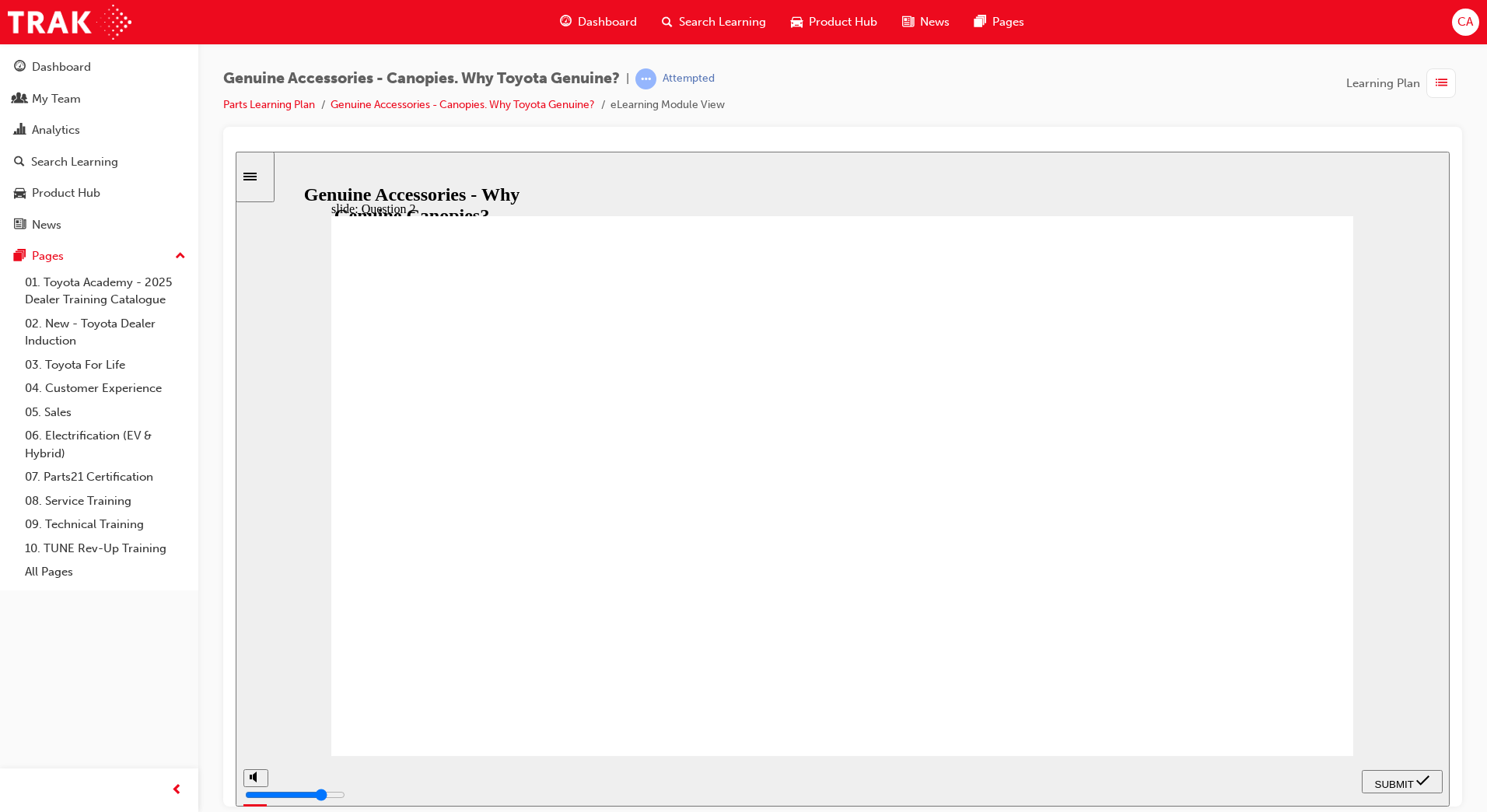
click at [1391, 782] on span "SUBMIT" at bounding box center [1394, 783] width 39 height 12
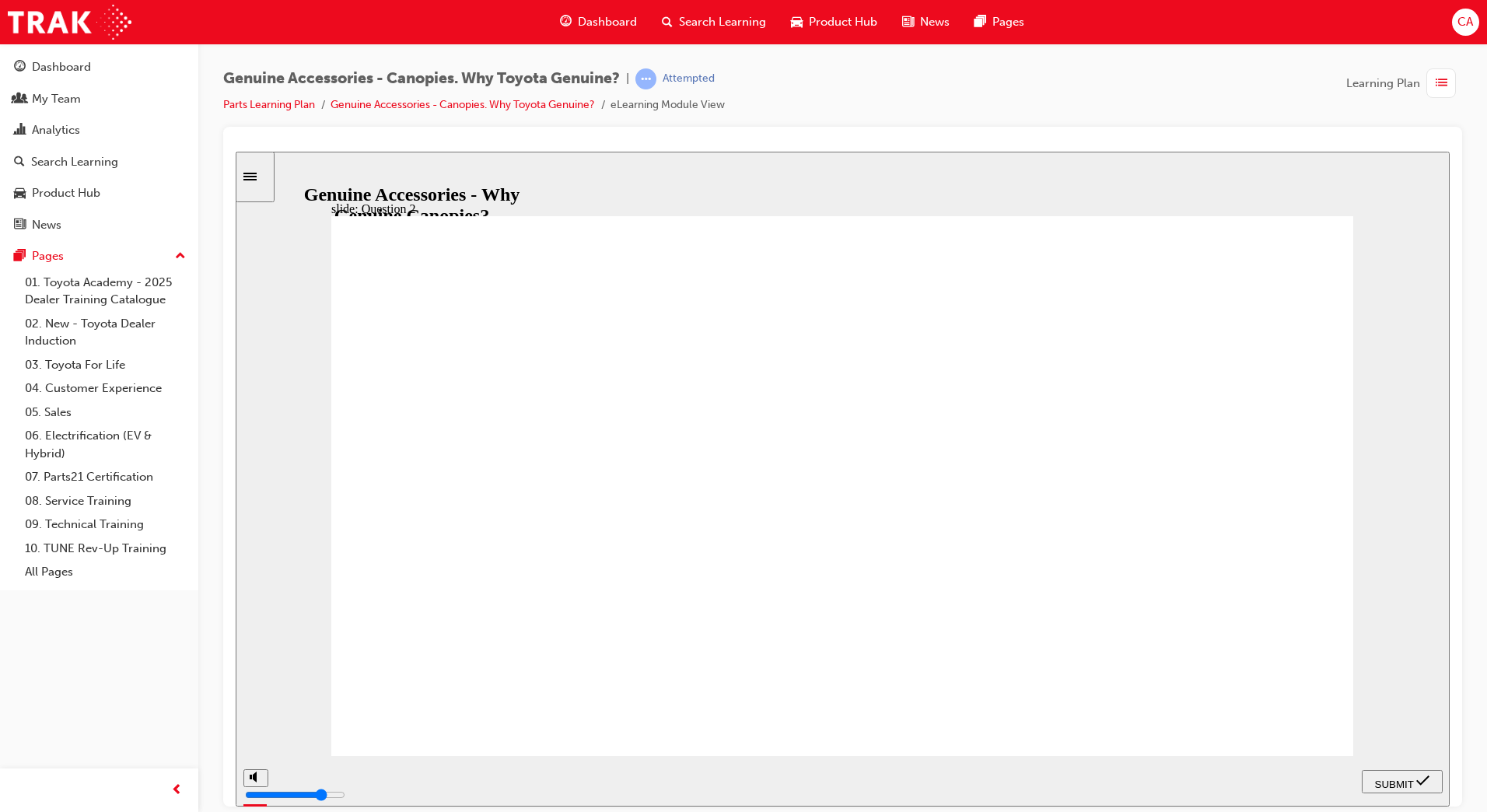
click at [1380, 778] on span "SUBMIT" at bounding box center [1394, 783] width 39 height 12
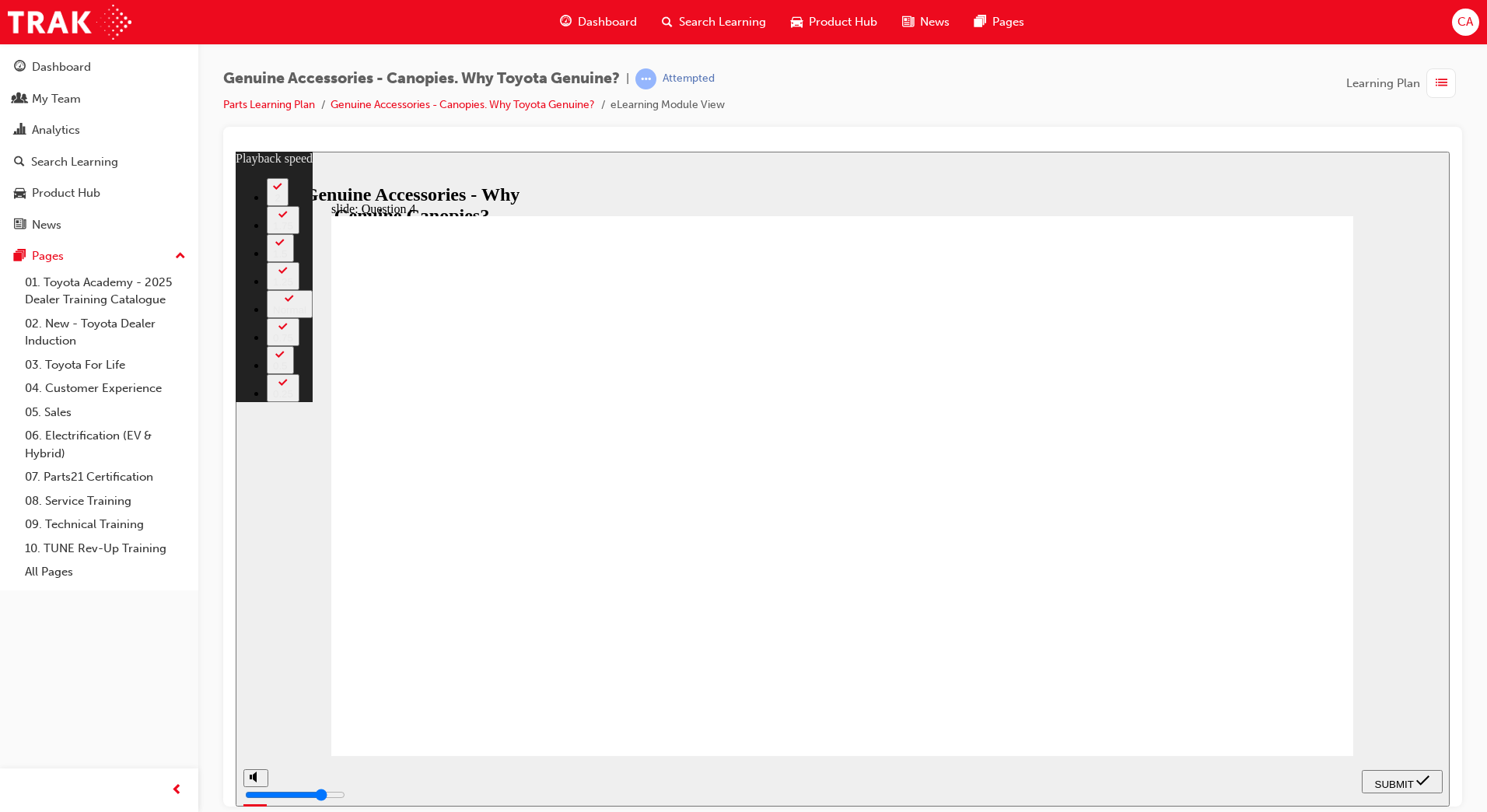
type input "14"
radio input "true"
click at [1389, 778] on span "SUBMIT" at bounding box center [1394, 783] width 39 height 12
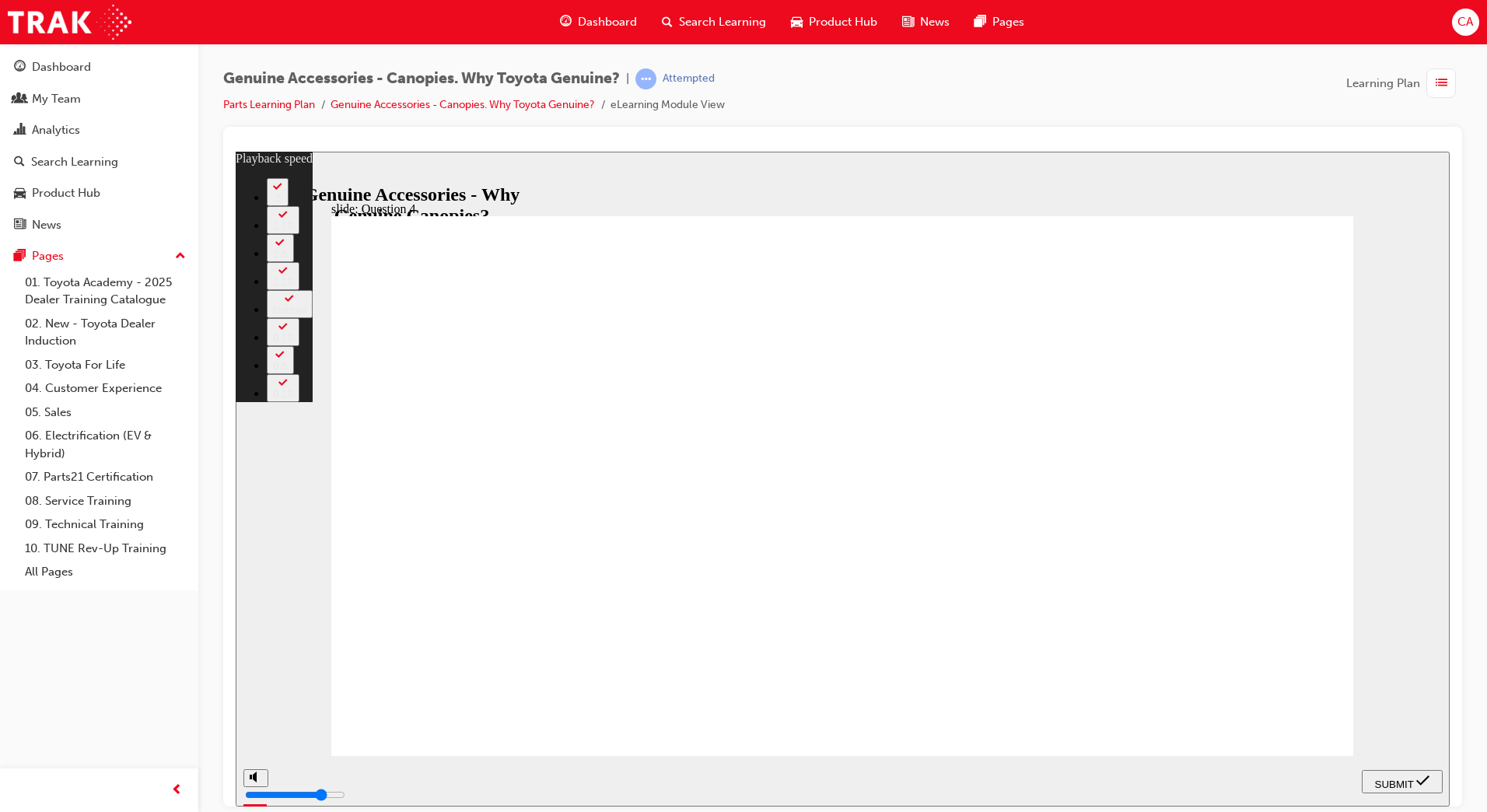
type input "15"
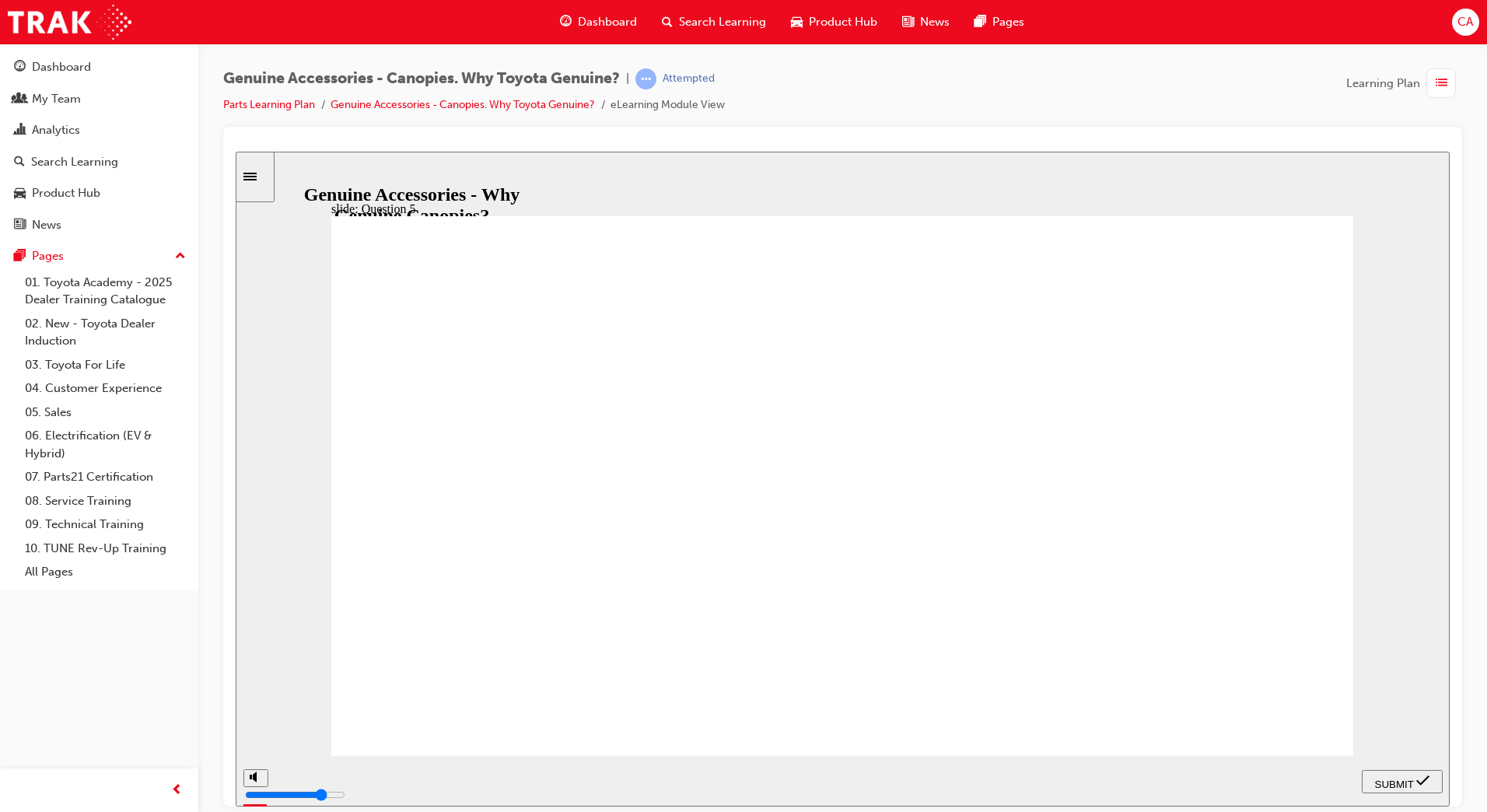
radio input "true"
click at [1394, 779] on span "SUBMIT" at bounding box center [1394, 783] width 39 height 12
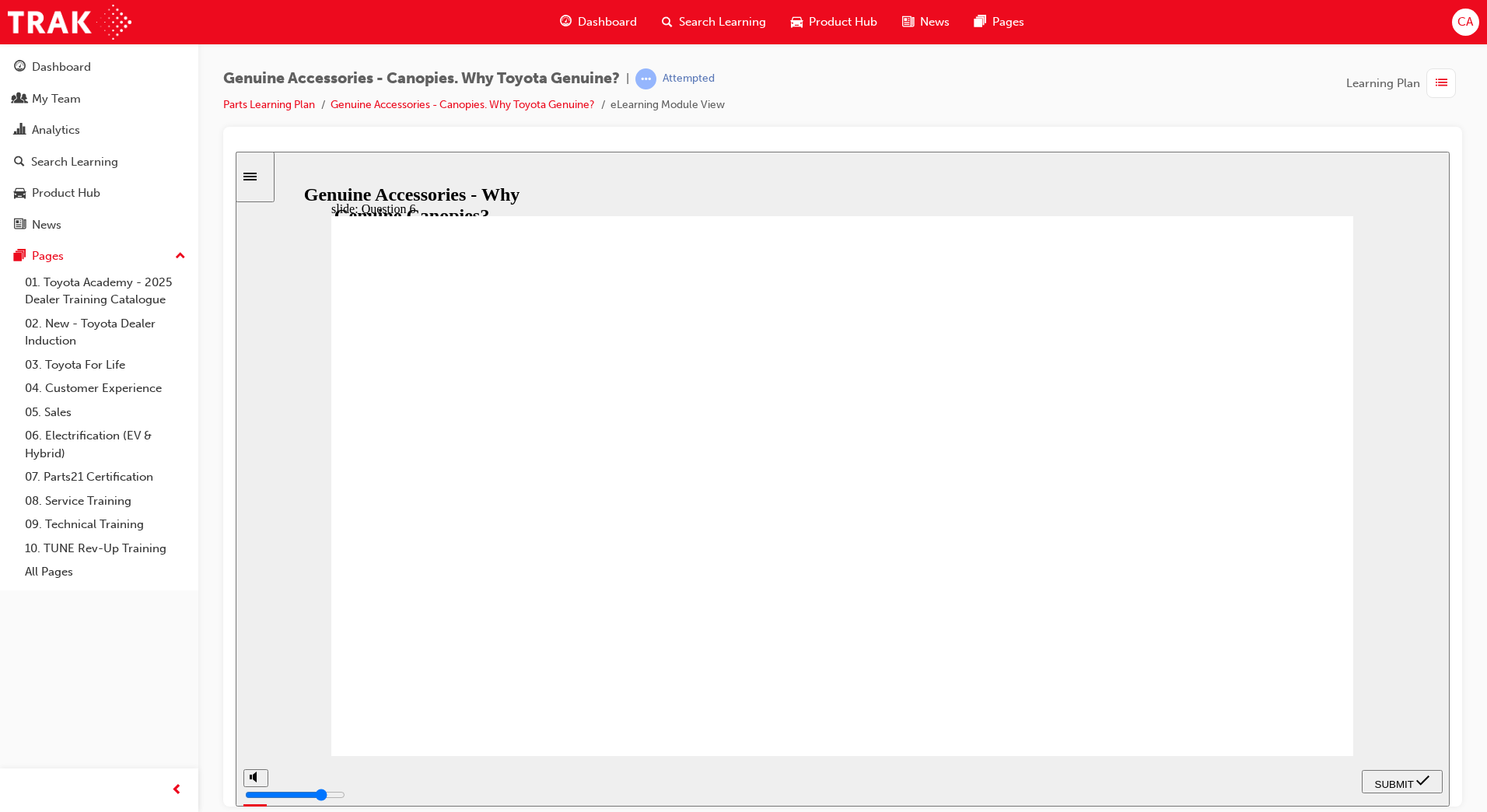
radio input "true"
click at [1384, 779] on span "SUBMIT" at bounding box center [1394, 783] width 39 height 12
radio input "true"
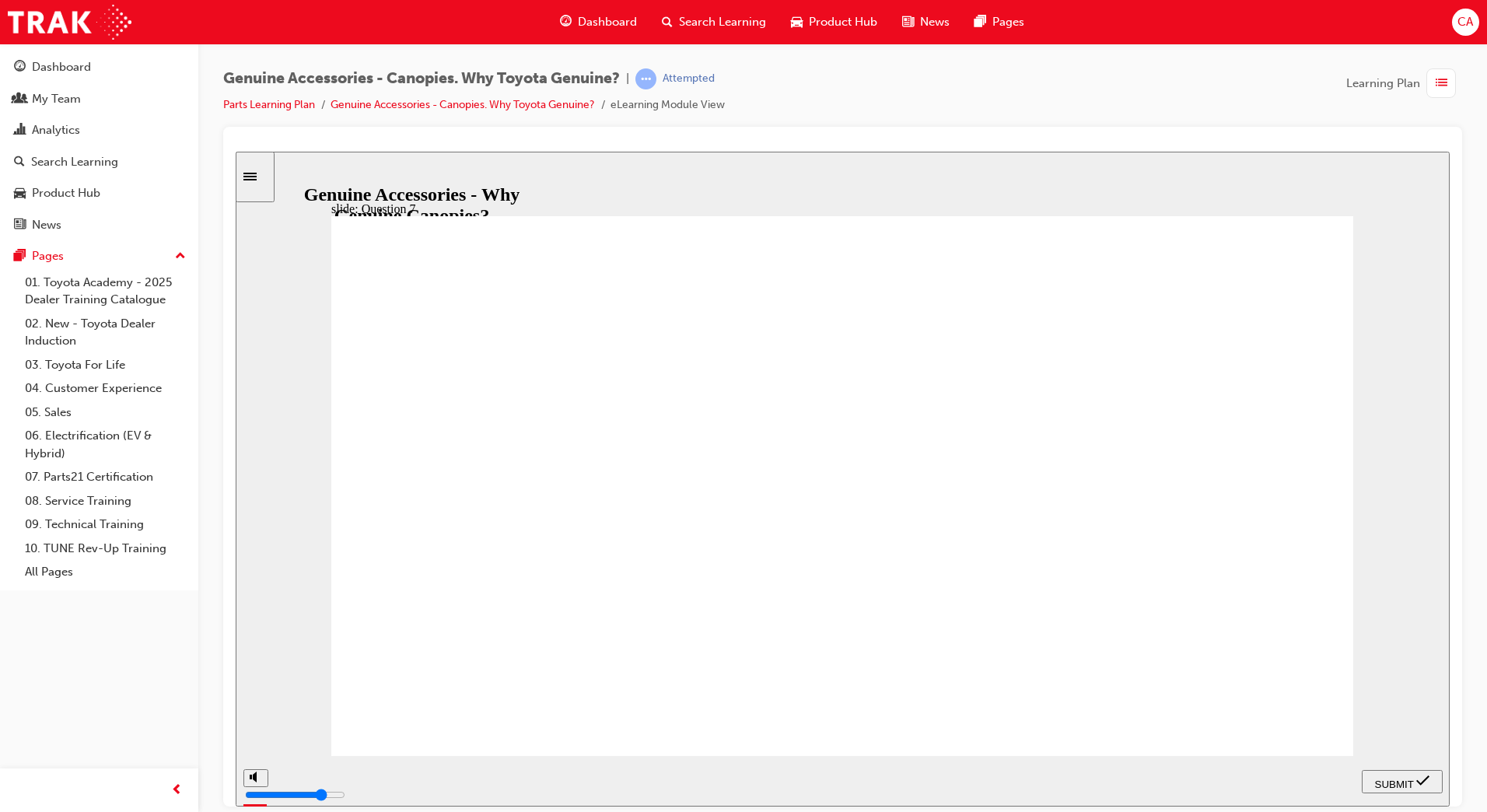
click at [1390, 780] on span "SUBMIT" at bounding box center [1394, 783] width 39 height 12
radio input "true"
click at [1399, 780] on span "SUBMIT" at bounding box center [1394, 783] width 39 height 12
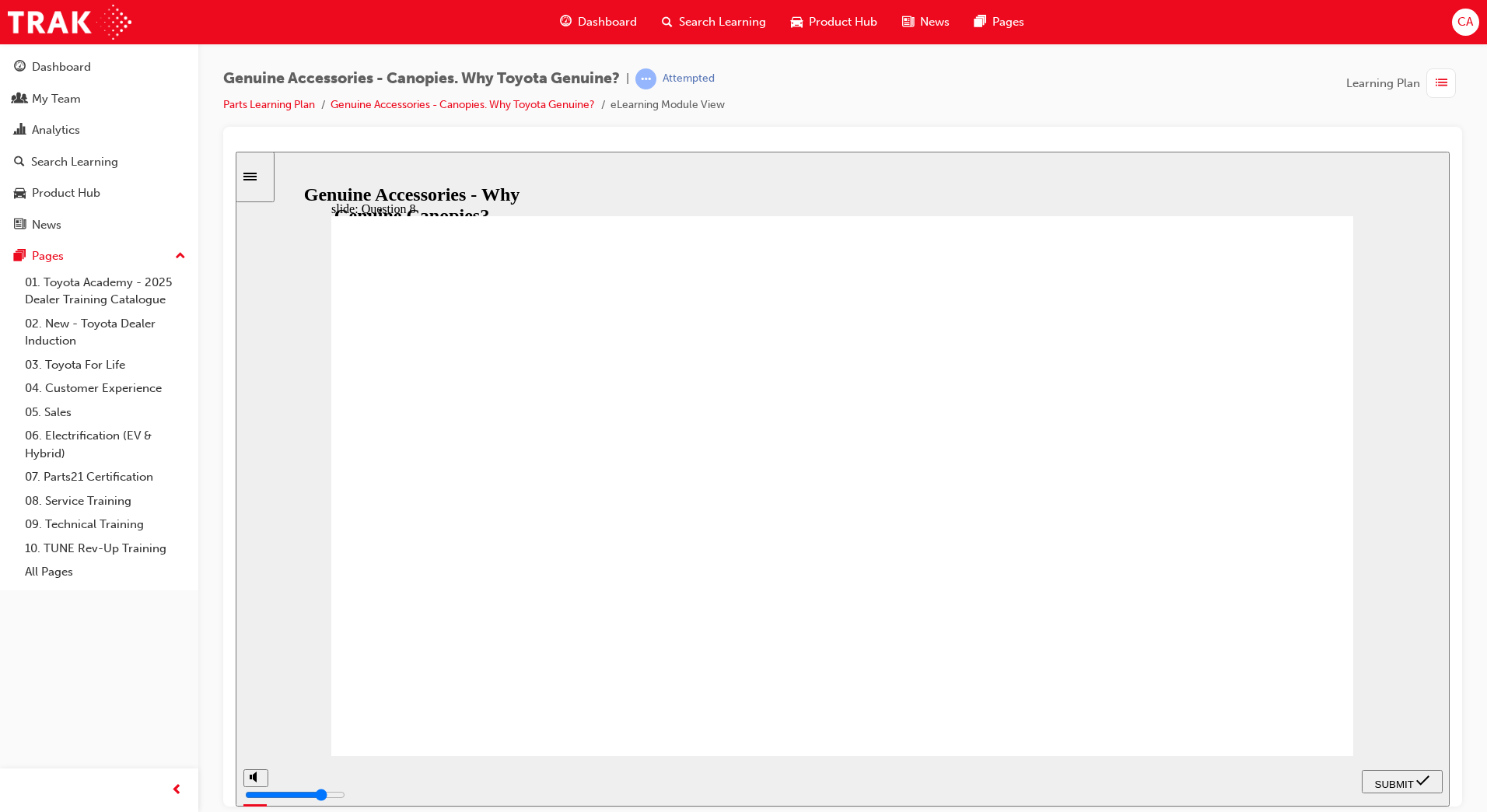
radio input "true"
click at [1394, 781] on span "SUBMIT" at bounding box center [1394, 783] width 39 height 12
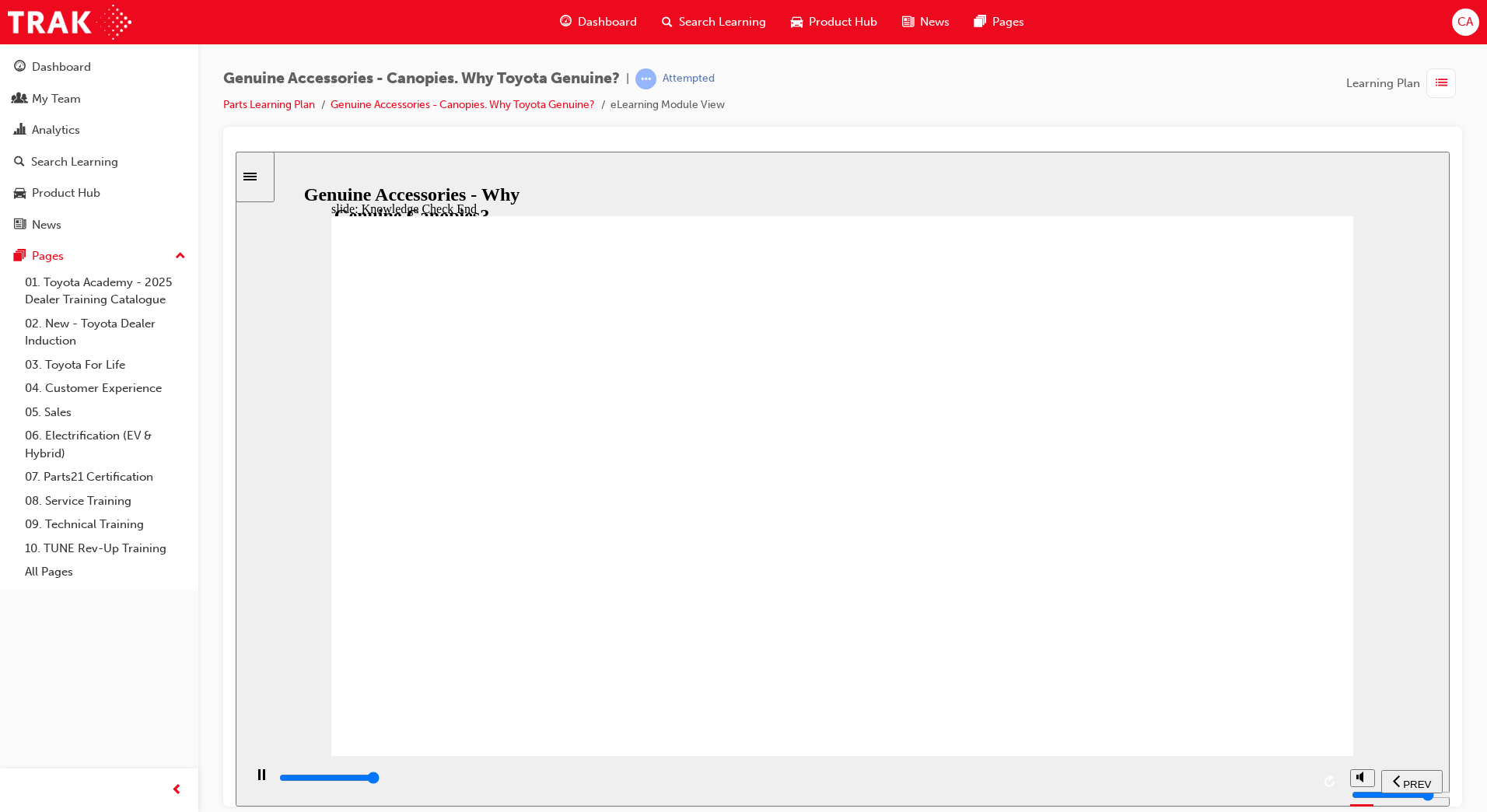
type input "7000"
click at [1408, 779] on span "NEXT" at bounding box center [1406, 783] width 27 height 12
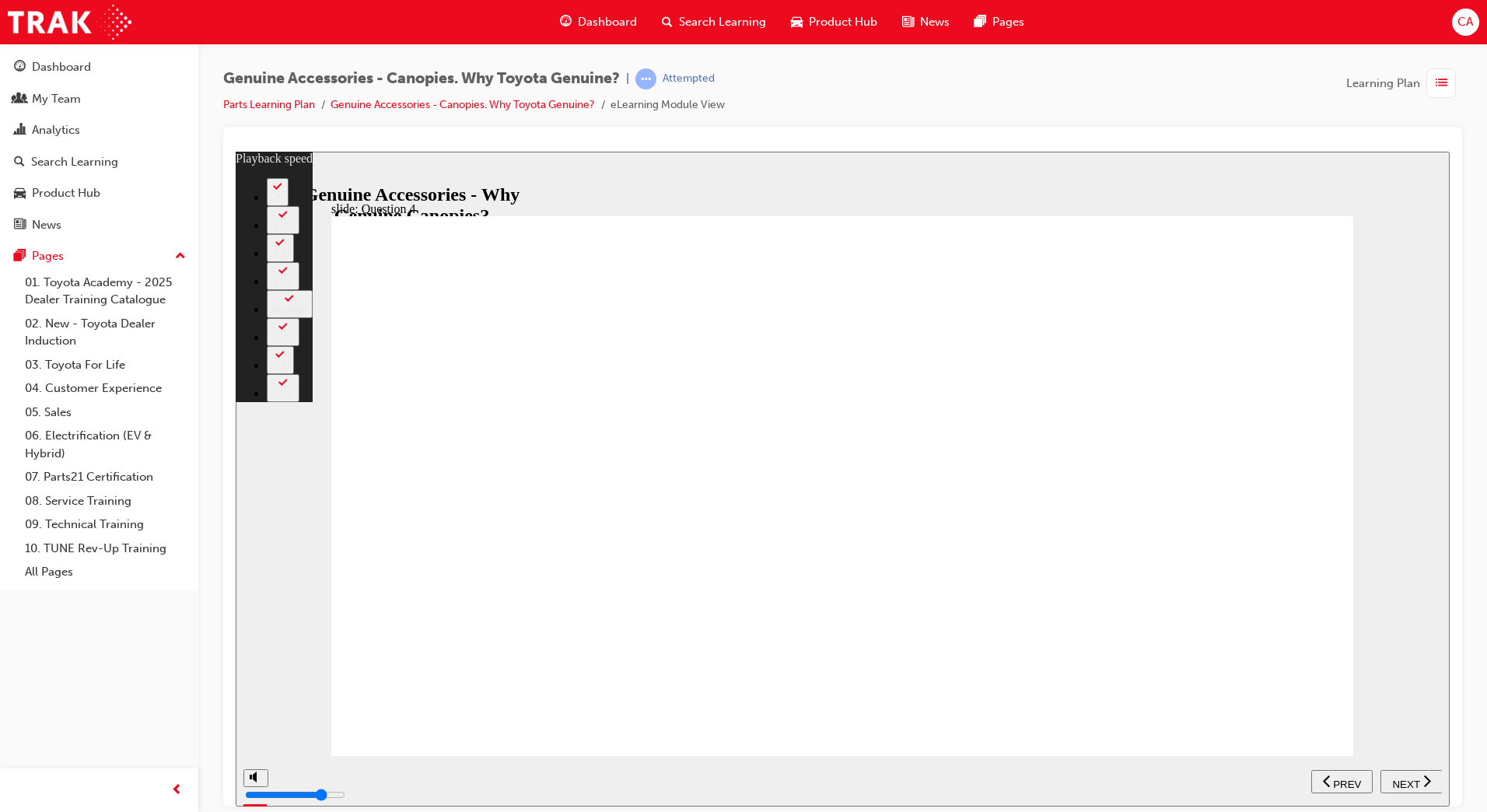
click at [1408, 779] on span "NEXT" at bounding box center [1406, 783] width 27 height 12
type input "10"
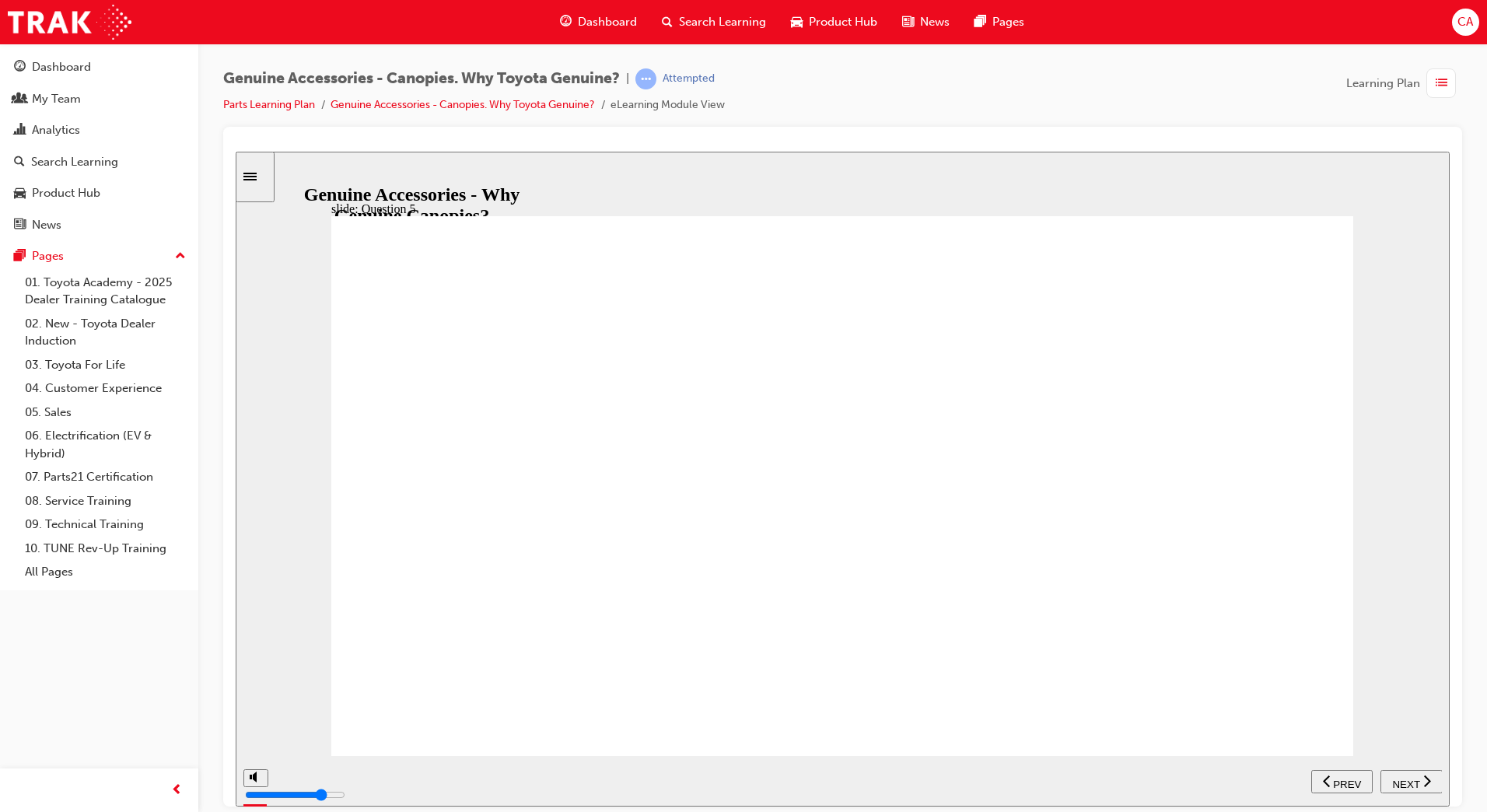
click at [1408, 779] on span "NEXT" at bounding box center [1406, 783] width 27 height 12
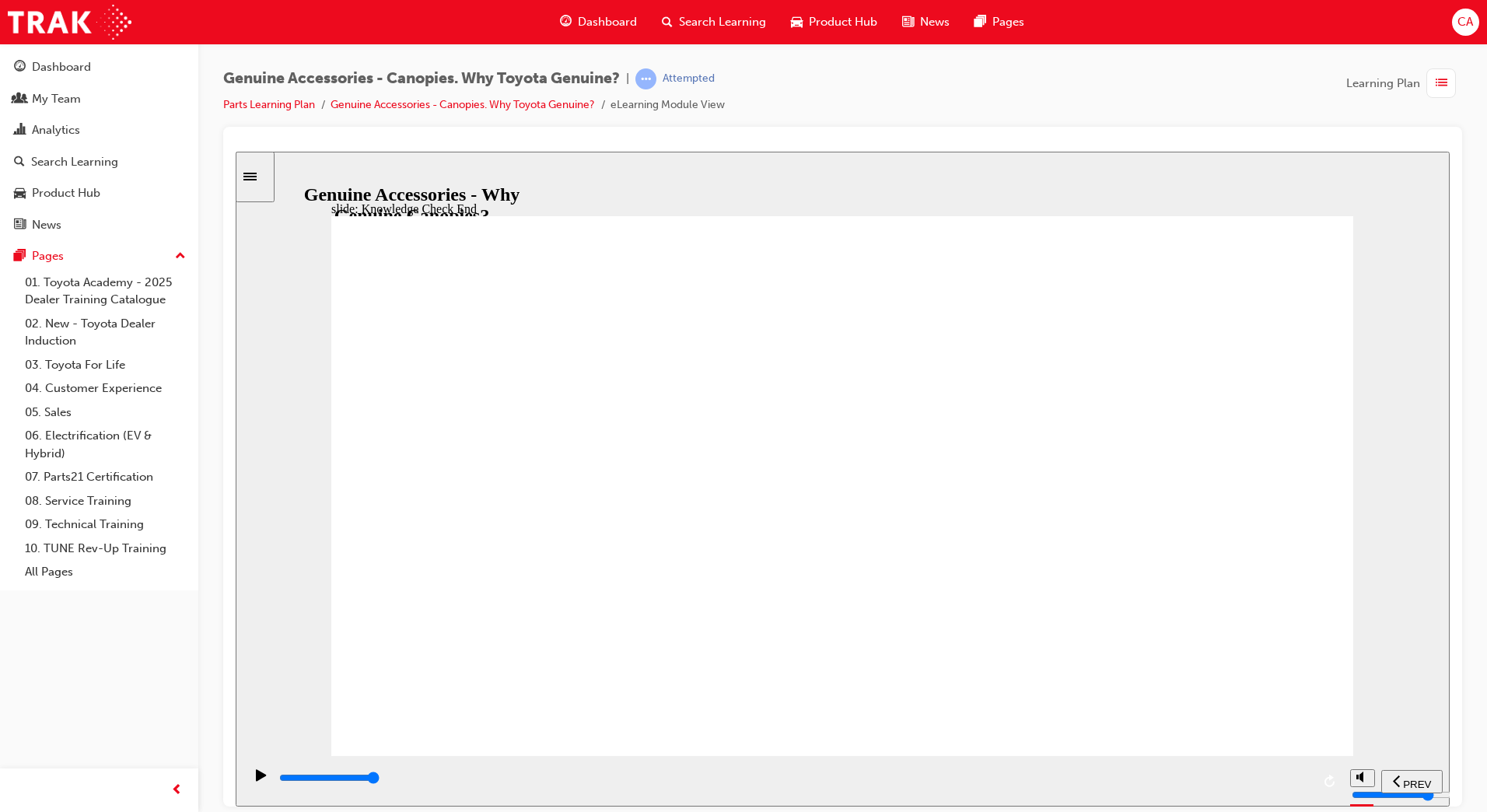
type input "11500"
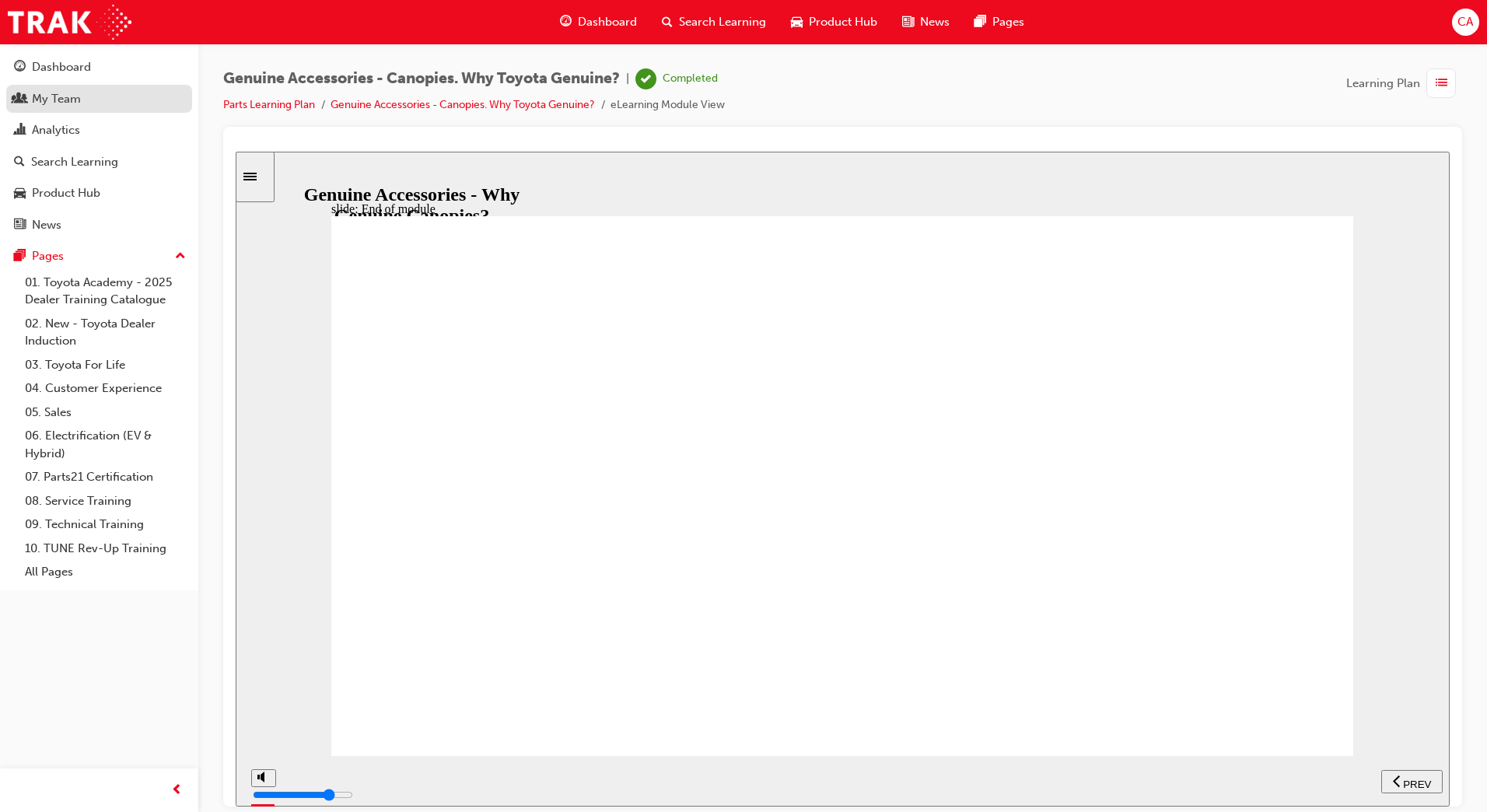
click at [55, 95] on div "My Team" at bounding box center [56, 99] width 49 height 18
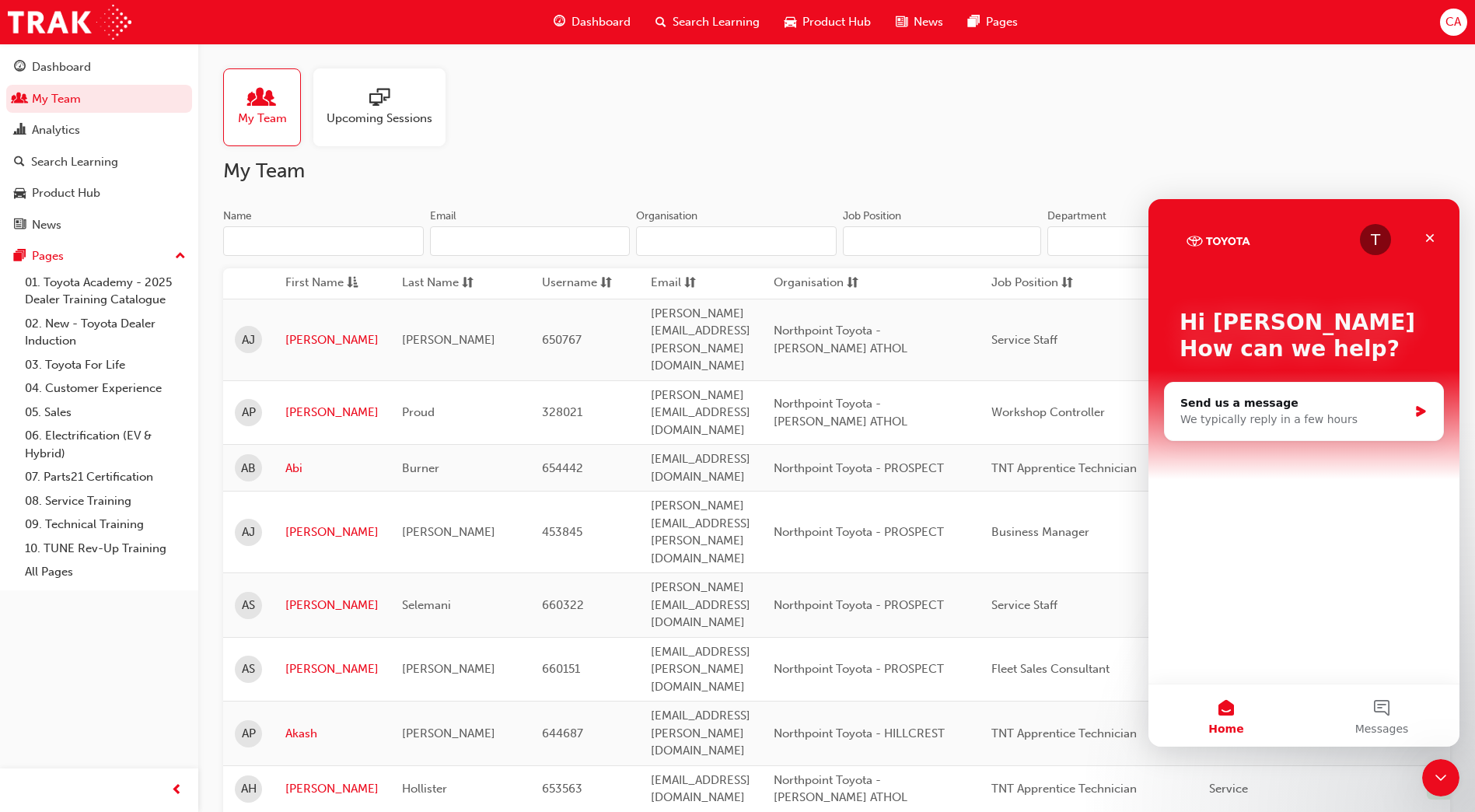
click at [256, 232] on input "Name" at bounding box center [323, 241] width 201 height 30
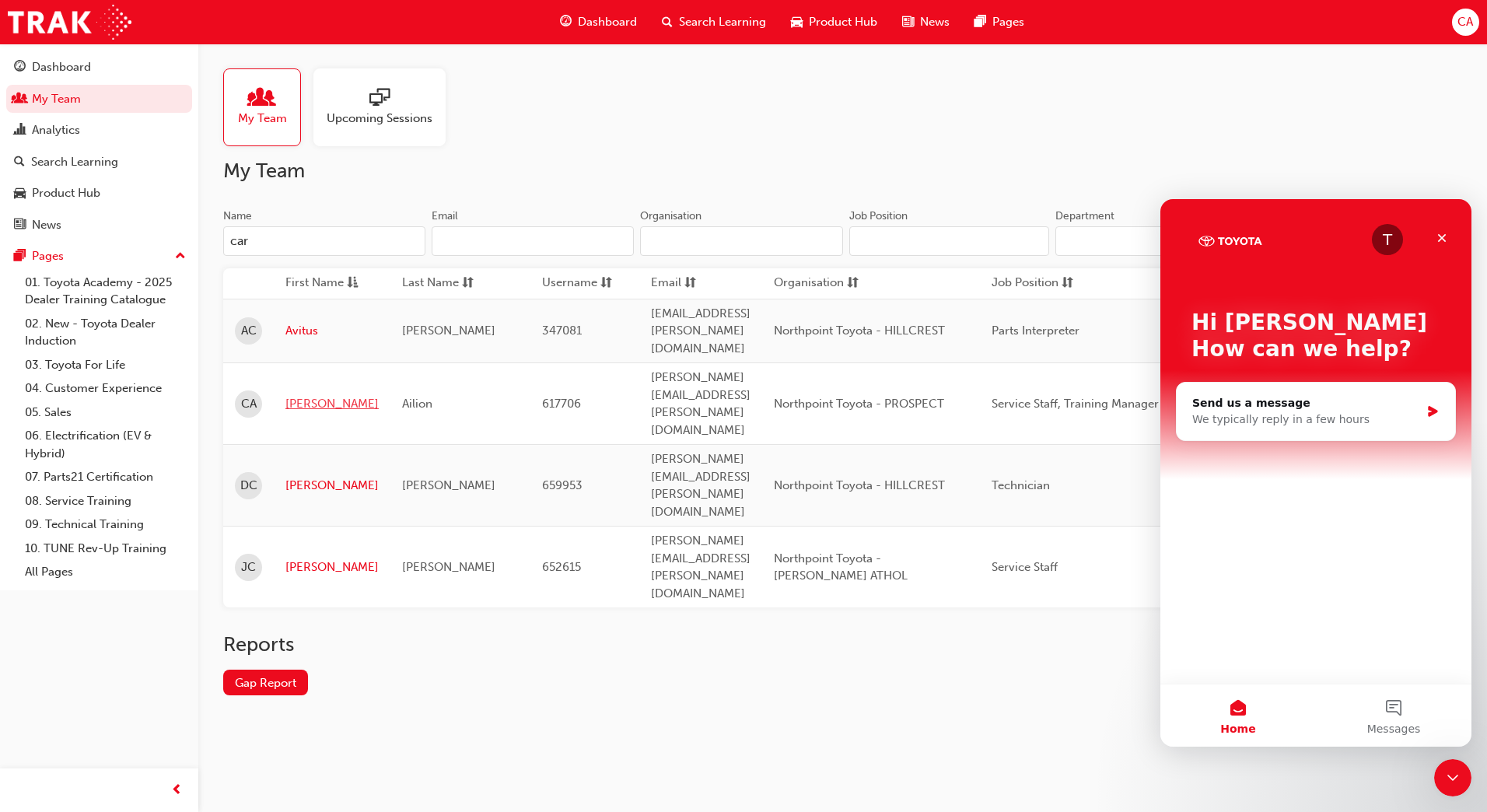
type input "car"
click at [303, 395] on link "[PERSON_NAME]" at bounding box center [332, 404] width 93 height 18
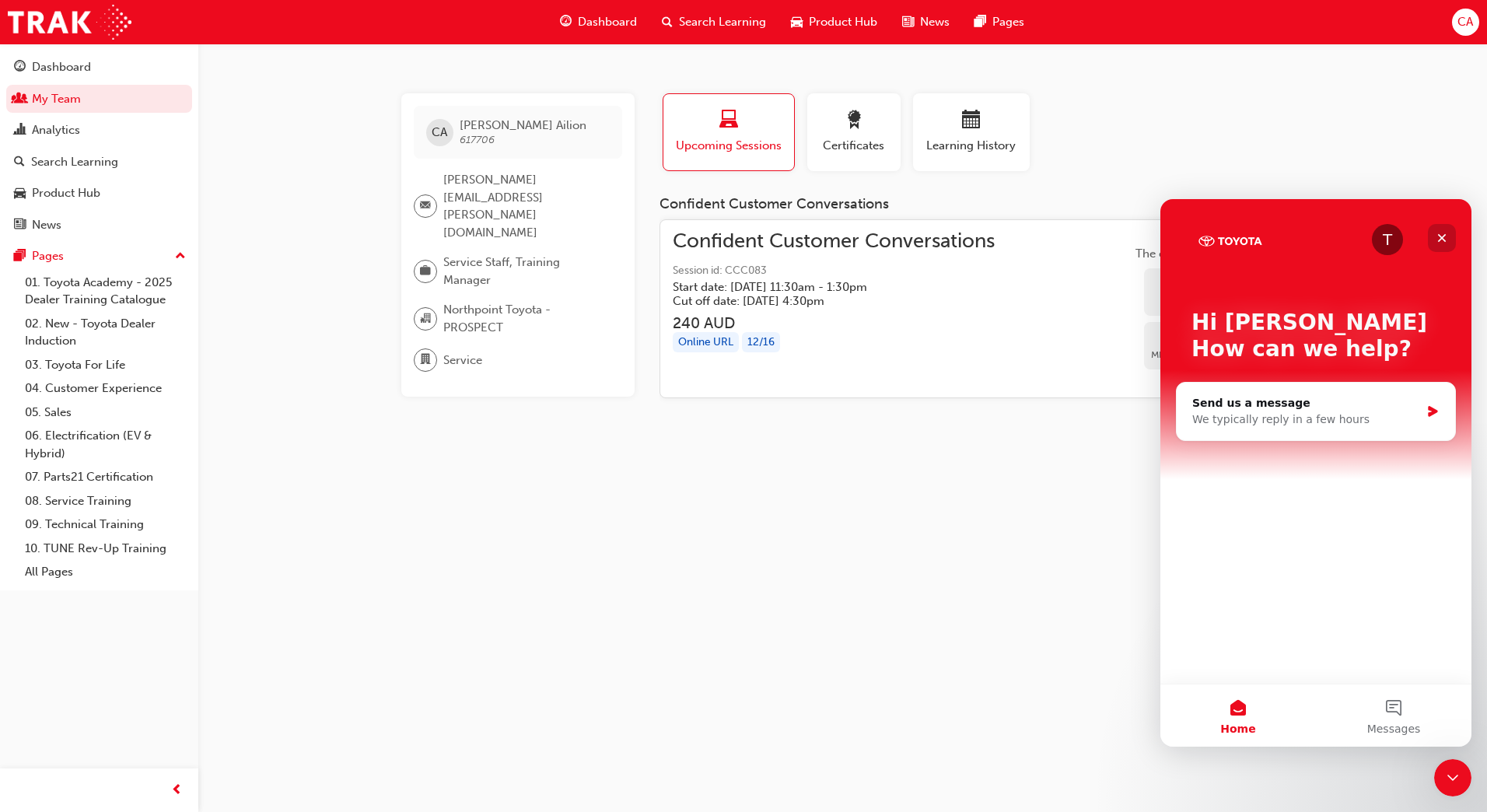
click at [1442, 239] on icon "Close" at bounding box center [1443, 238] width 13 height 13
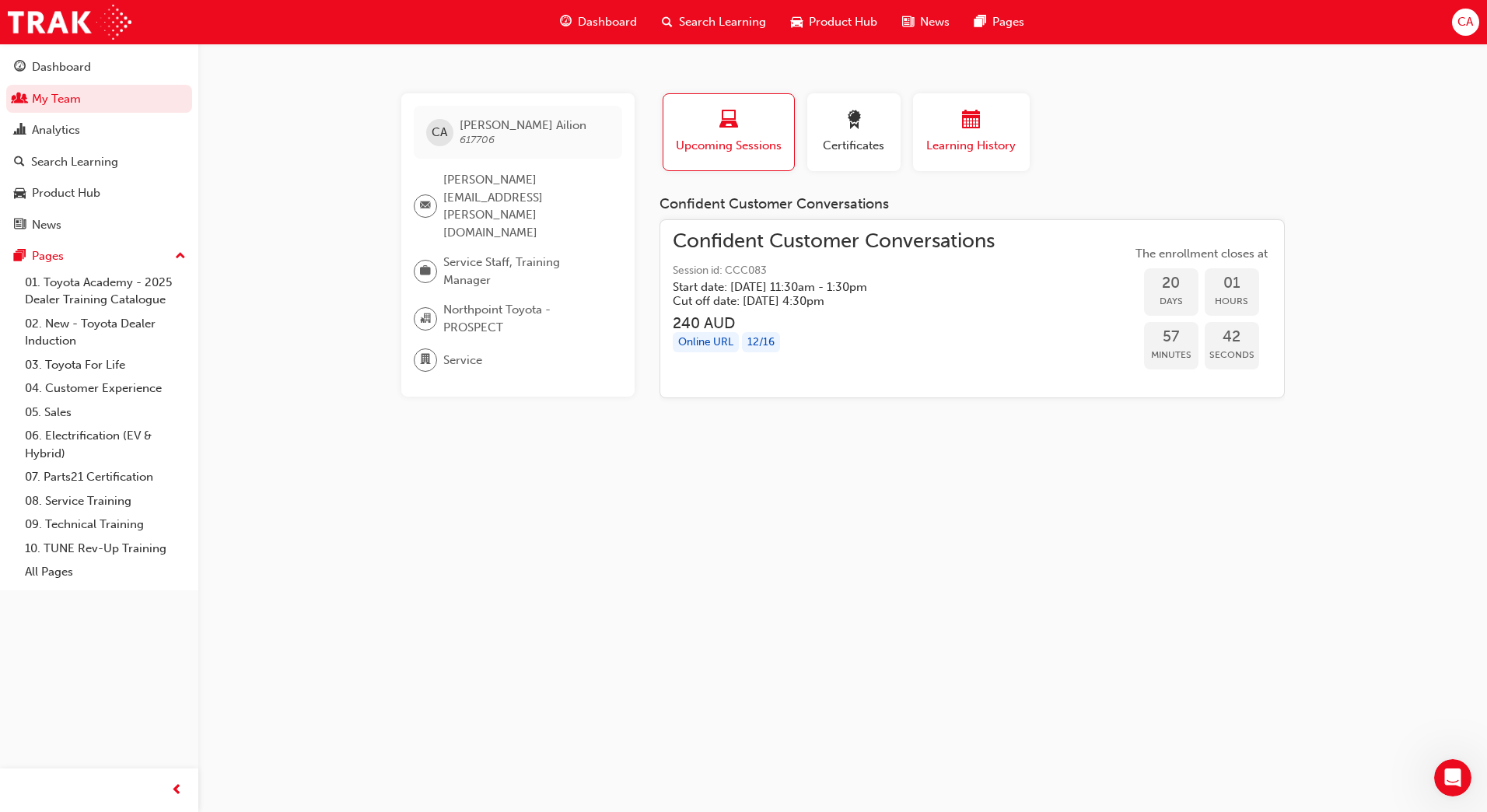
click at [970, 127] on span "calendar-icon" at bounding box center [971, 120] width 19 height 21
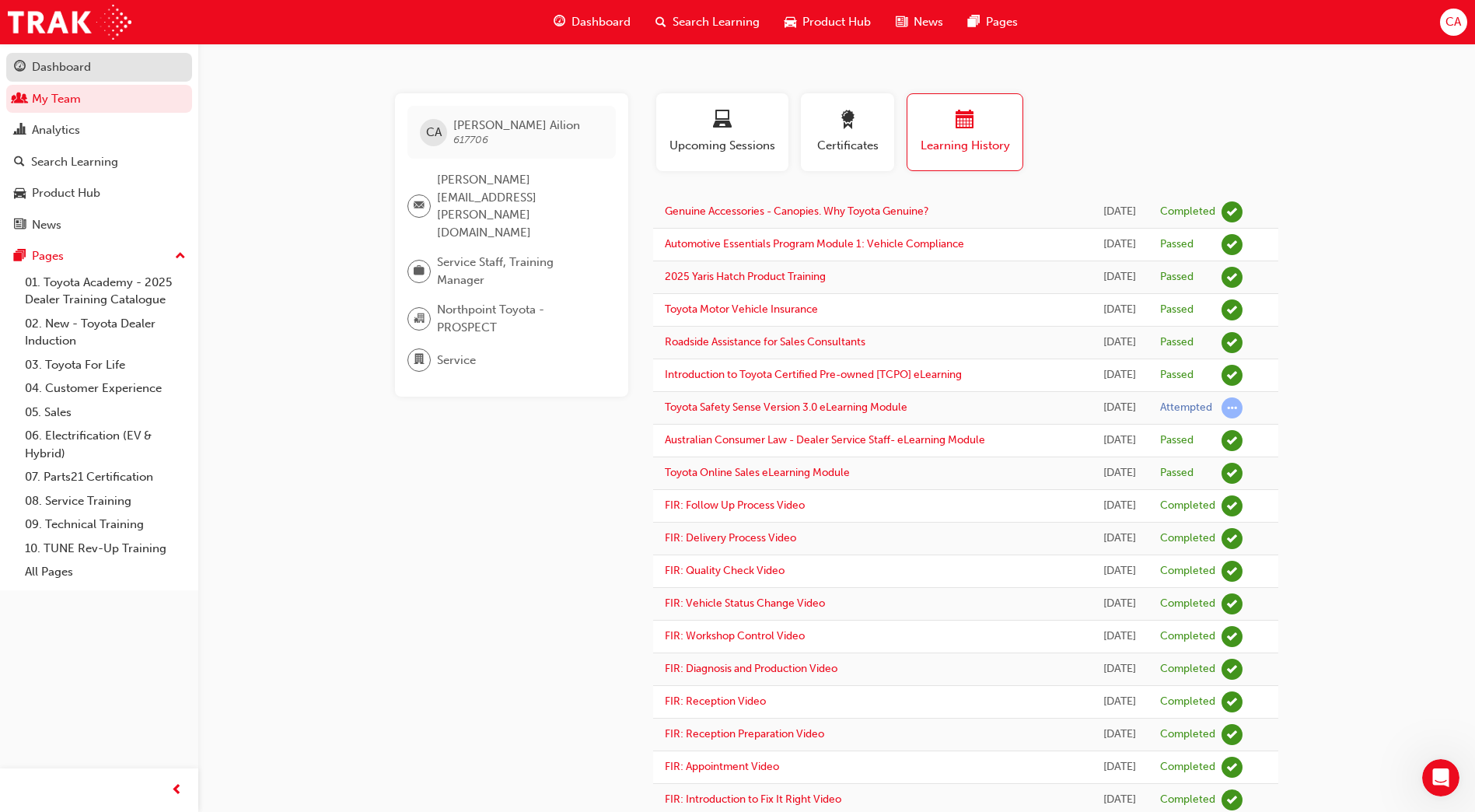
click at [125, 61] on div "Dashboard" at bounding box center [98, 68] width 171 height 20
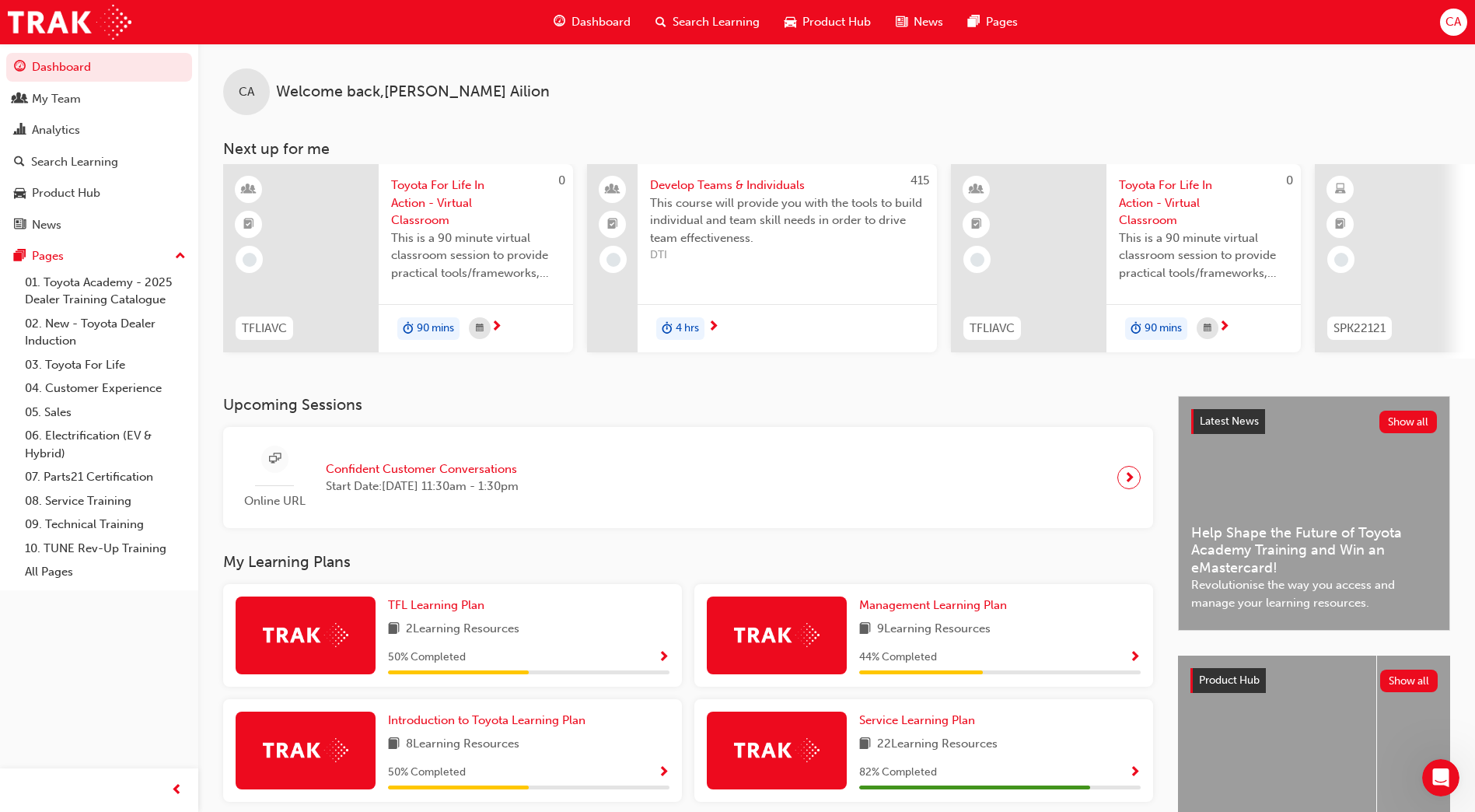
click at [1460, 20] on span "CA" at bounding box center [1453, 23] width 15 height 18
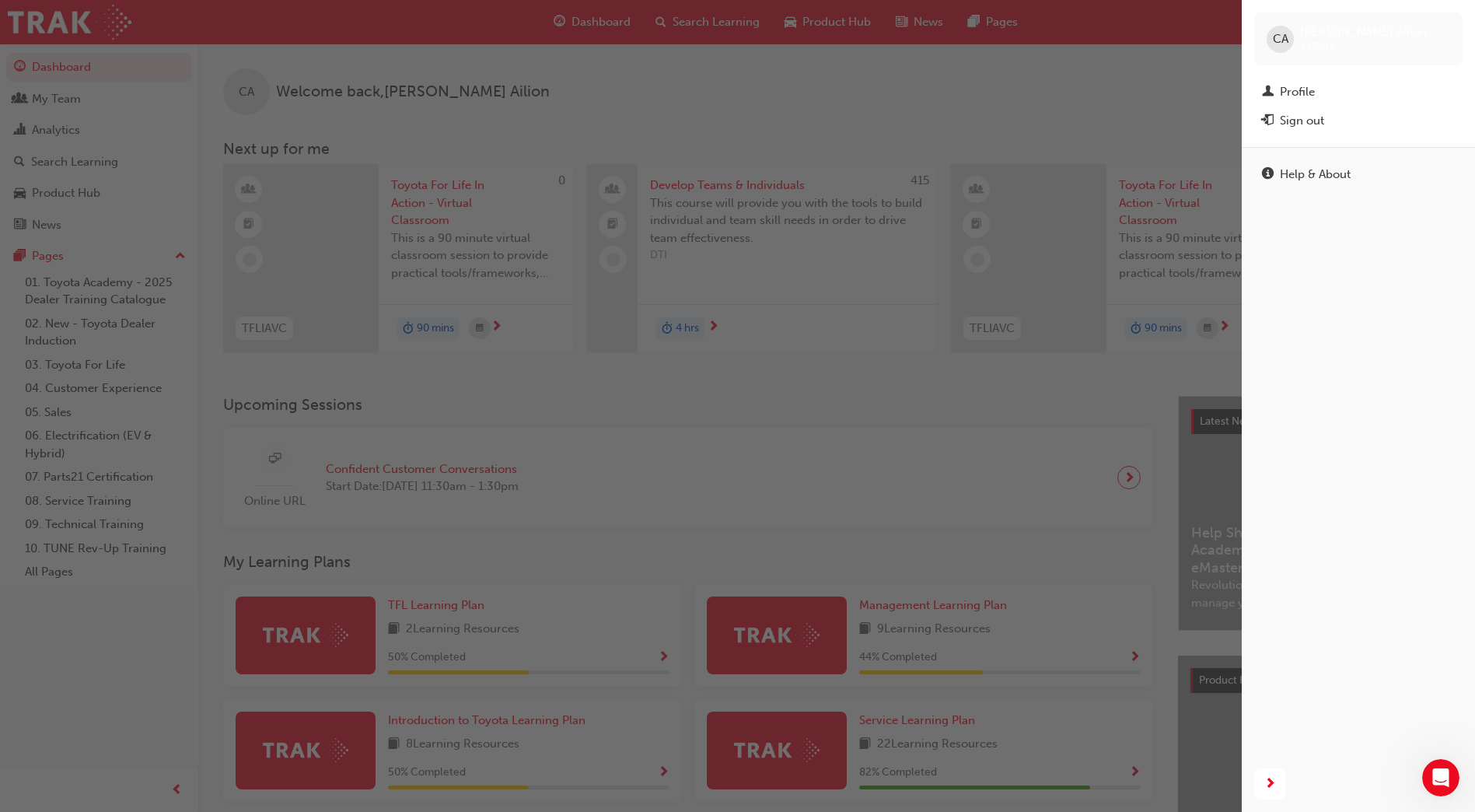
click at [1296, 115] on div "Sign out" at bounding box center [1302, 121] width 44 height 18
